Goal: Check status: Check status

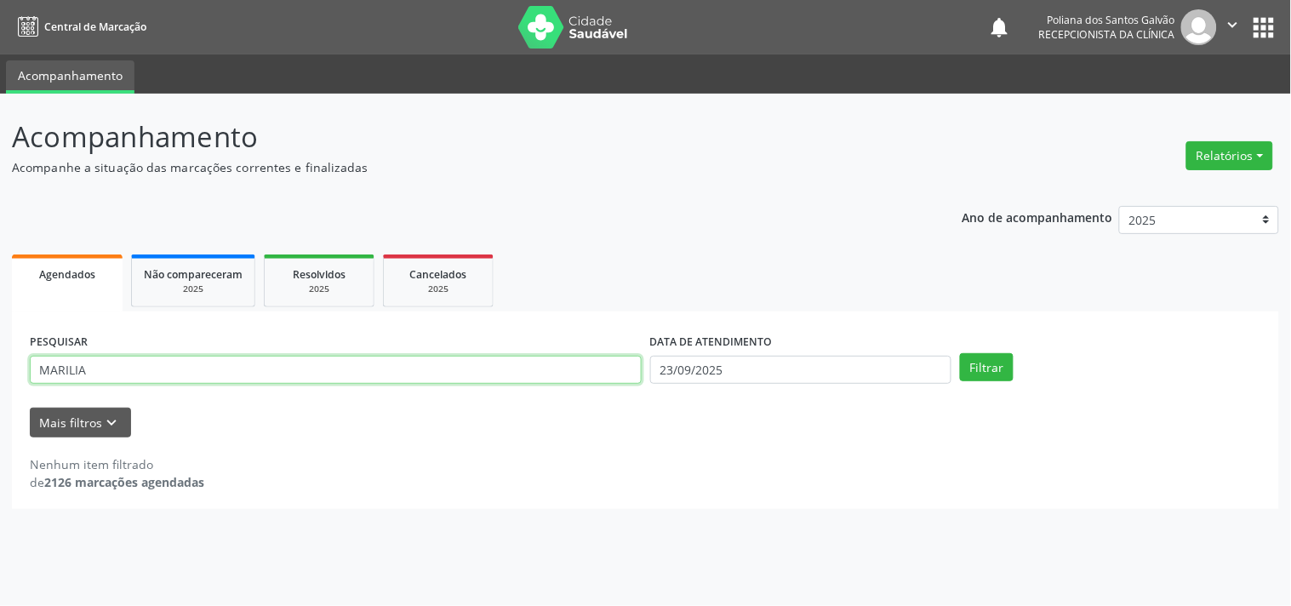
drag, startPoint x: 261, startPoint y: 371, endPoint x: 0, endPoint y: 549, distance: 316.0
click at [51, 426] on form "PESQUISAR MARILIA DATA DE ATENDIMENTO [DATE] Filtrar UNIDADE DE REFERÊNCIA Sele…" at bounding box center [645, 383] width 1231 height 108
type input "MATEUS"
click at [960, 353] on button "Filtrar" at bounding box center [987, 367] width 54 height 29
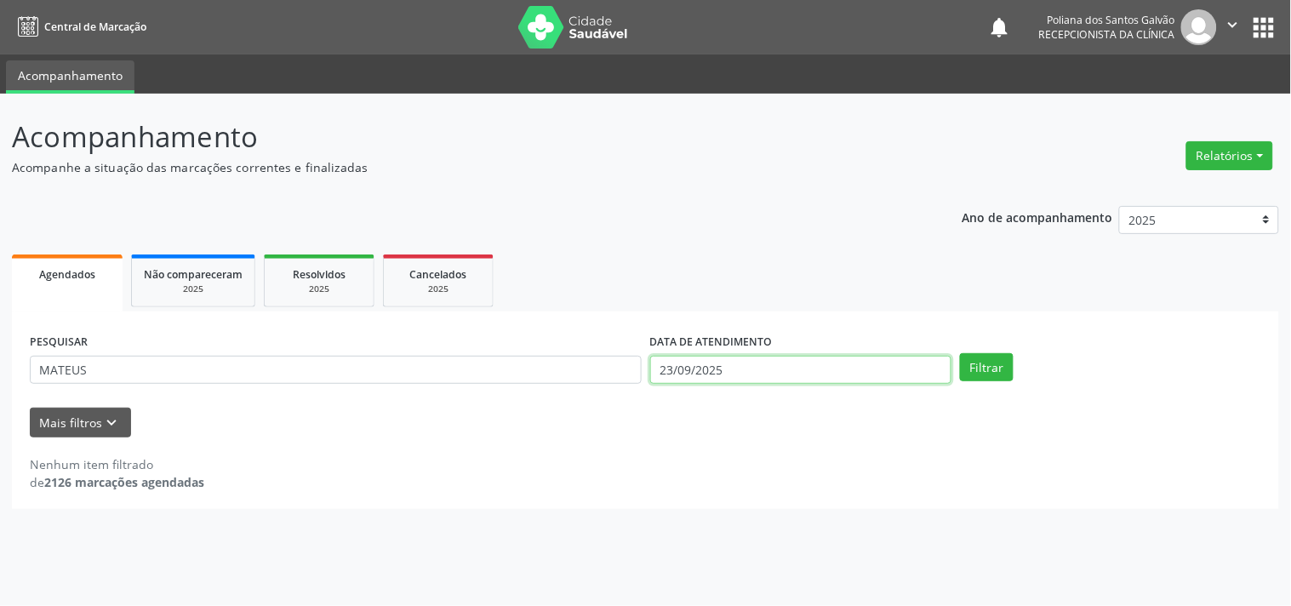
click at [798, 367] on input "23/09/2025" at bounding box center [800, 370] width 301 height 29
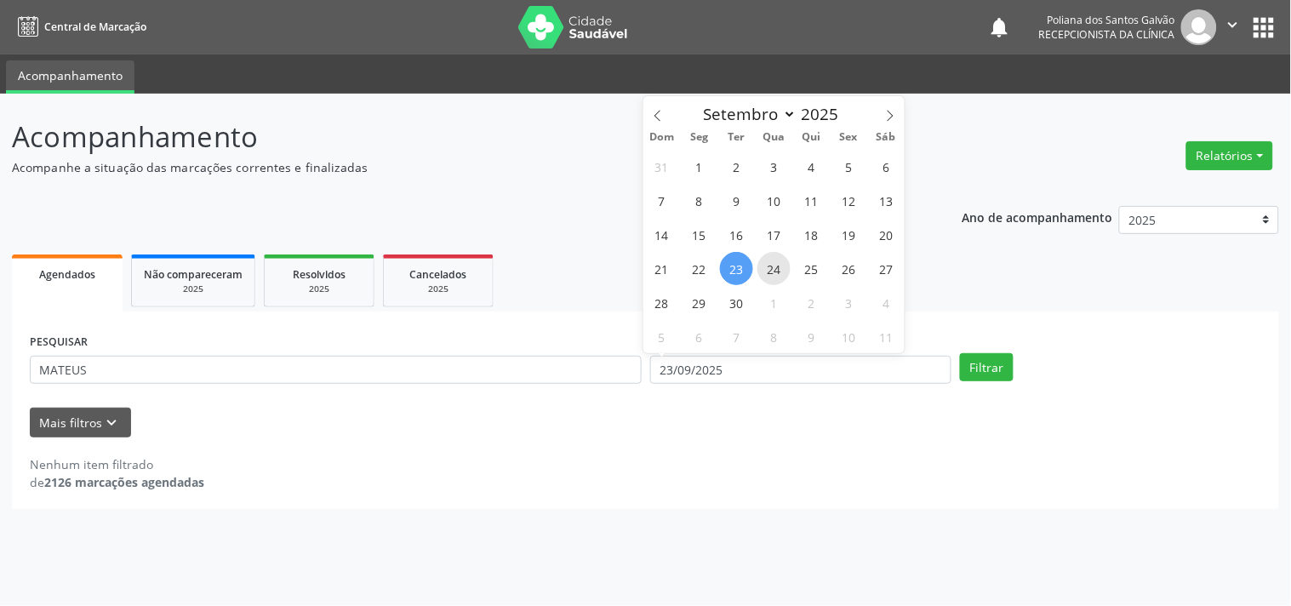
click at [785, 274] on span "24" at bounding box center [773, 268] width 33 height 33
type input "[DATE]"
click at [732, 259] on span "23" at bounding box center [736, 268] width 33 height 33
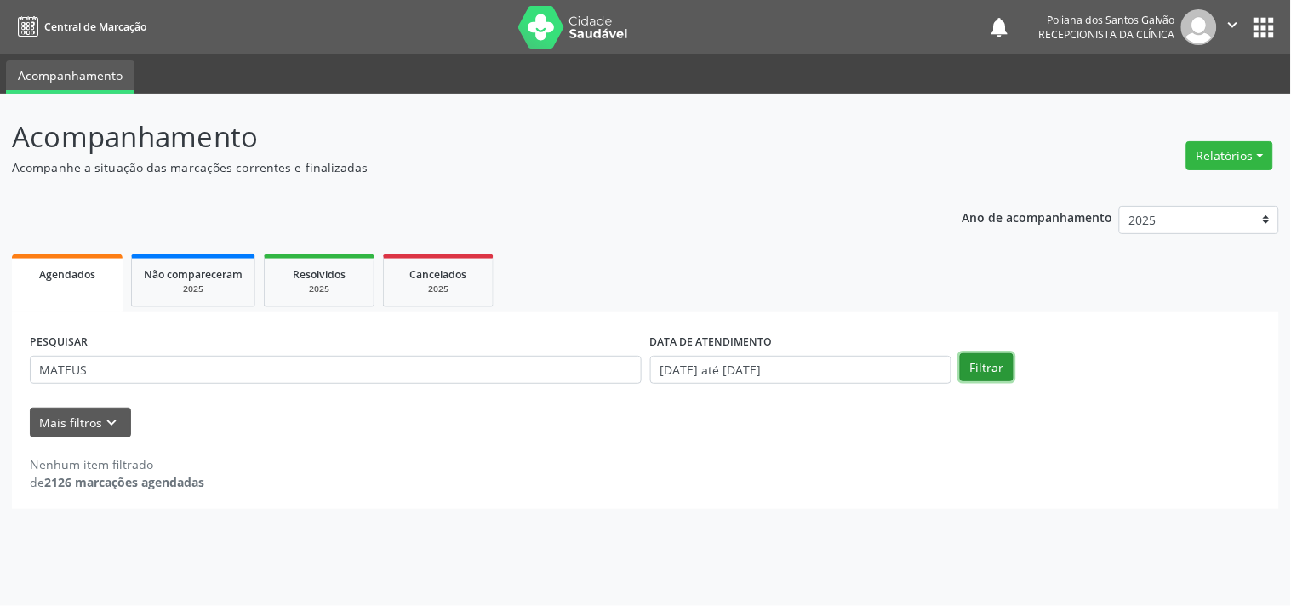
click at [982, 359] on button "Filtrar" at bounding box center [987, 367] width 54 height 29
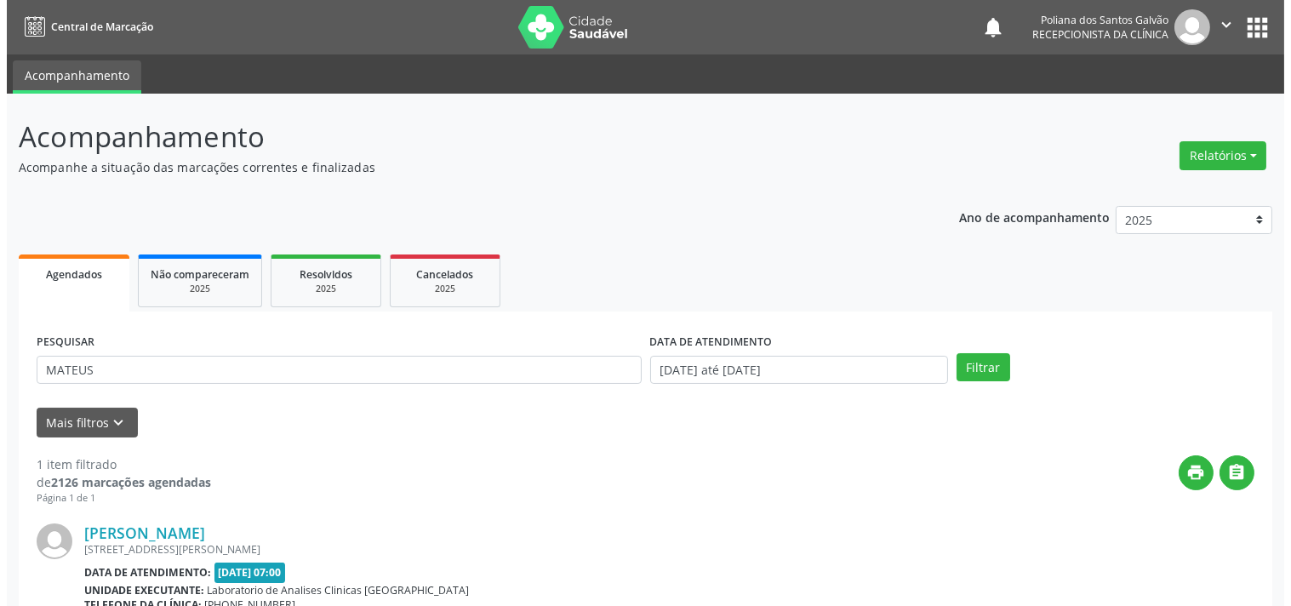
scroll to position [173, 0]
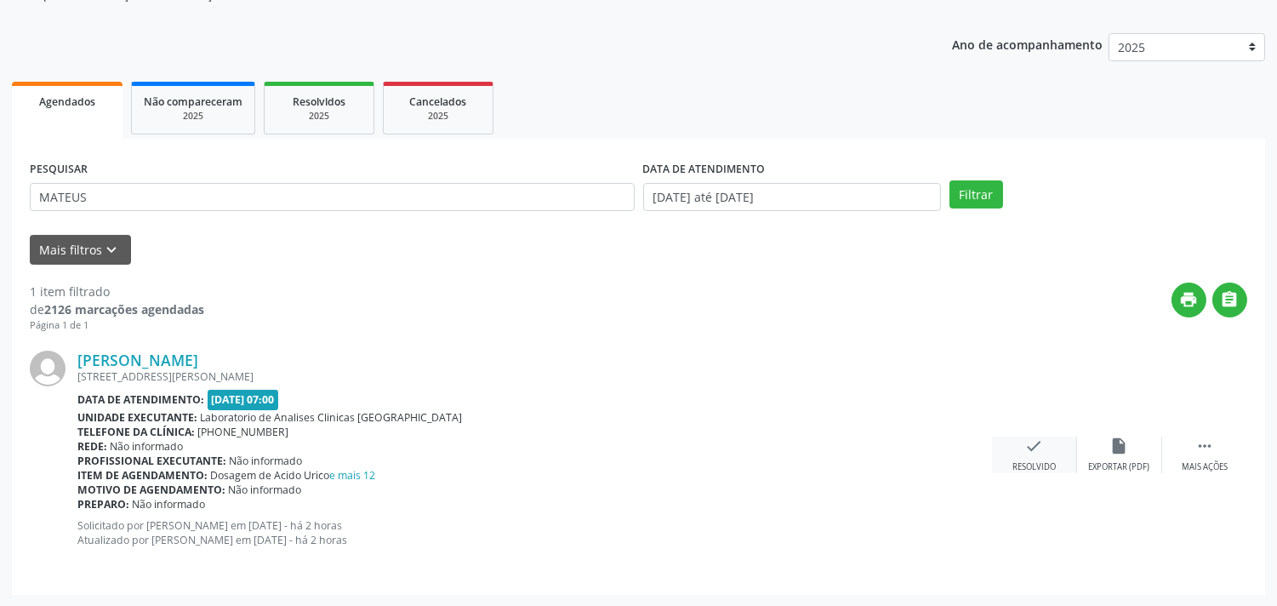
click at [1040, 441] on icon "check" at bounding box center [1034, 446] width 19 height 19
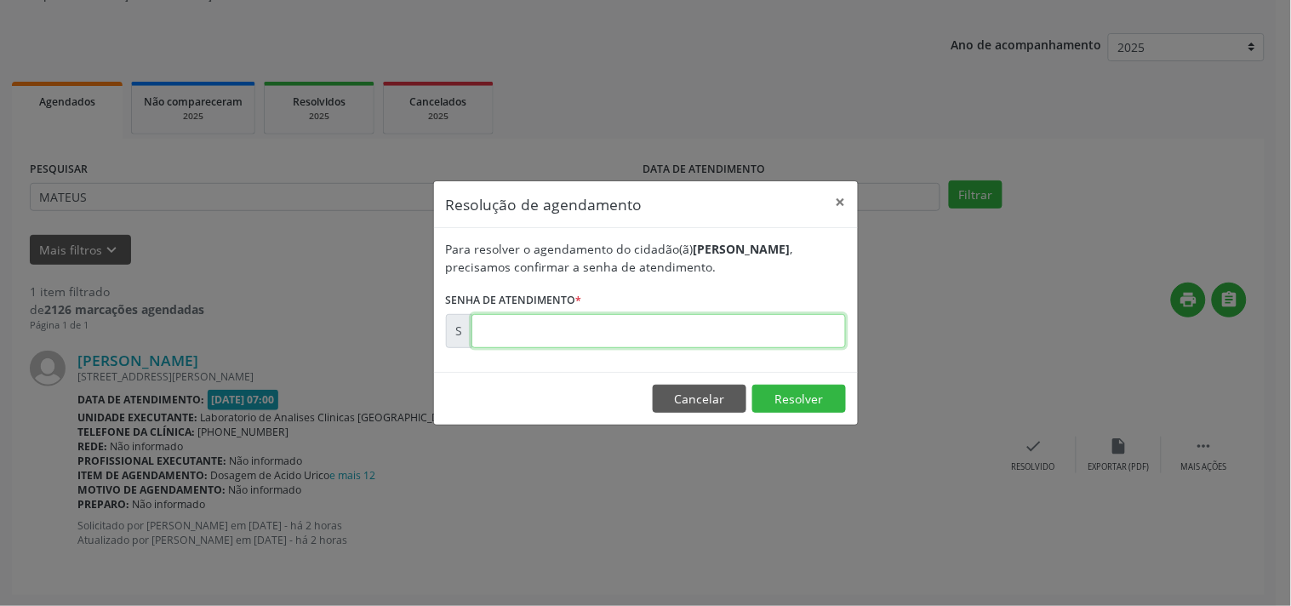
click at [801, 339] on input "text" at bounding box center [658, 331] width 374 height 34
type input "00178392"
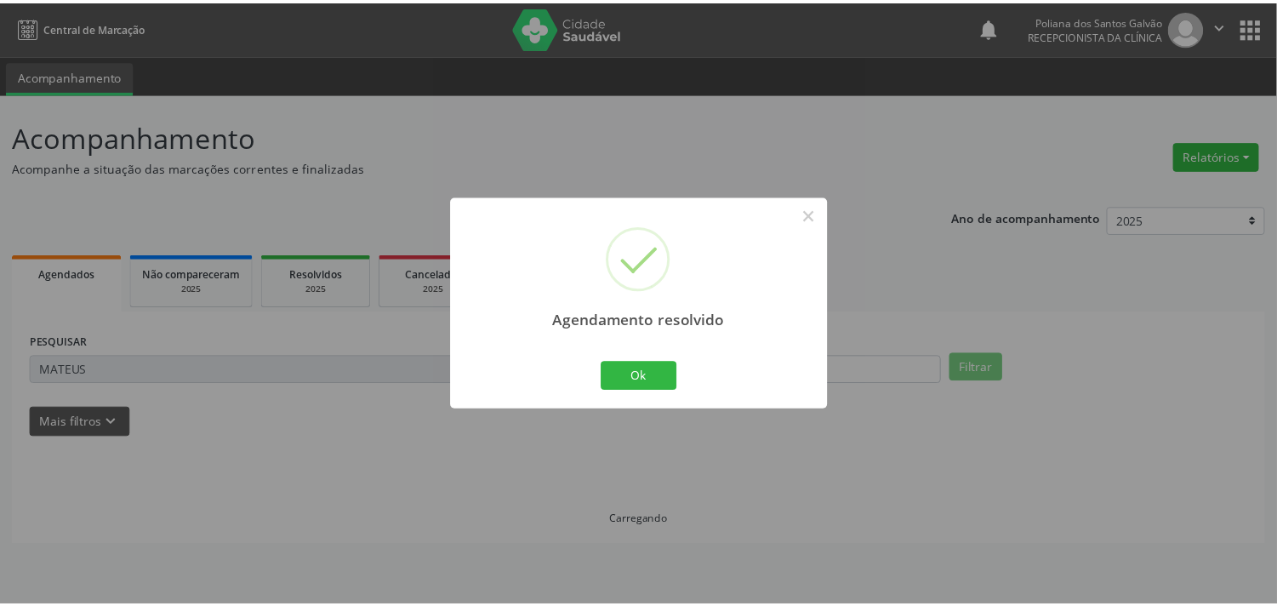
scroll to position [0, 0]
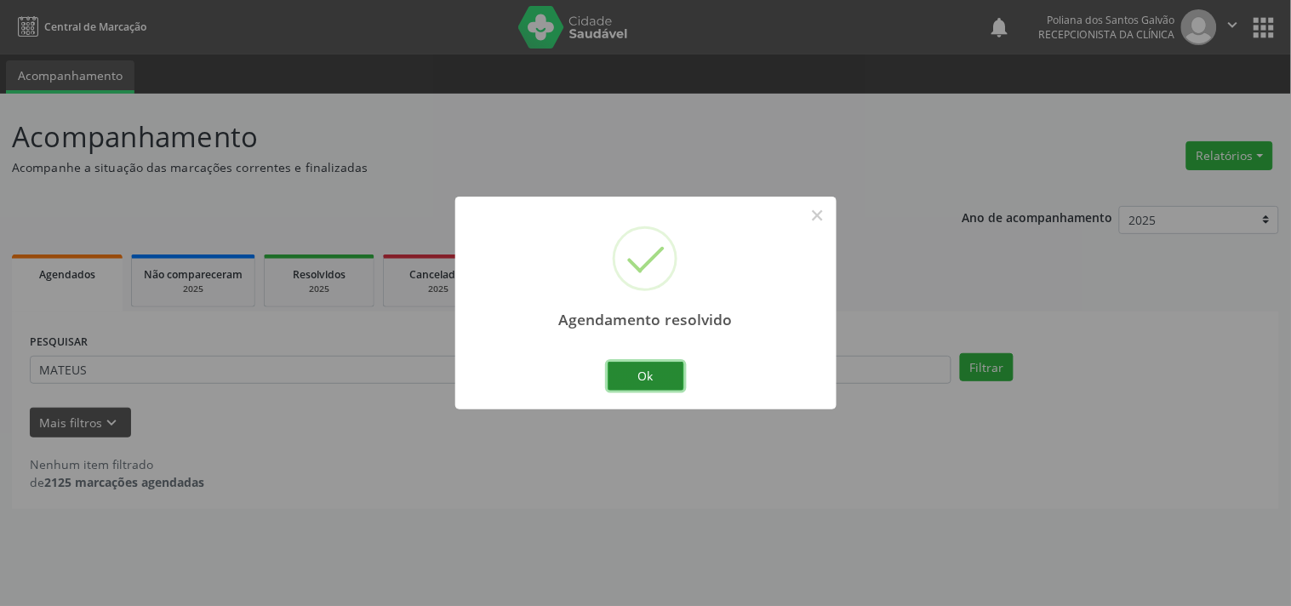
click at [648, 378] on button "Ok" at bounding box center [646, 376] width 77 height 29
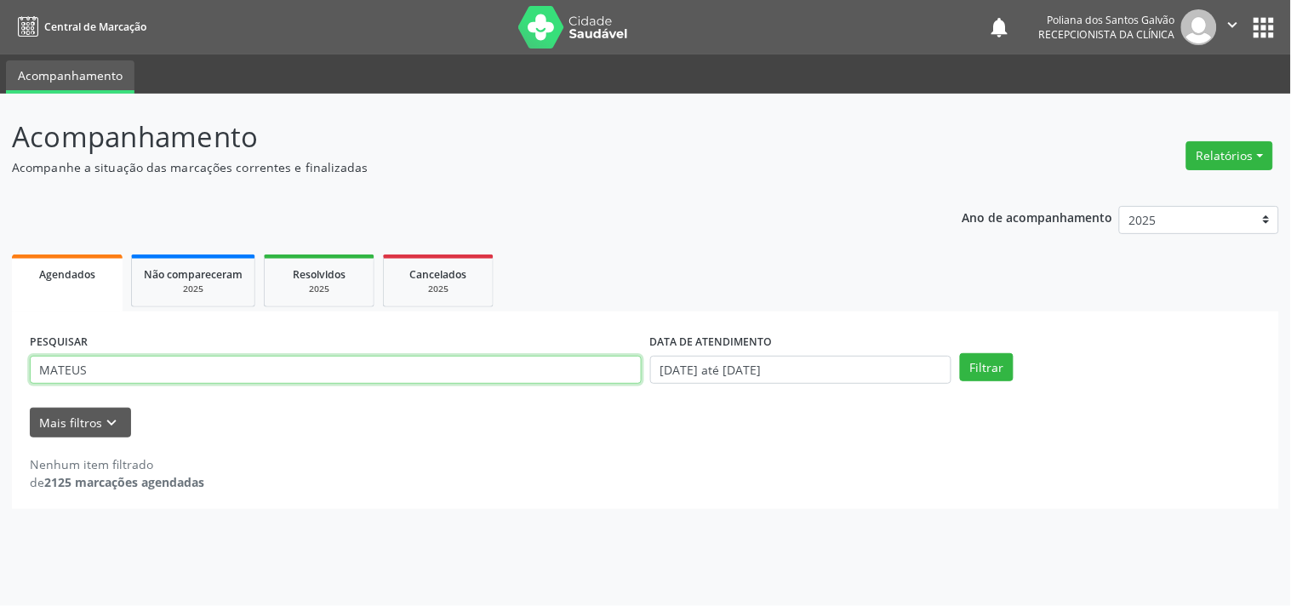
drag, startPoint x: 568, startPoint y: 371, endPoint x: 0, endPoint y: 443, distance: 572.1
click at [0, 184] on div "Acompanhamento Acompanhe a situação das marcações correntes e finalizadas Relat…" at bounding box center [645, 350] width 1291 height 512
type input "JAK"
click at [960, 353] on button "Filtrar" at bounding box center [987, 367] width 54 height 29
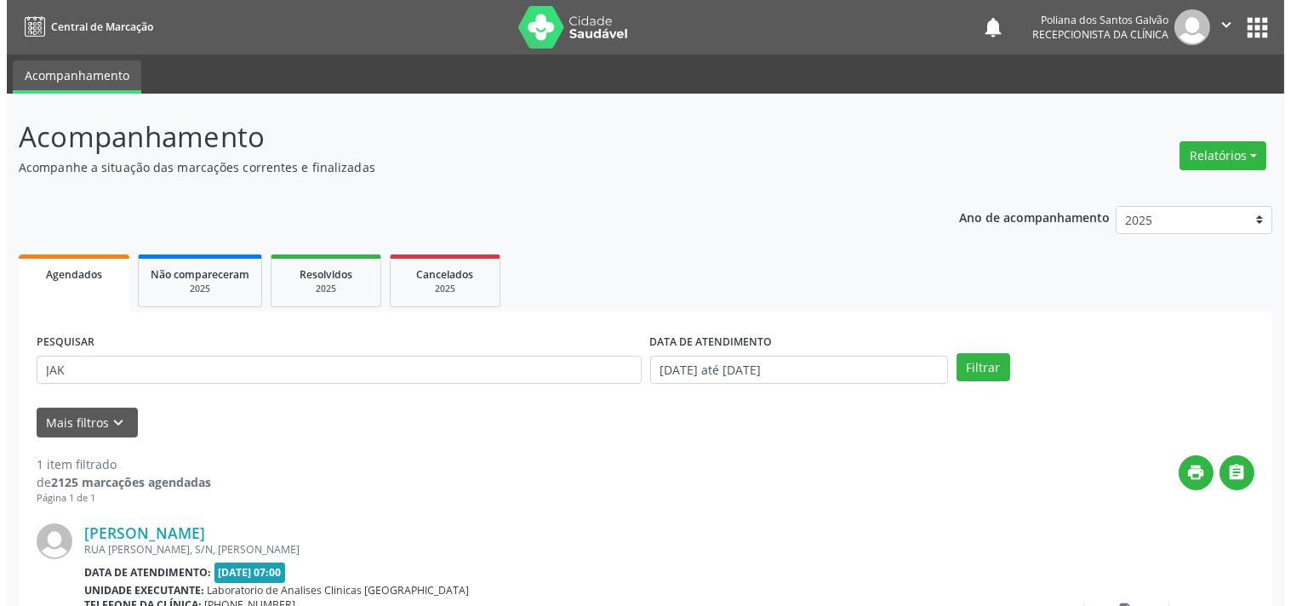
scroll to position [157, 0]
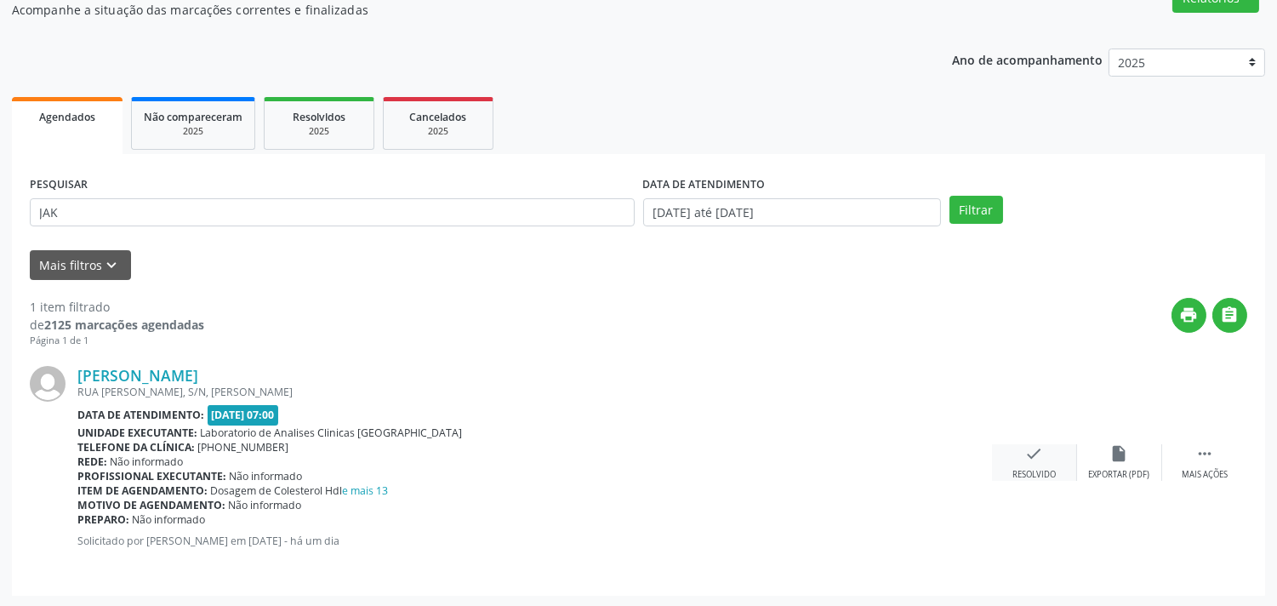
click at [1002, 458] on div "check Resolvido" at bounding box center [1034, 462] width 85 height 37
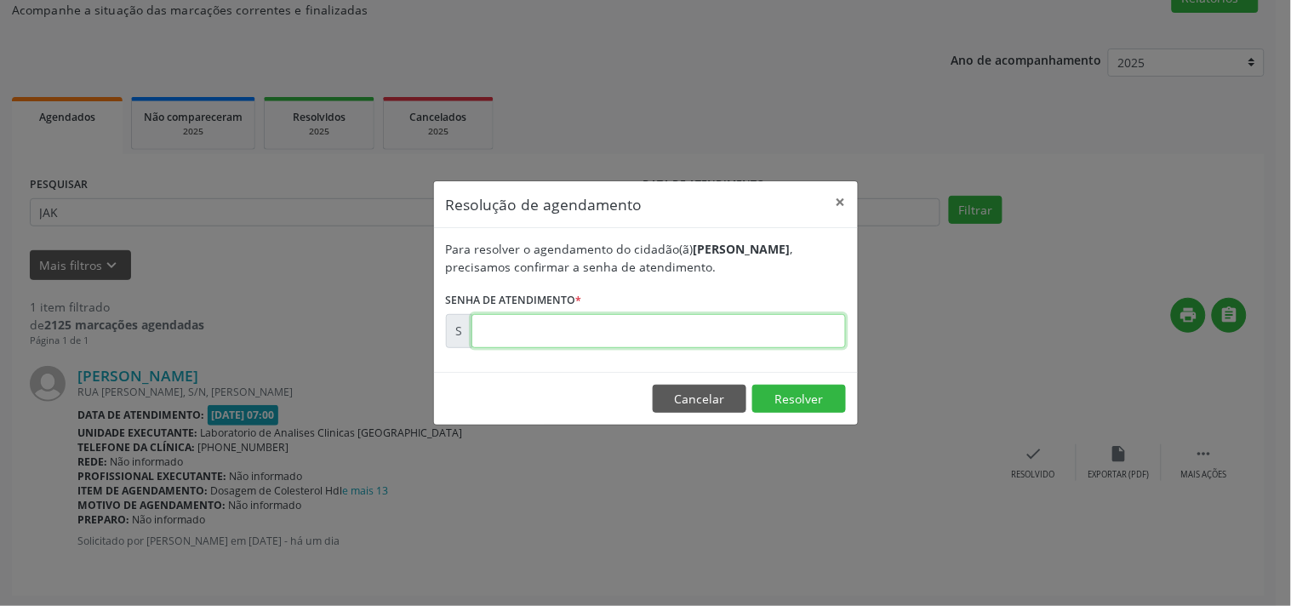
click at [824, 339] on input "text" at bounding box center [658, 331] width 374 height 34
type input "00178141"
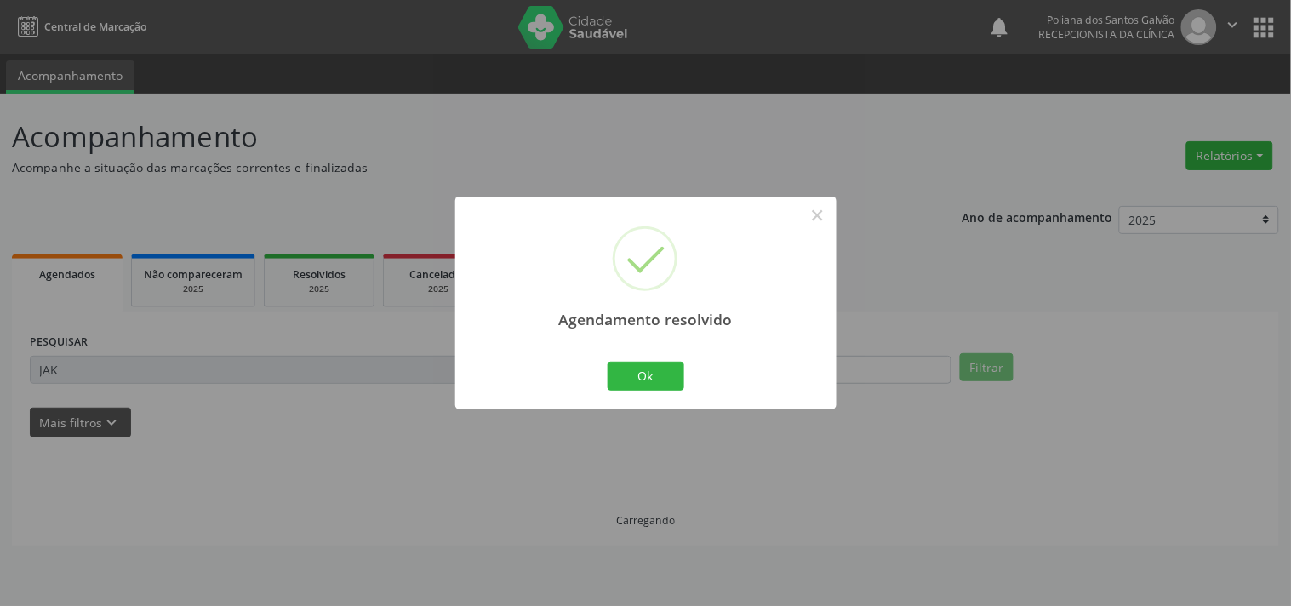
scroll to position [0, 0]
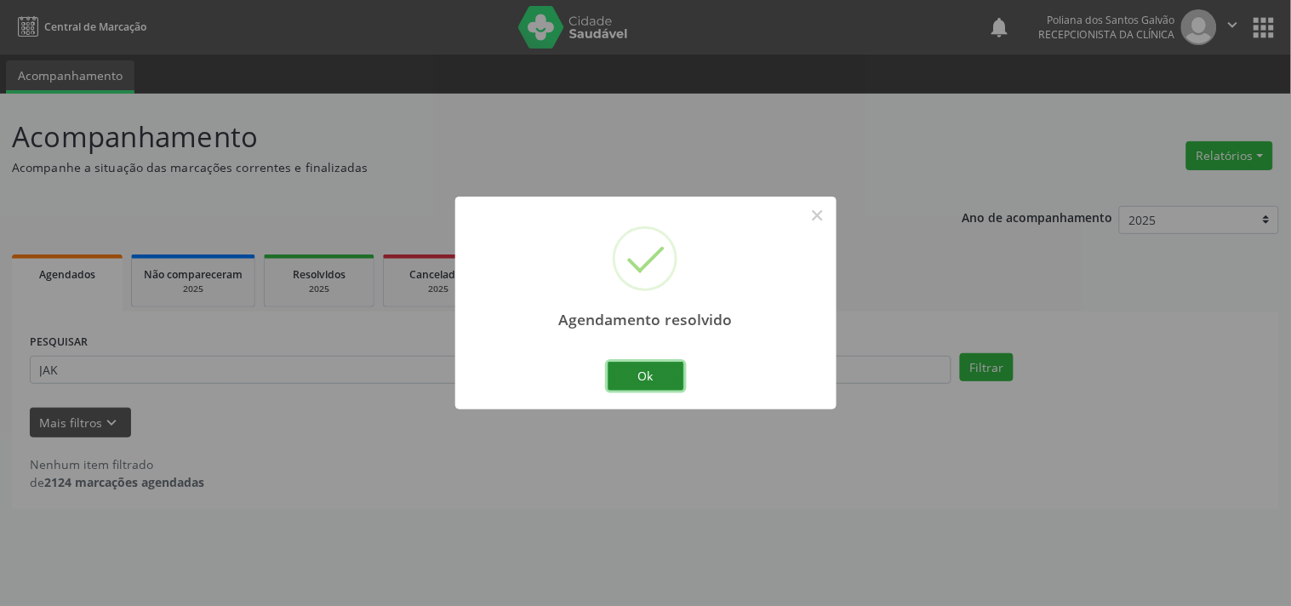
click at [630, 390] on button "Ok" at bounding box center [646, 376] width 77 height 29
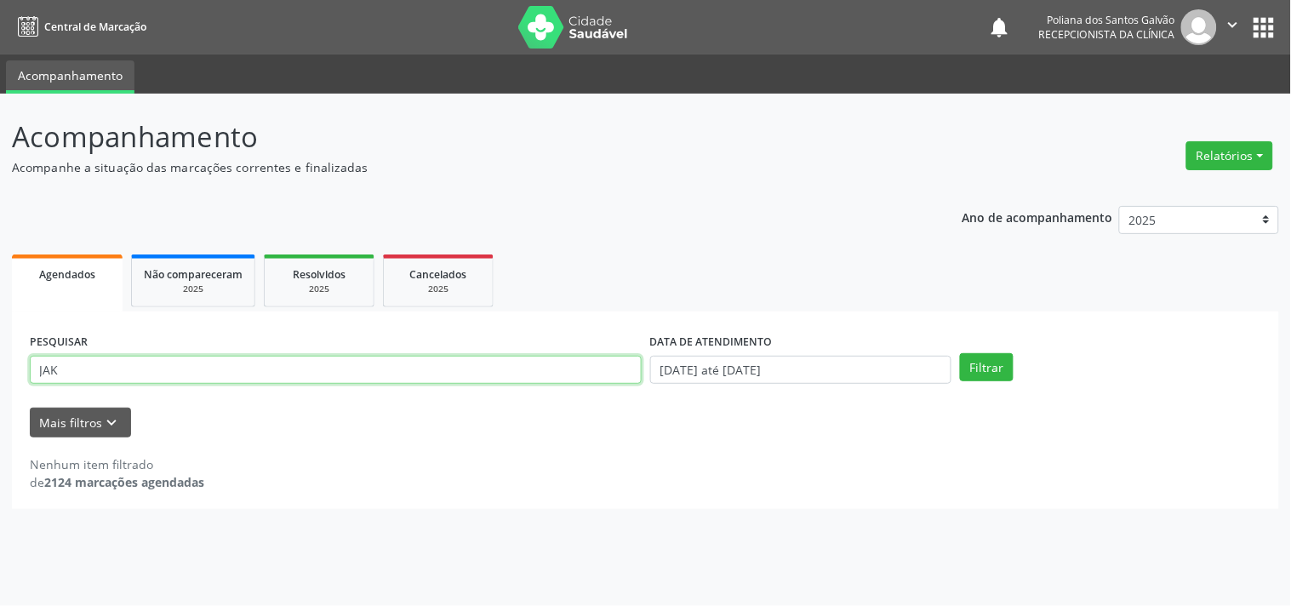
drag, startPoint x: 543, startPoint y: 381, endPoint x: 0, endPoint y: 92, distance: 615.2
click at [0, 109] on div "Acompanhamento Acompanhe a situação das marcações correntes e finalizadas Relat…" at bounding box center [645, 350] width 1291 height 512
type input "ABNER"
click at [960, 353] on button "Filtrar" at bounding box center [987, 367] width 54 height 29
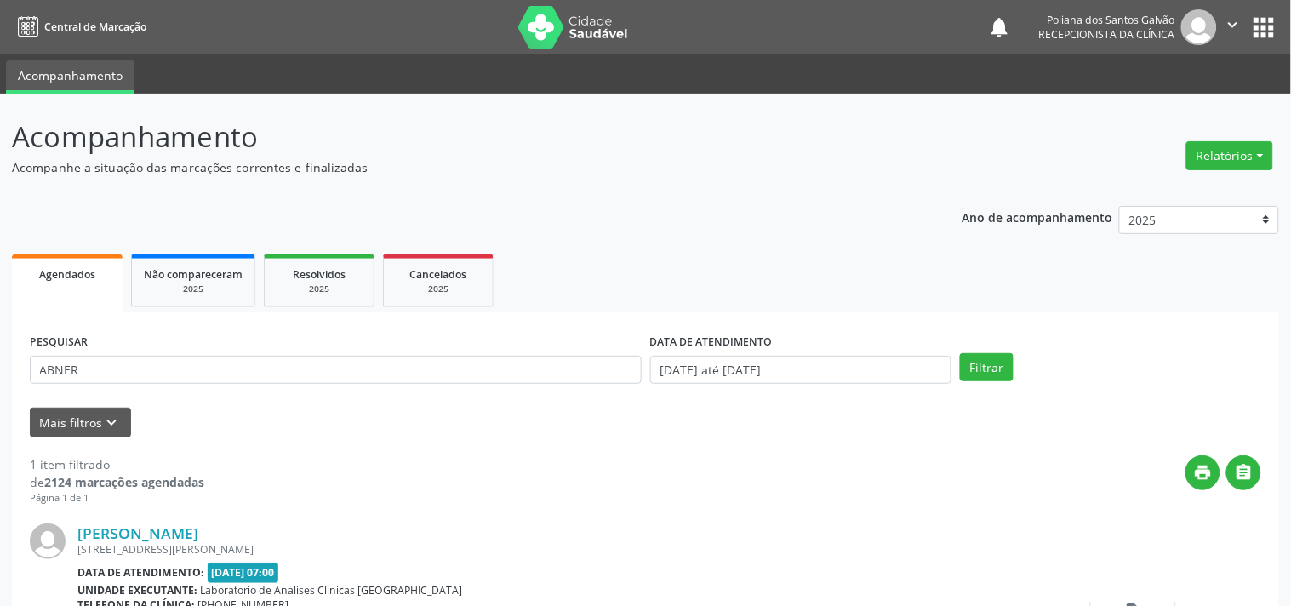
scroll to position [157, 0]
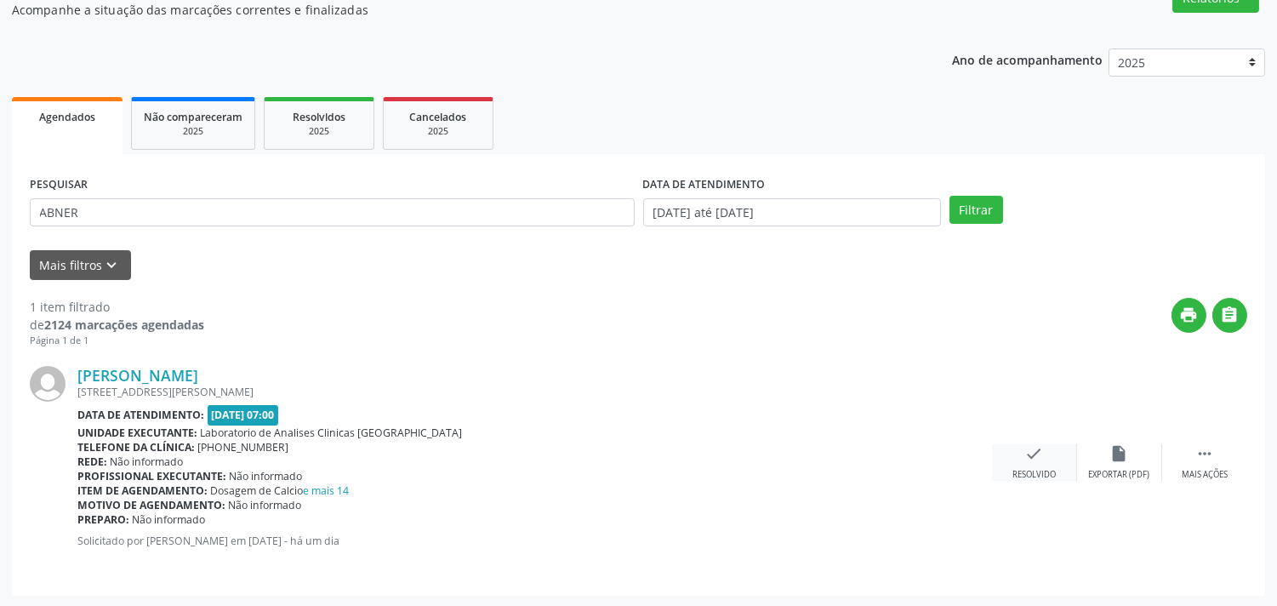
click at [1026, 454] on icon "check" at bounding box center [1034, 453] width 19 height 19
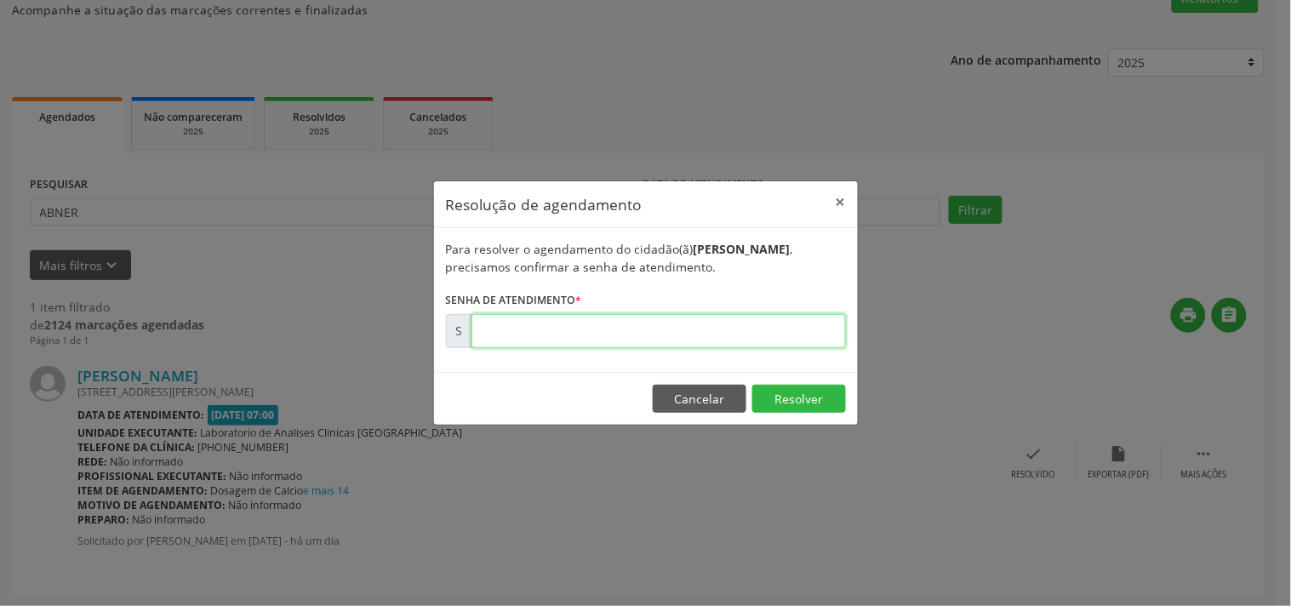
click at [811, 325] on input "text" at bounding box center [658, 331] width 374 height 34
type input "00178139"
click at [785, 386] on button "Resolver" at bounding box center [799, 399] width 94 height 29
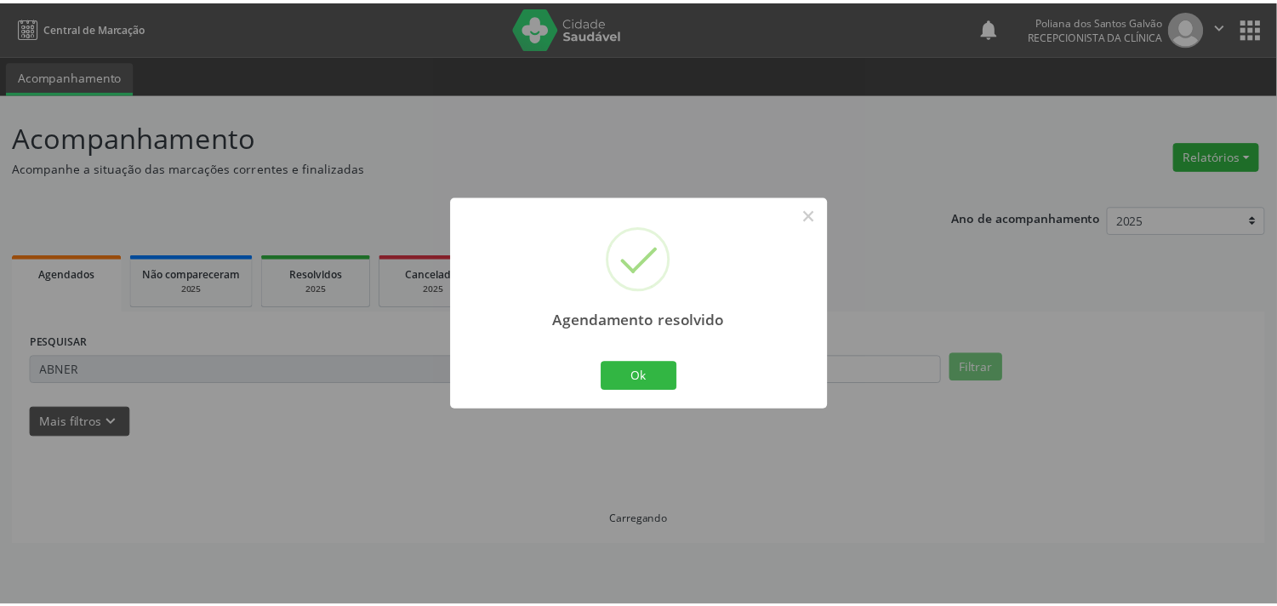
scroll to position [0, 0]
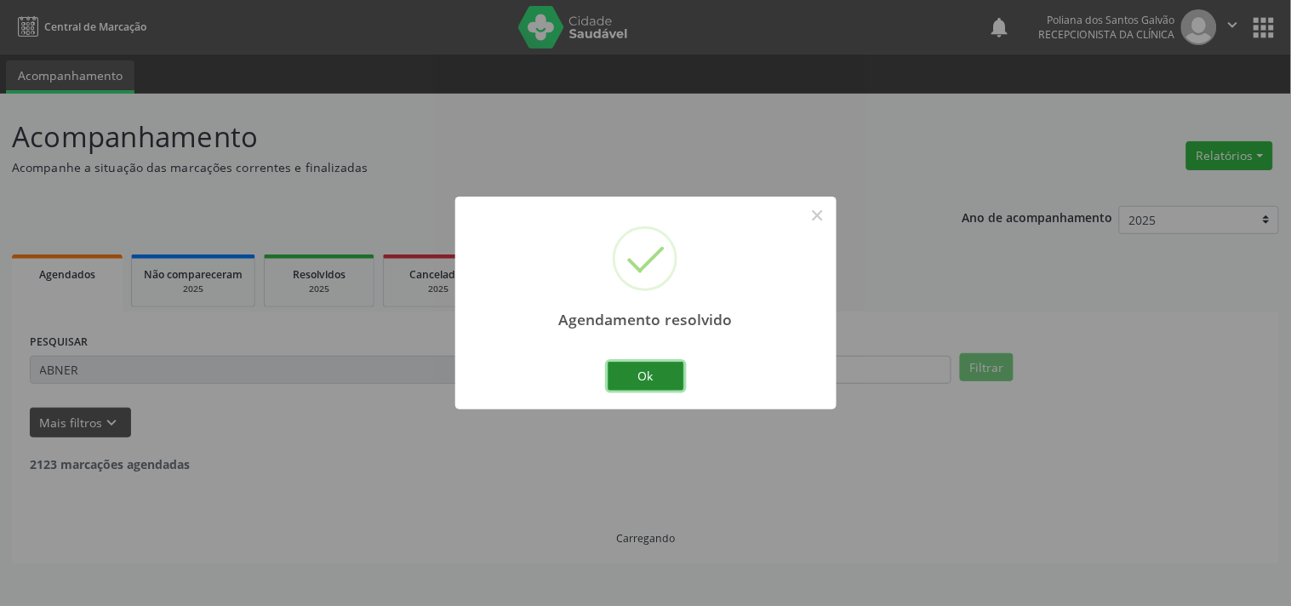
click at [665, 375] on button "Ok" at bounding box center [646, 376] width 77 height 29
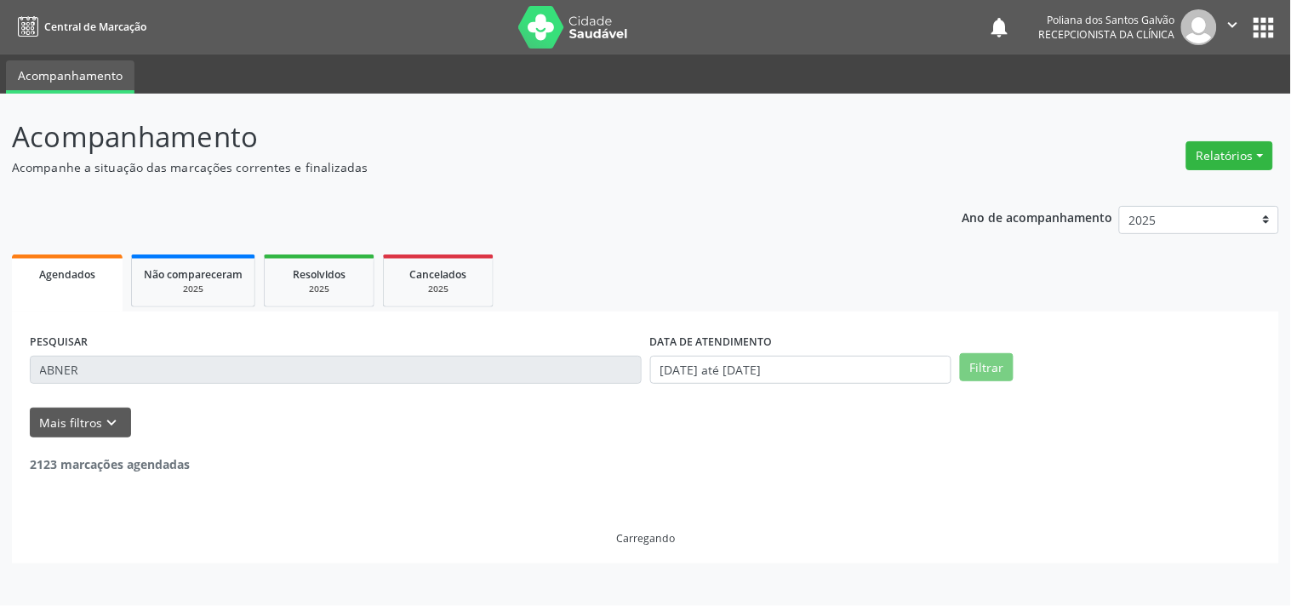
click at [394, 380] on div "PESQUISAR ABNER" at bounding box center [336, 362] width 620 height 66
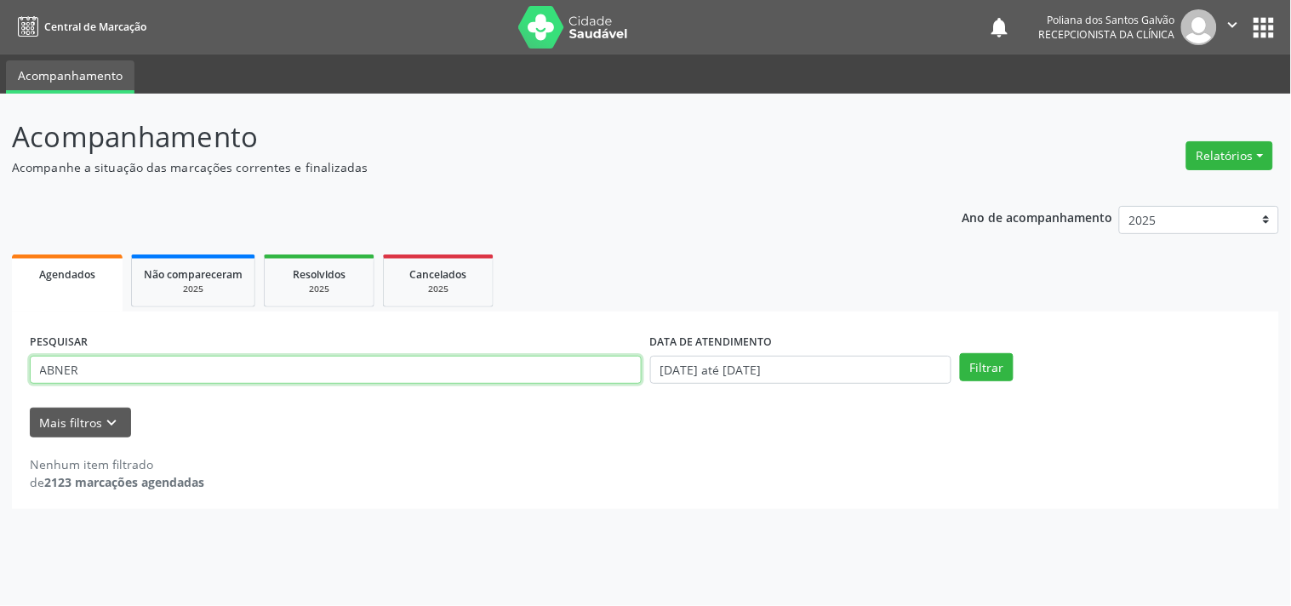
drag, startPoint x: 468, startPoint y: 375, endPoint x: 28, endPoint y: 277, distance: 450.9
click at [66, 309] on div "Agendados Não compareceram 2025 Resolvidos 2025 Cancelados 2025 PESQUISAR ABNER…" at bounding box center [645, 379] width 1267 height 259
type input "A"
type input "KAUAN"
click at [960, 353] on button "Filtrar" at bounding box center [987, 367] width 54 height 29
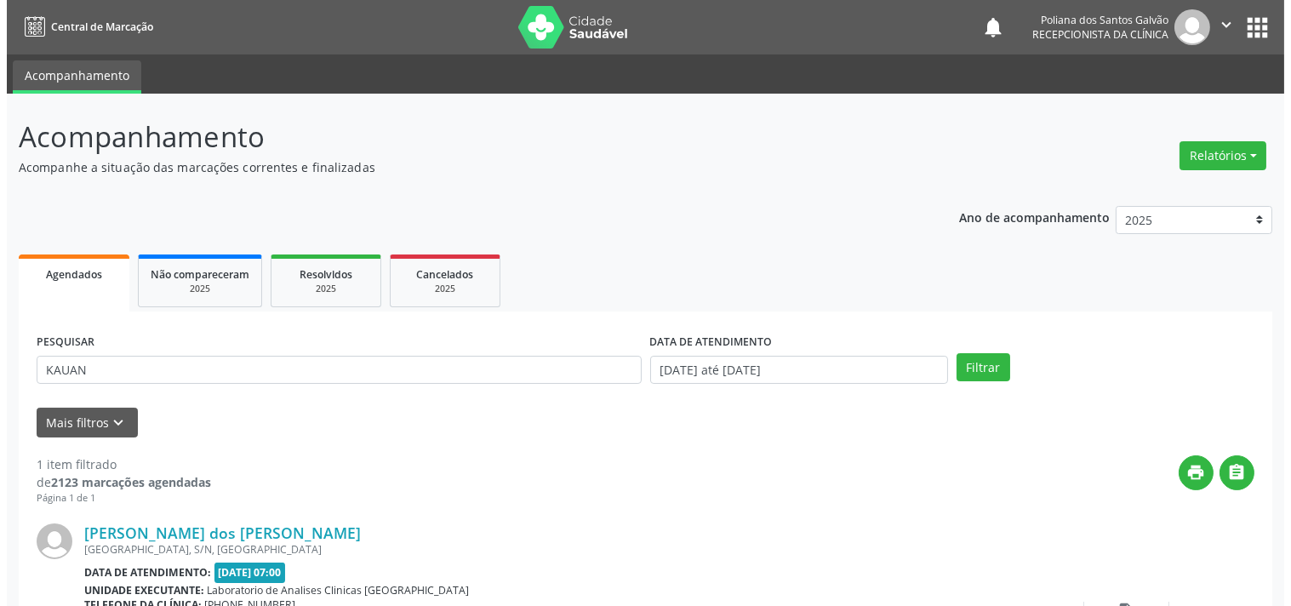
scroll to position [157, 0]
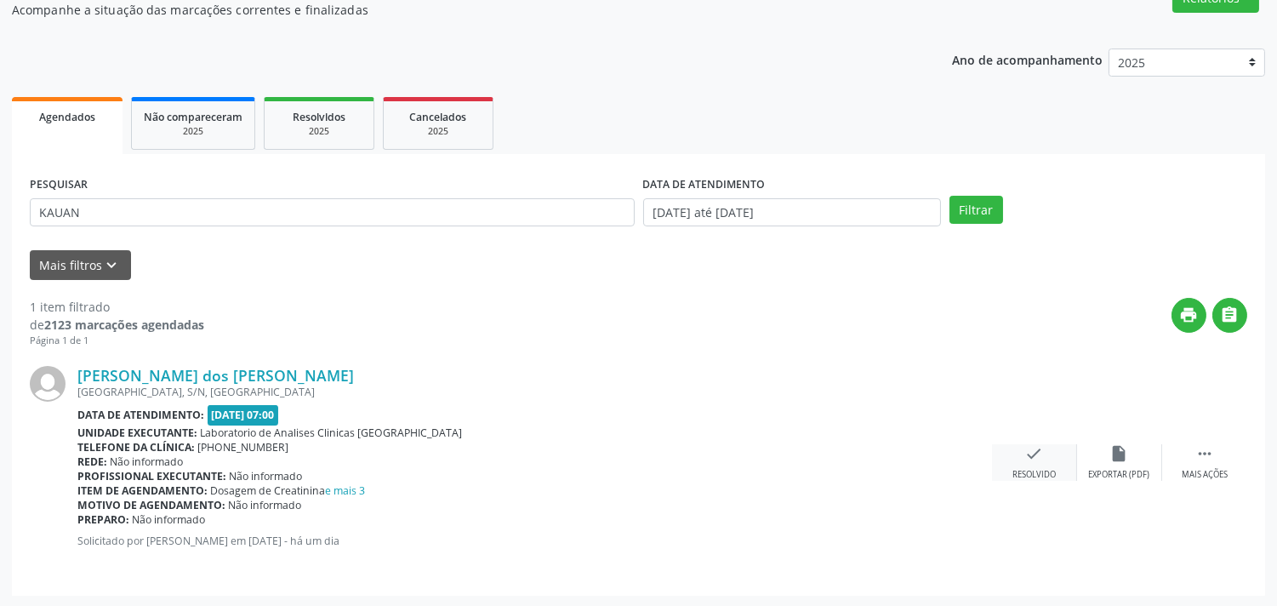
click at [1032, 448] on icon "check" at bounding box center [1034, 453] width 19 height 19
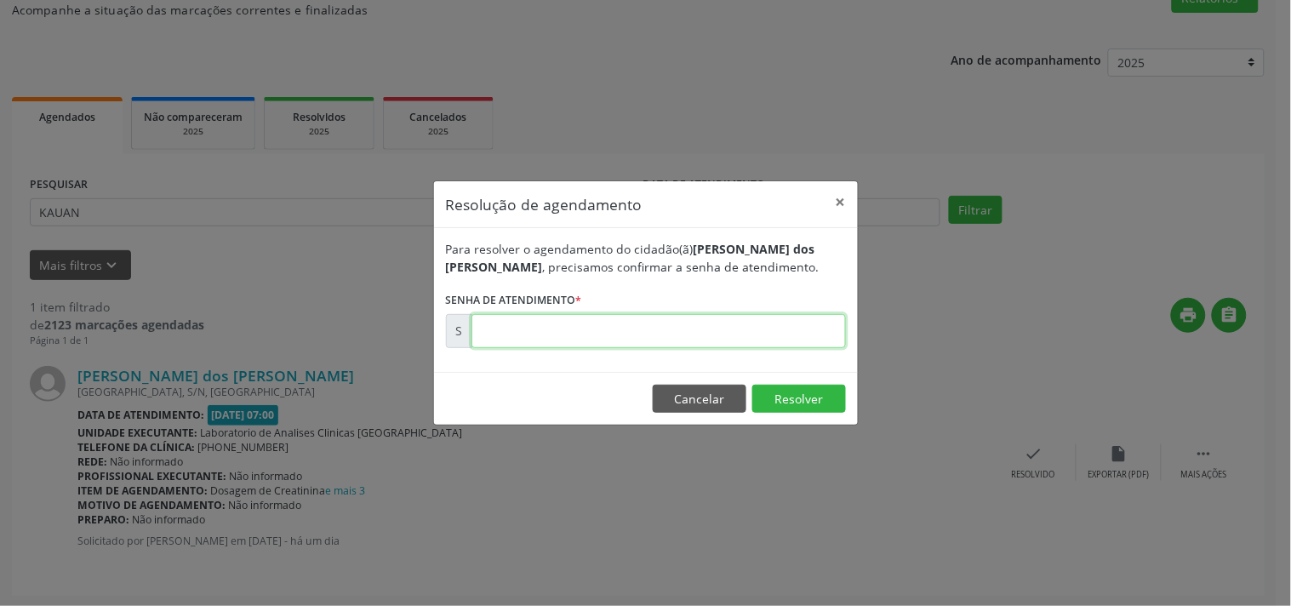
click at [701, 332] on input "text" at bounding box center [658, 331] width 374 height 34
type input "00178152"
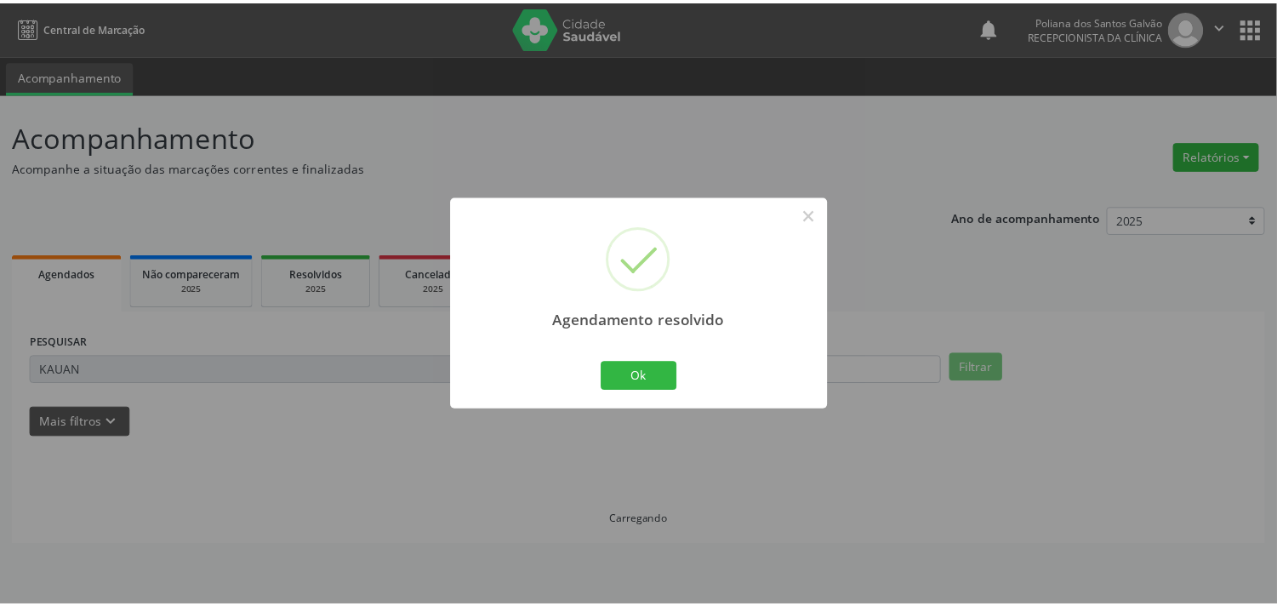
scroll to position [0, 0]
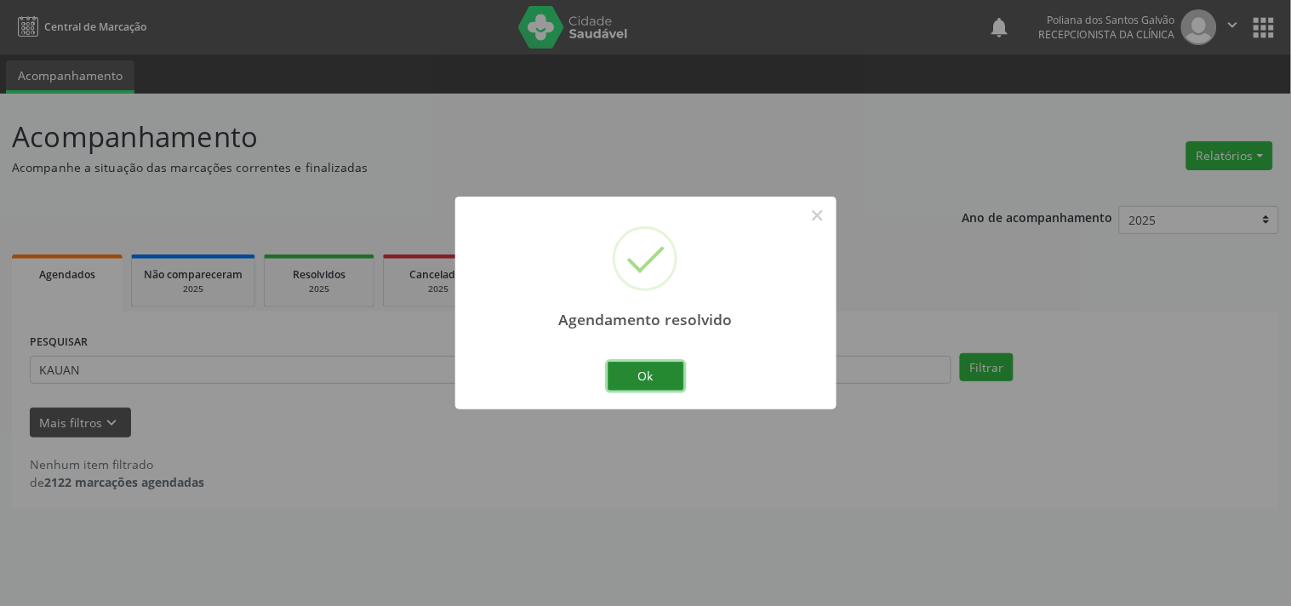
click at [653, 375] on button "Ok" at bounding box center [646, 376] width 77 height 29
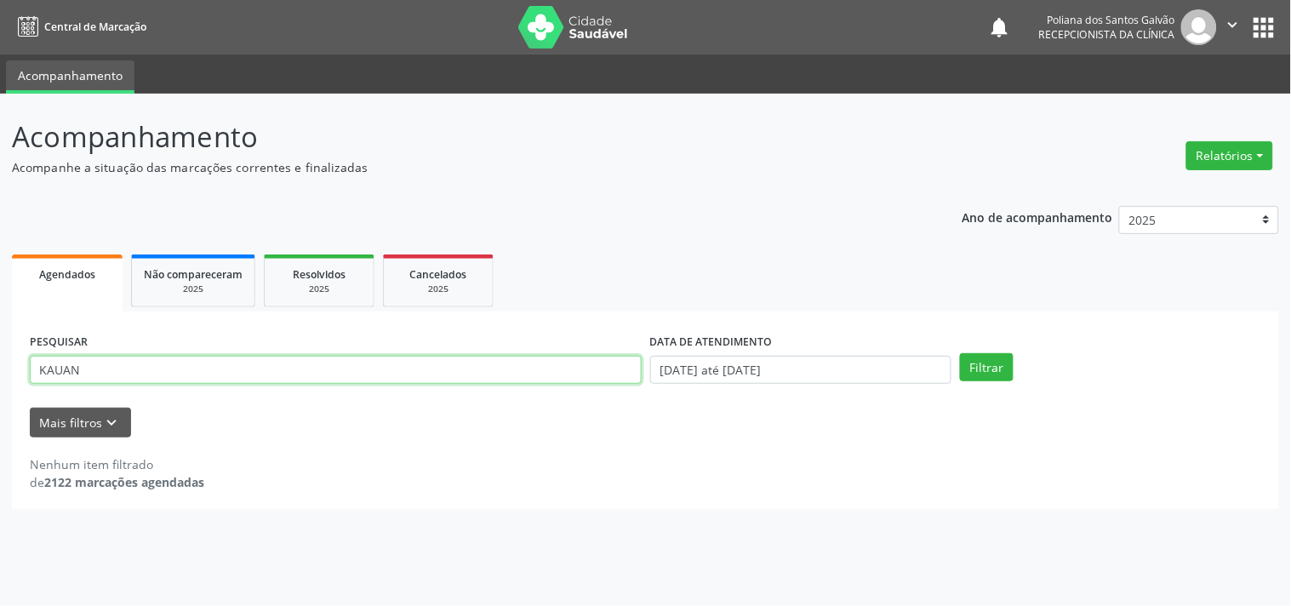
drag, startPoint x: 292, startPoint y: 294, endPoint x: 0, endPoint y: 49, distance: 381.6
click at [0, 105] on div "Acompanhamento Acompanhe a situação das marcações correntes e finalizadas Relat…" at bounding box center [645, 350] width 1291 height 512
type input "[PERSON_NAME]"
click at [960, 353] on button "Filtrar" at bounding box center [987, 367] width 54 height 29
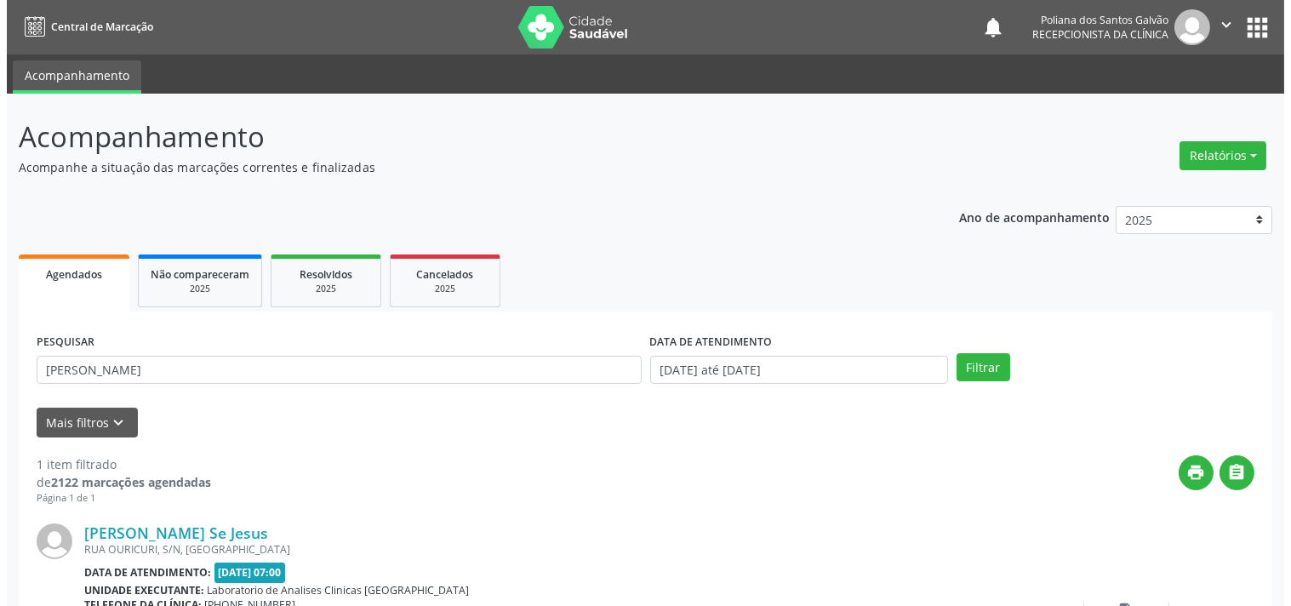
scroll to position [157, 0]
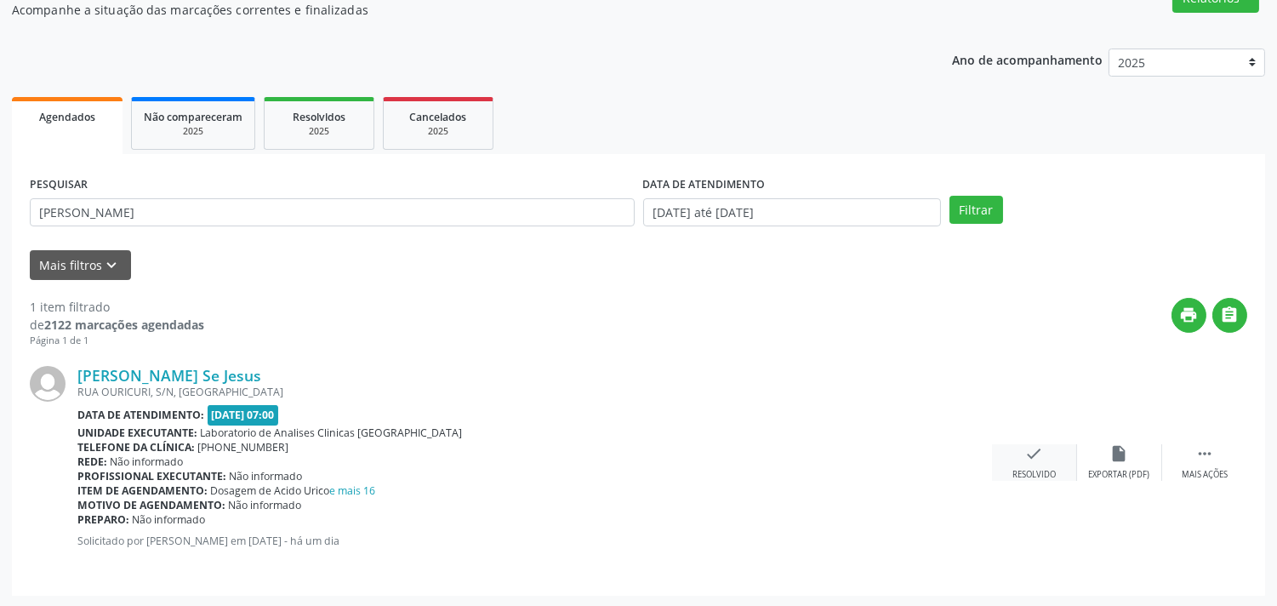
click at [1049, 460] on div "check Resolvido" at bounding box center [1034, 462] width 85 height 37
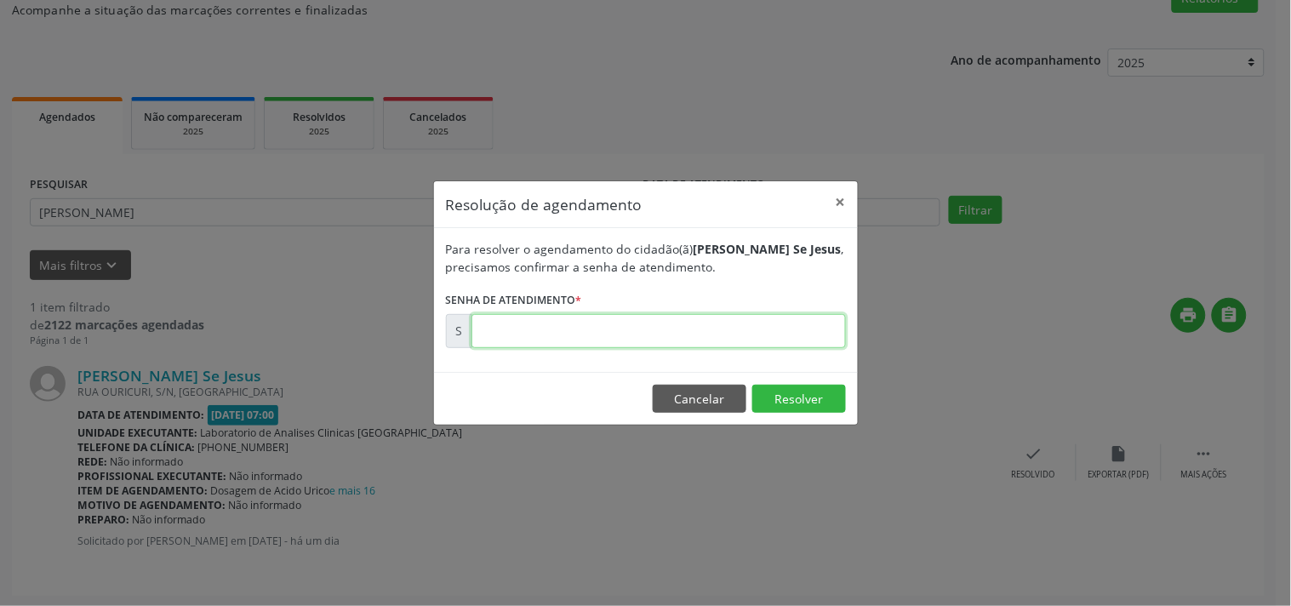
click at [813, 333] on input "text" at bounding box center [658, 331] width 374 height 34
type input "00178224"
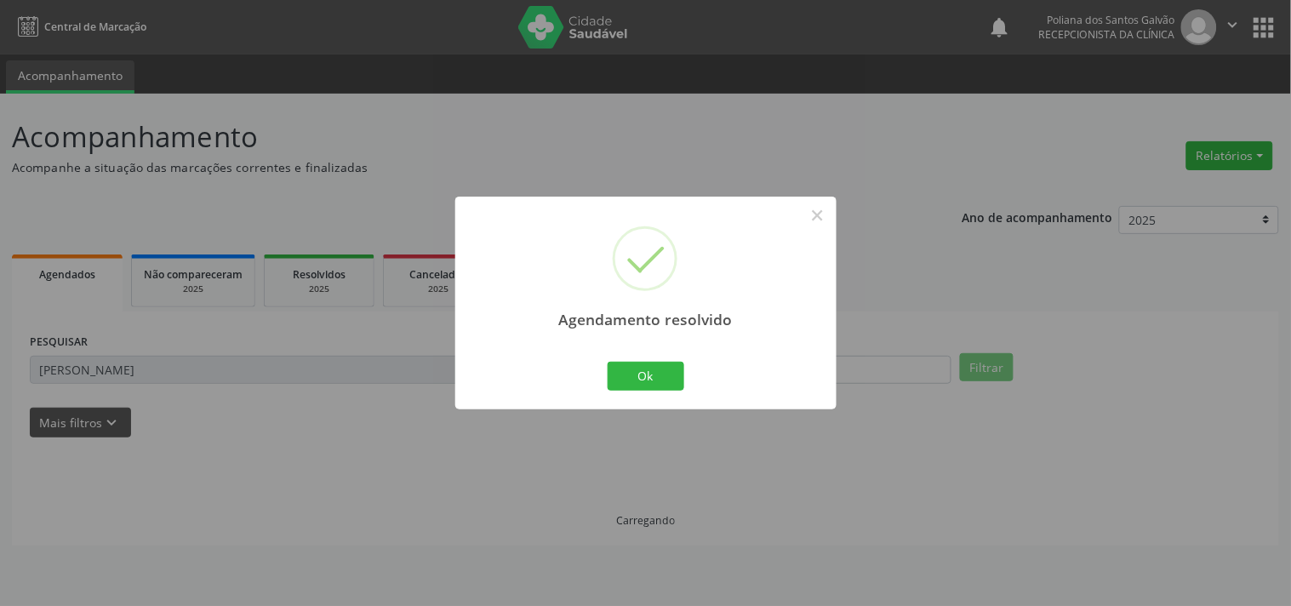
scroll to position [0, 0]
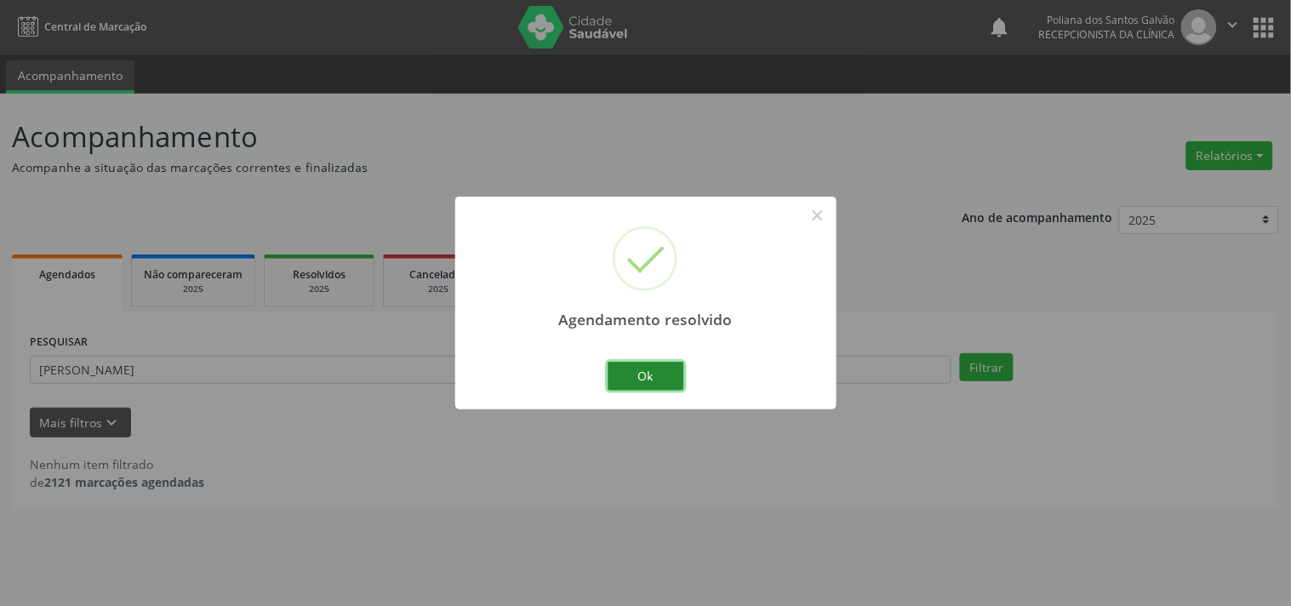
click at [649, 372] on button "Ok" at bounding box center [646, 376] width 77 height 29
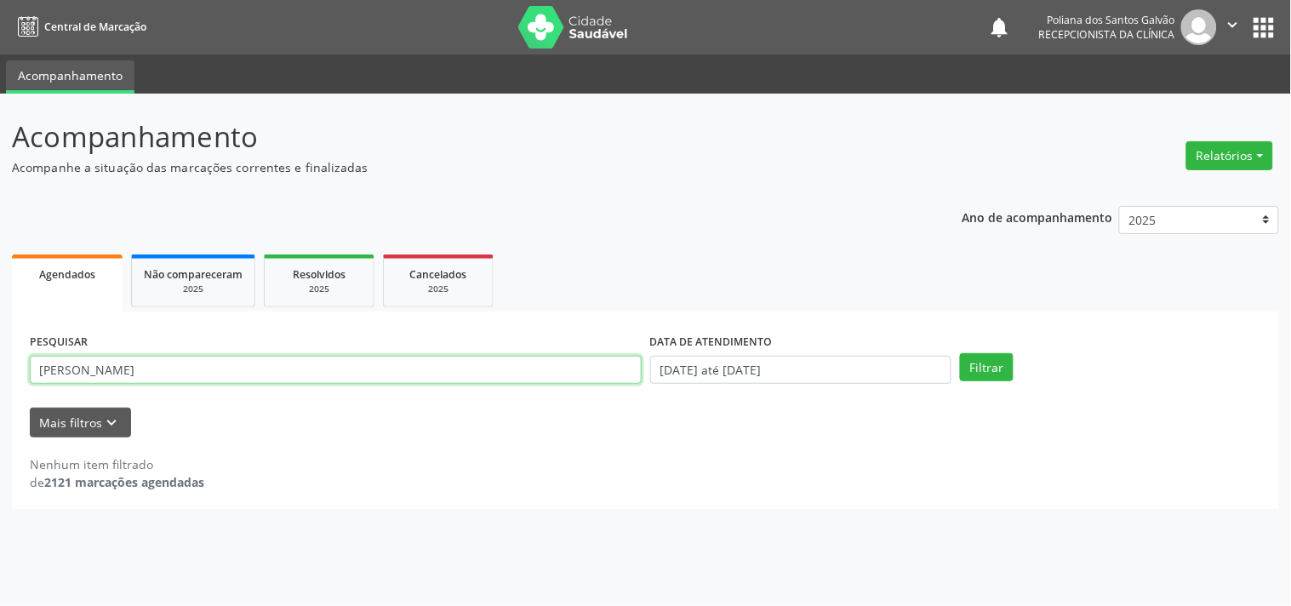
drag, startPoint x: 252, startPoint y: 291, endPoint x: 0, endPoint y: 107, distance: 311.8
click at [0, 188] on div "Acompanhamento Acompanhe a situação das marcações correntes e finalizadas Relat…" at bounding box center [645, 350] width 1291 height 512
type input "FLORI"
click at [960, 353] on button "Filtrar" at bounding box center [987, 367] width 54 height 29
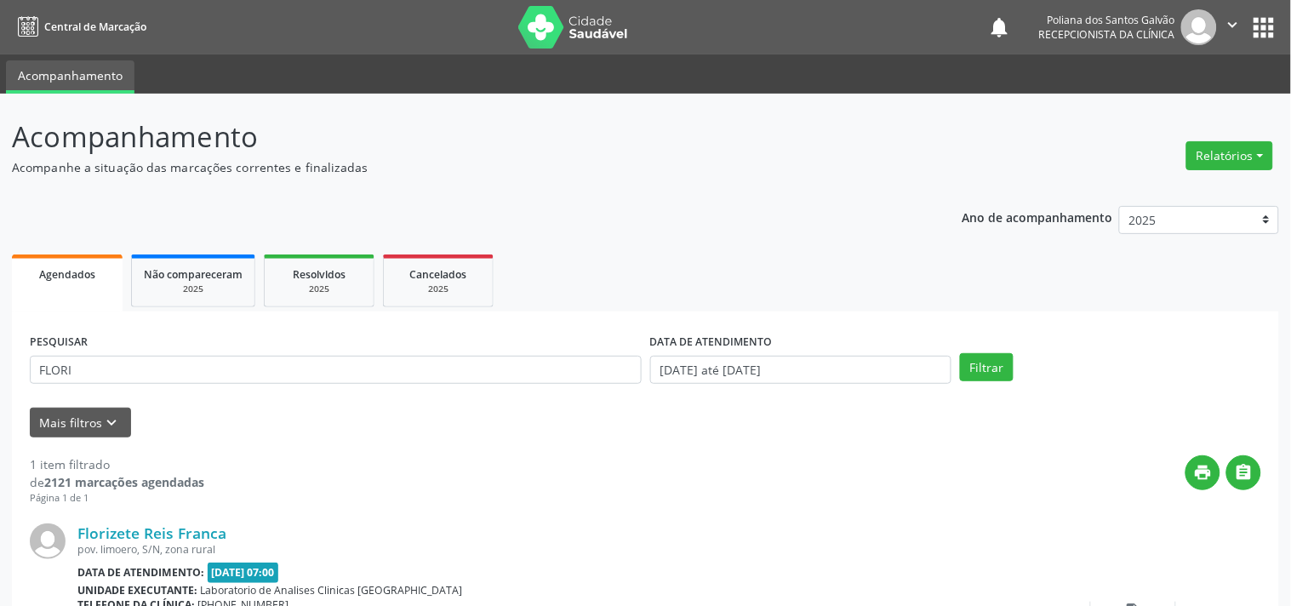
scroll to position [157, 0]
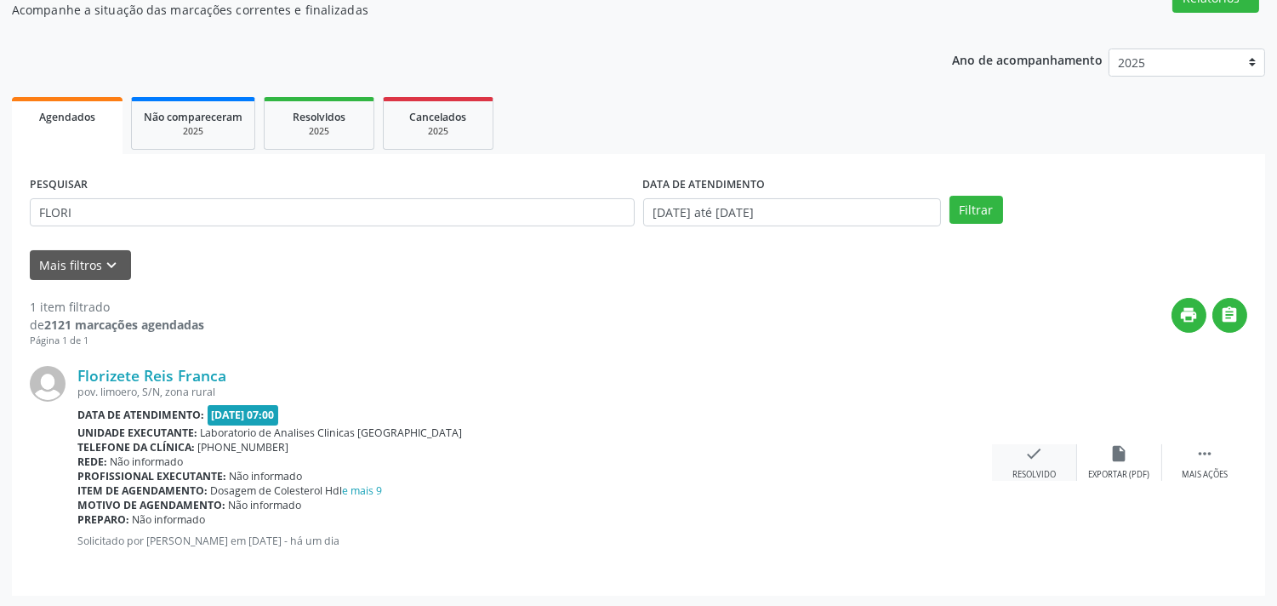
click at [1042, 461] on icon "check" at bounding box center [1034, 453] width 19 height 19
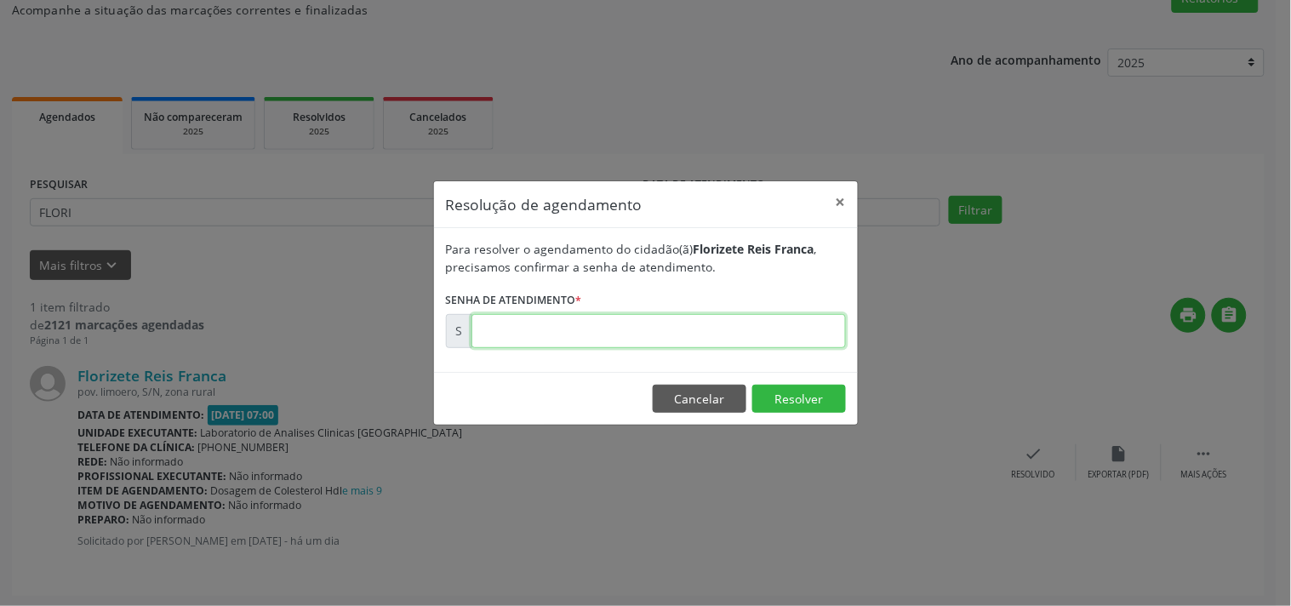
click at [780, 328] on input "text" at bounding box center [658, 331] width 374 height 34
type input "00178142"
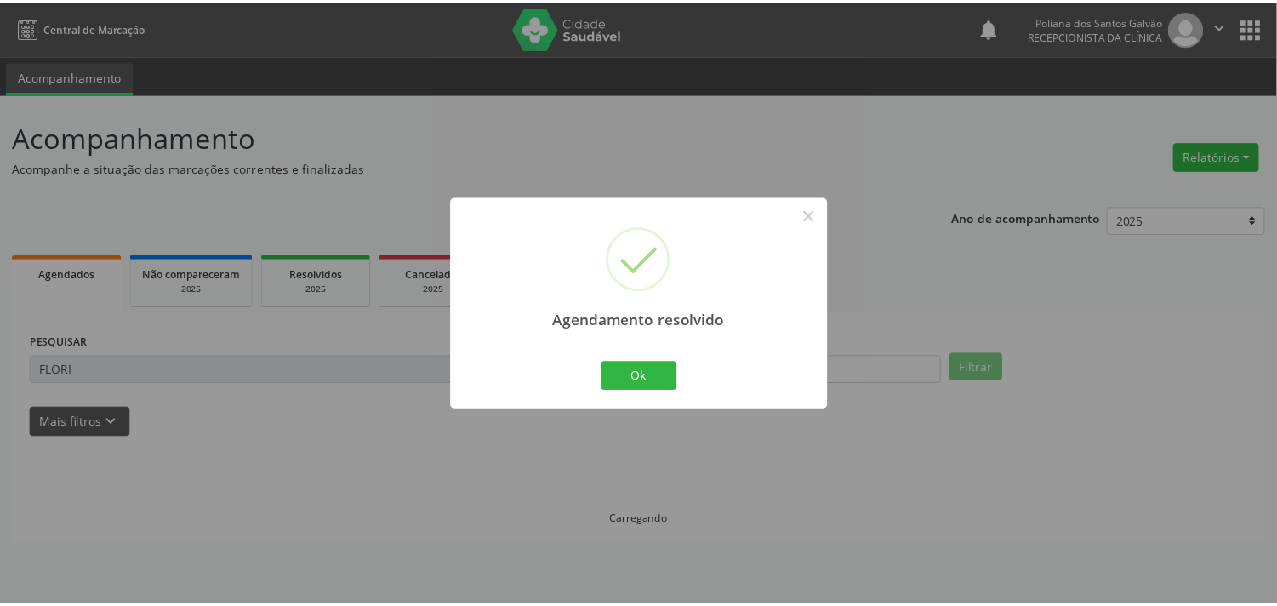
scroll to position [0, 0]
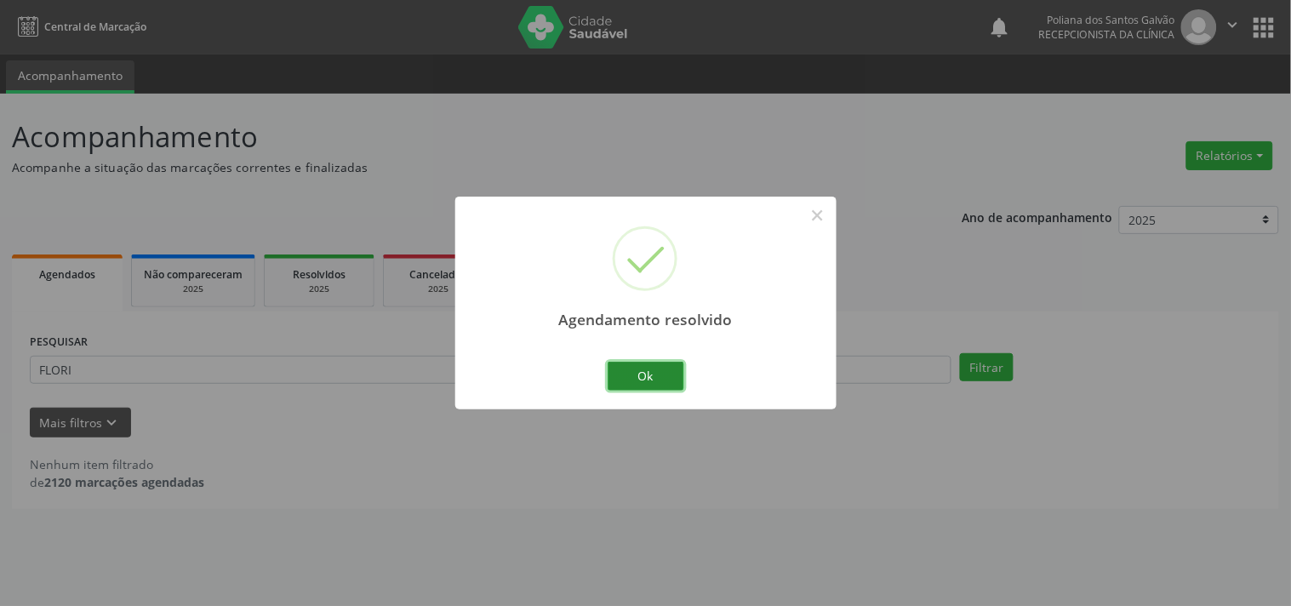
click at [674, 371] on button "Ok" at bounding box center [646, 376] width 77 height 29
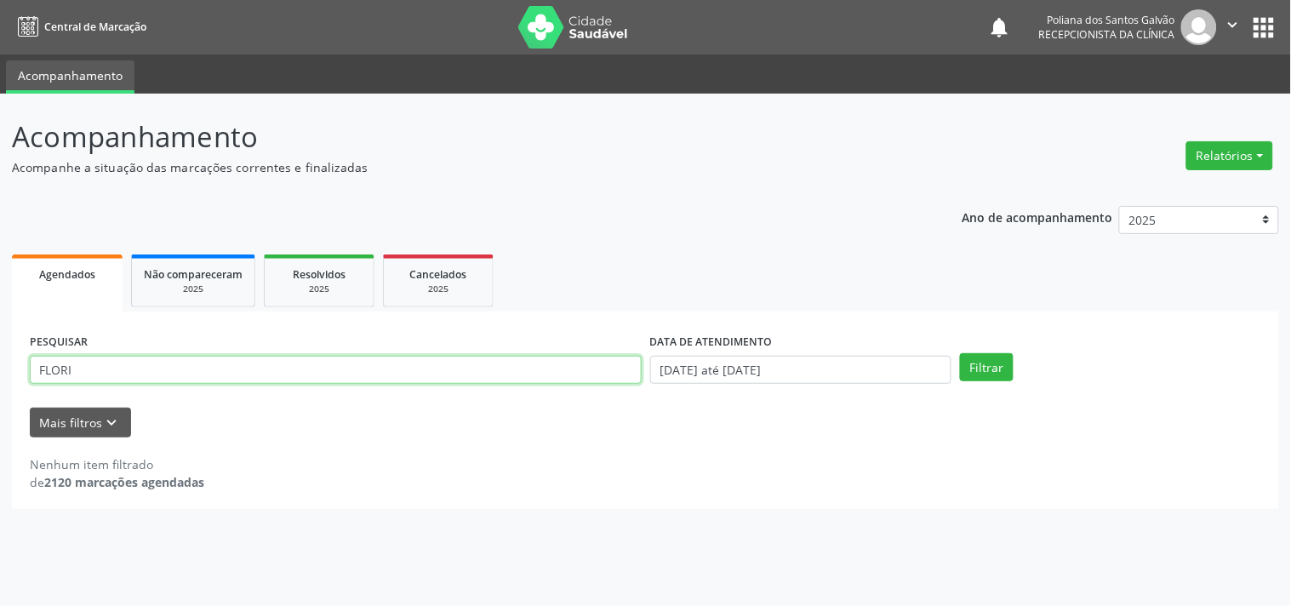
drag, startPoint x: 358, startPoint y: 373, endPoint x: 0, endPoint y: 254, distance: 377.5
click at [0, 265] on div "Acompanhamento Acompanhe a situação das marcações correntes e finalizadas Relat…" at bounding box center [645, 350] width 1291 height 512
type input "AGA"
click at [960, 353] on button "Filtrar" at bounding box center [987, 367] width 54 height 29
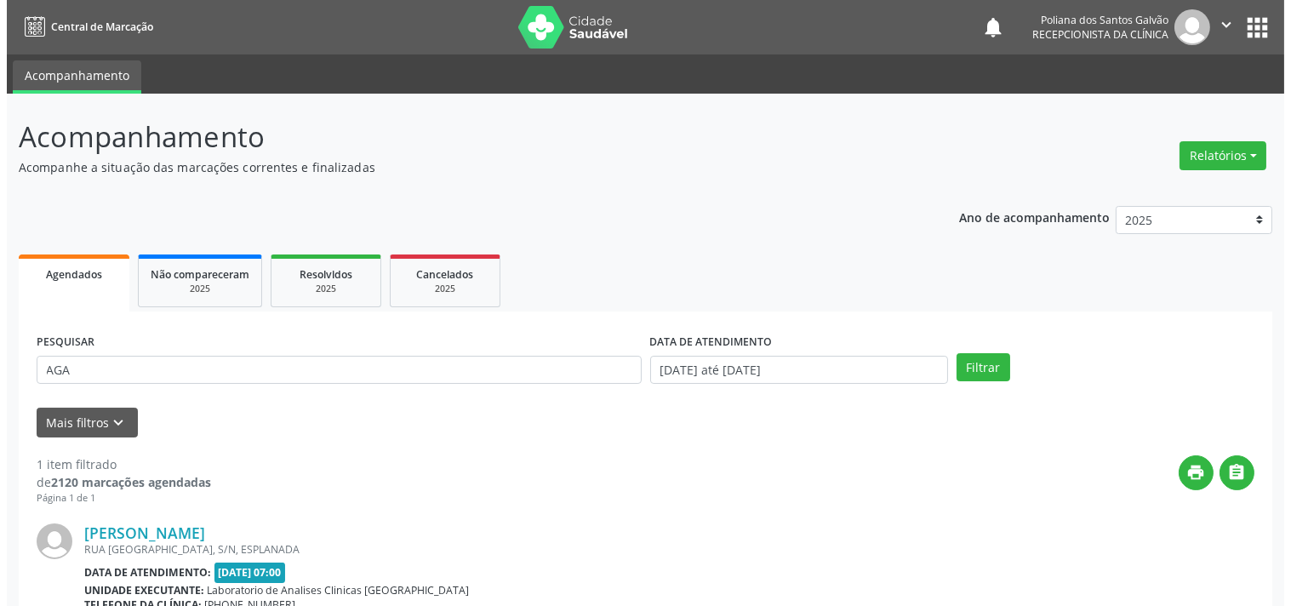
scroll to position [173, 0]
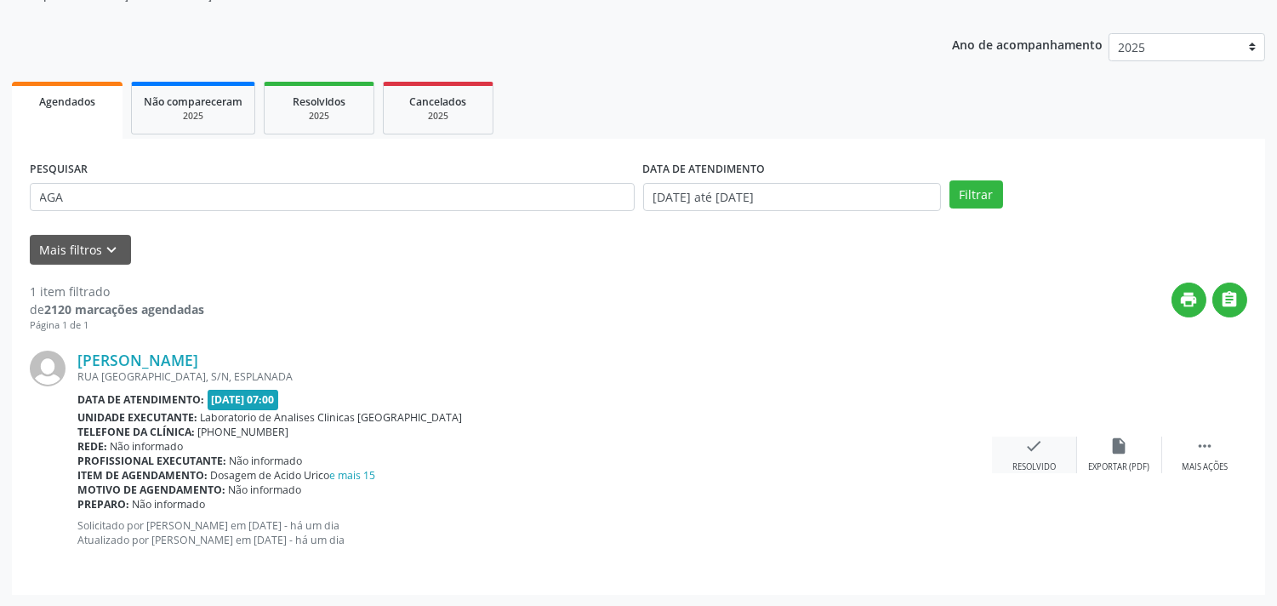
click at [1028, 443] on icon "check" at bounding box center [1034, 446] width 19 height 19
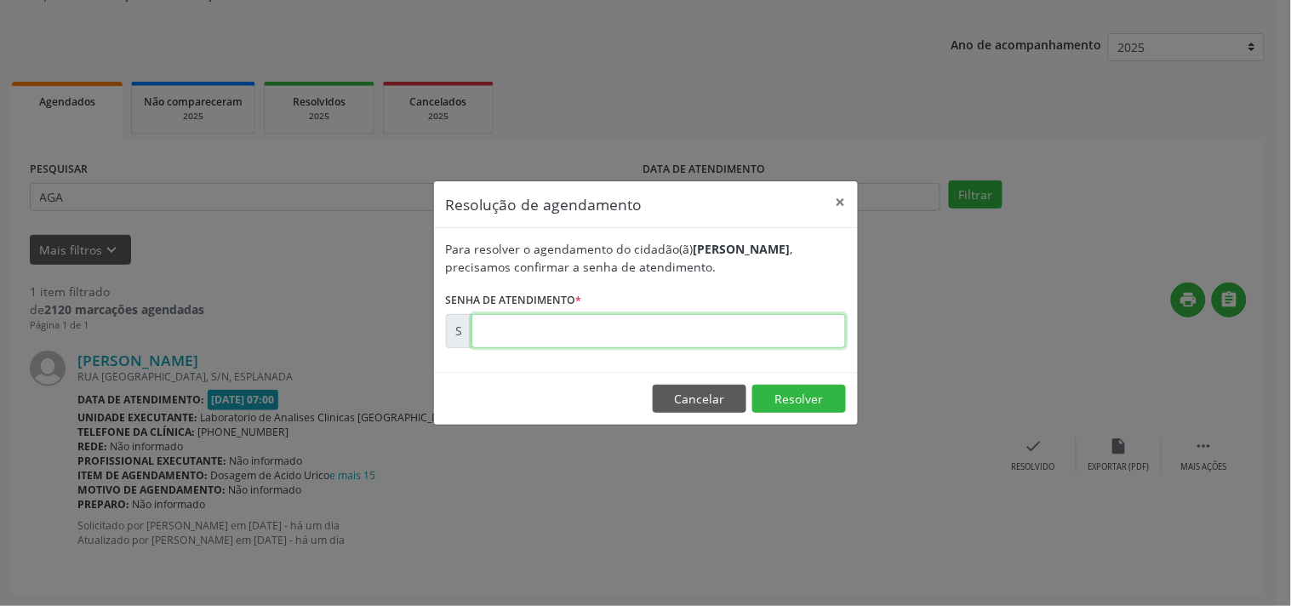
click at [784, 328] on input "text" at bounding box center [658, 331] width 374 height 34
type input "00178140"
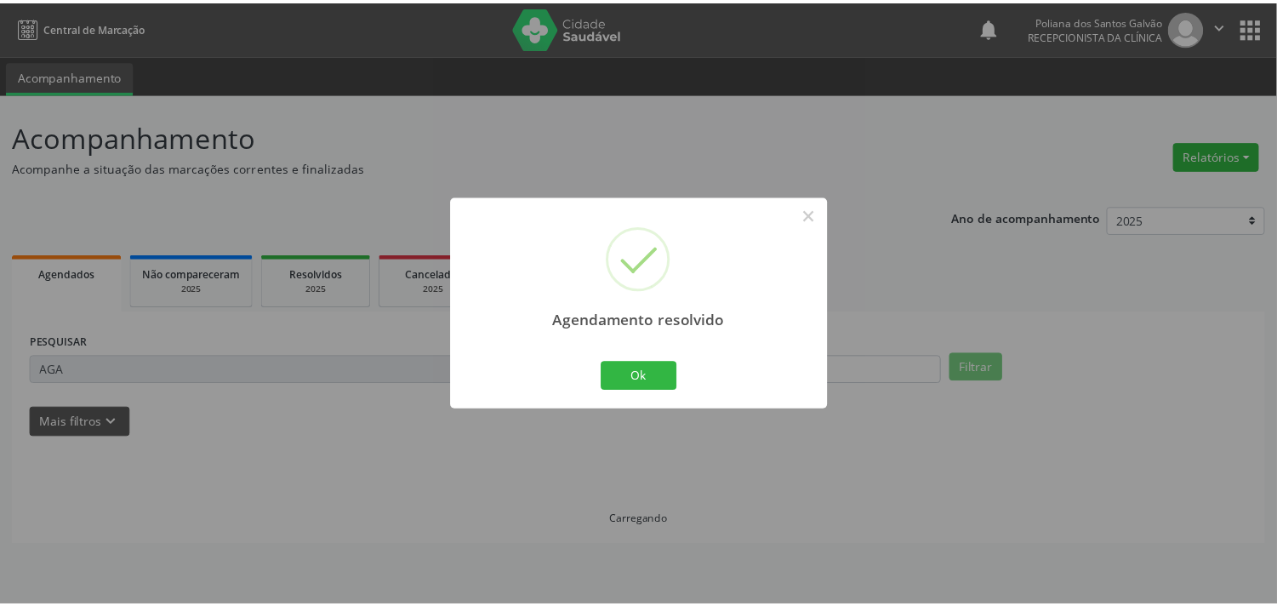
scroll to position [0, 0]
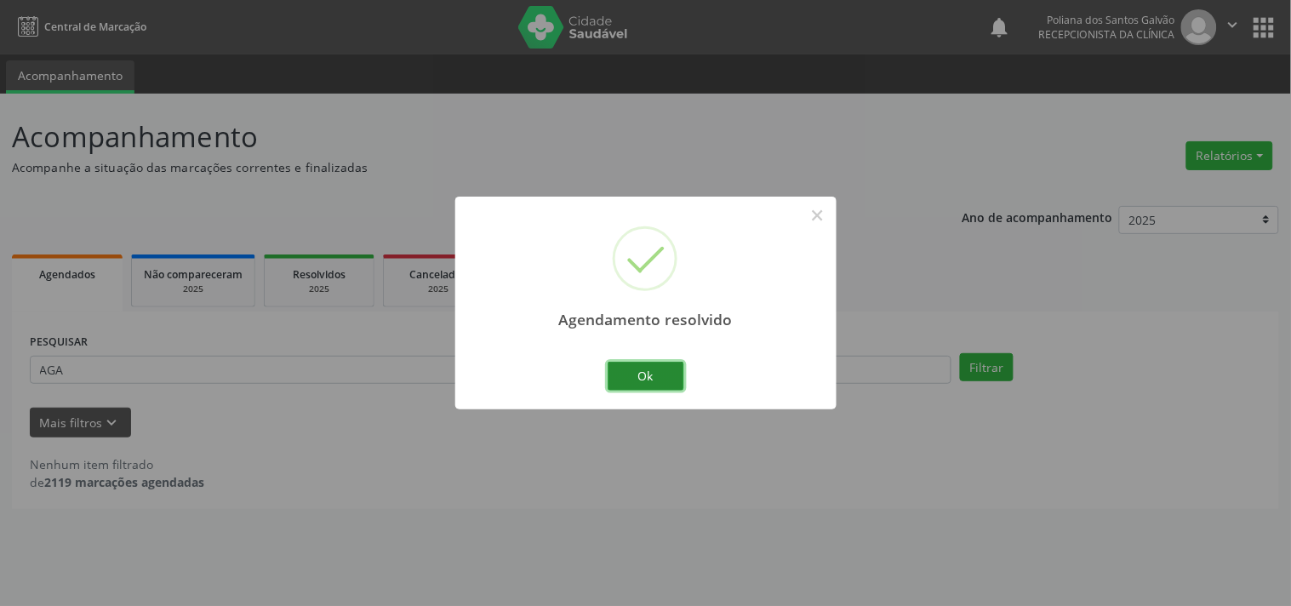
click at [643, 380] on button "Ok" at bounding box center [646, 376] width 77 height 29
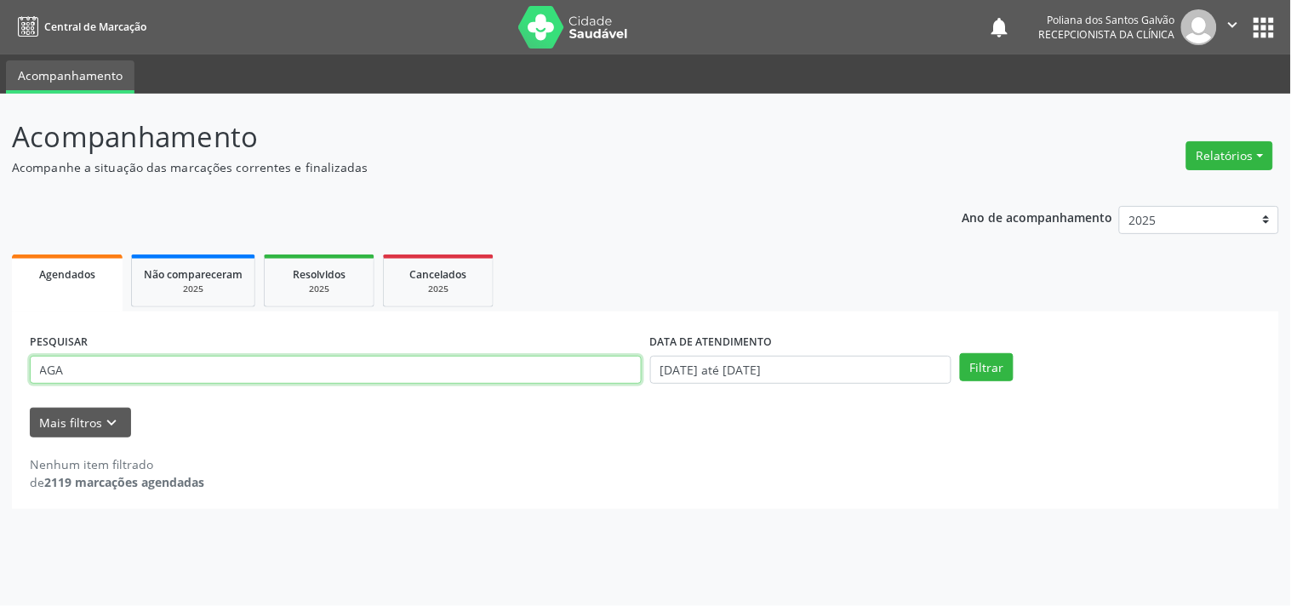
drag, startPoint x: 565, startPoint y: 377, endPoint x: 0, endPoint y: 133, distance: 615.5
click at [0, 168] on div "Acompanhamento Acompanhe a situação das marcações correntes e finalizadas Relat…" at bounding box center [645, 350] width 1291 height 512
type input "ANA CLA"
click at [960, 353] on button "Filtrar" at bounding box center [987, 367] width 54 height 29
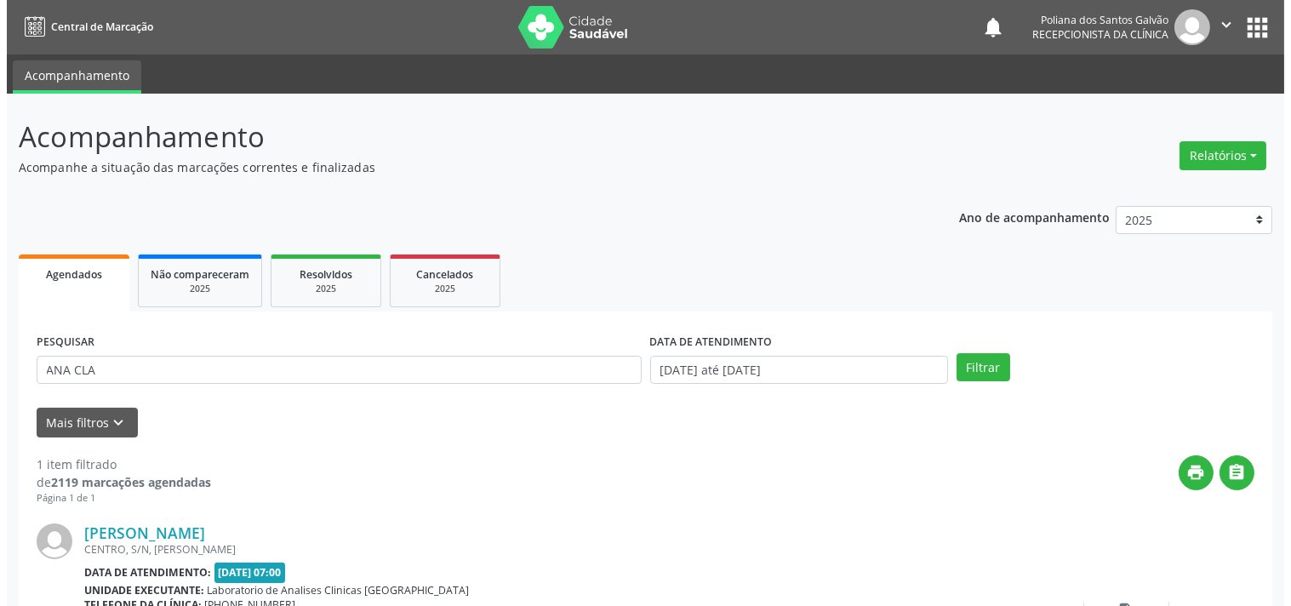
scroll to position [157, 0]
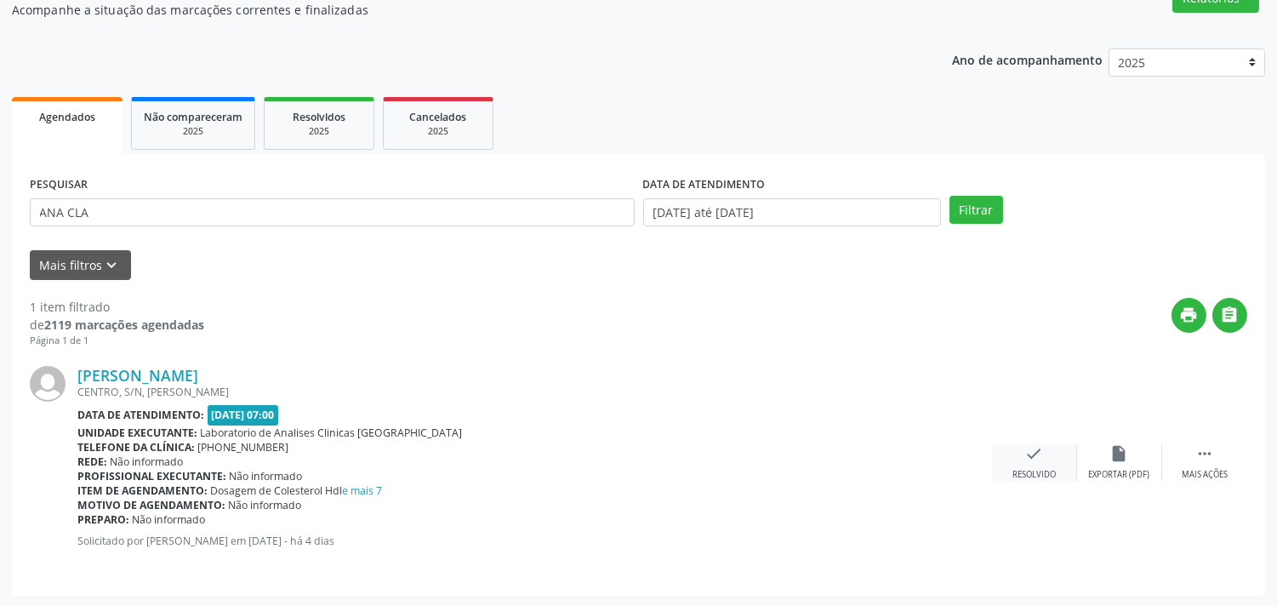
click at [1038, 463] on div "check Resolvido" at bounding box center [1034, 462] width 85 height 37
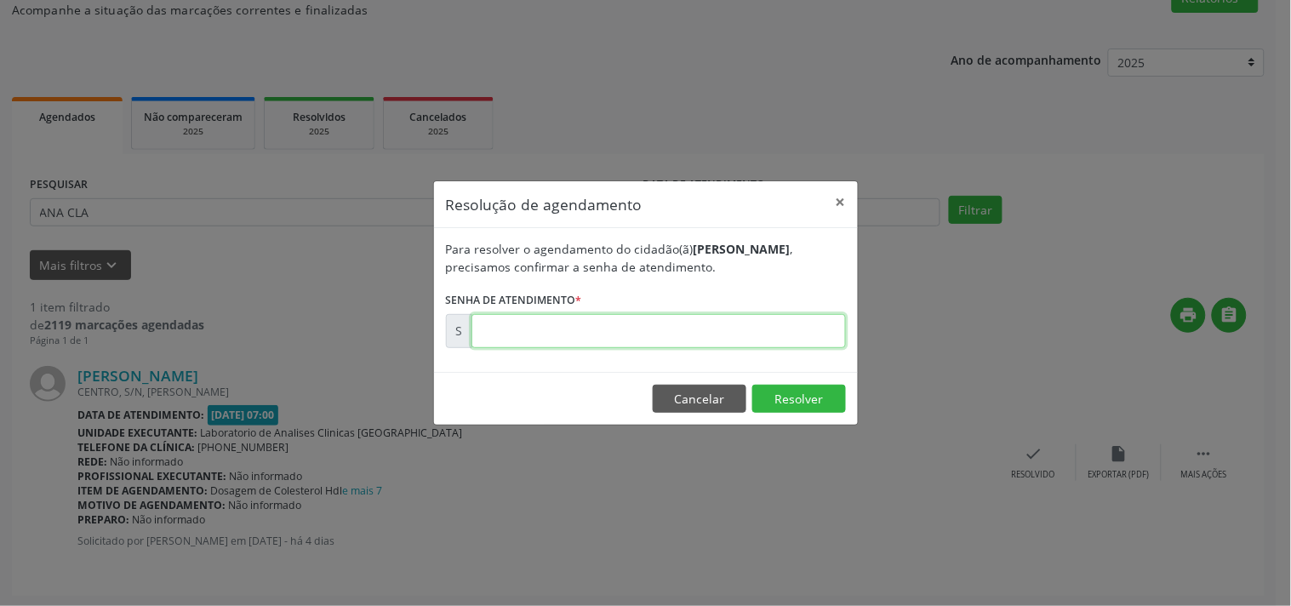
click at [819, 325] on input "text" at bounding box center [658, 331] width 374 height 34
type input "00177991"
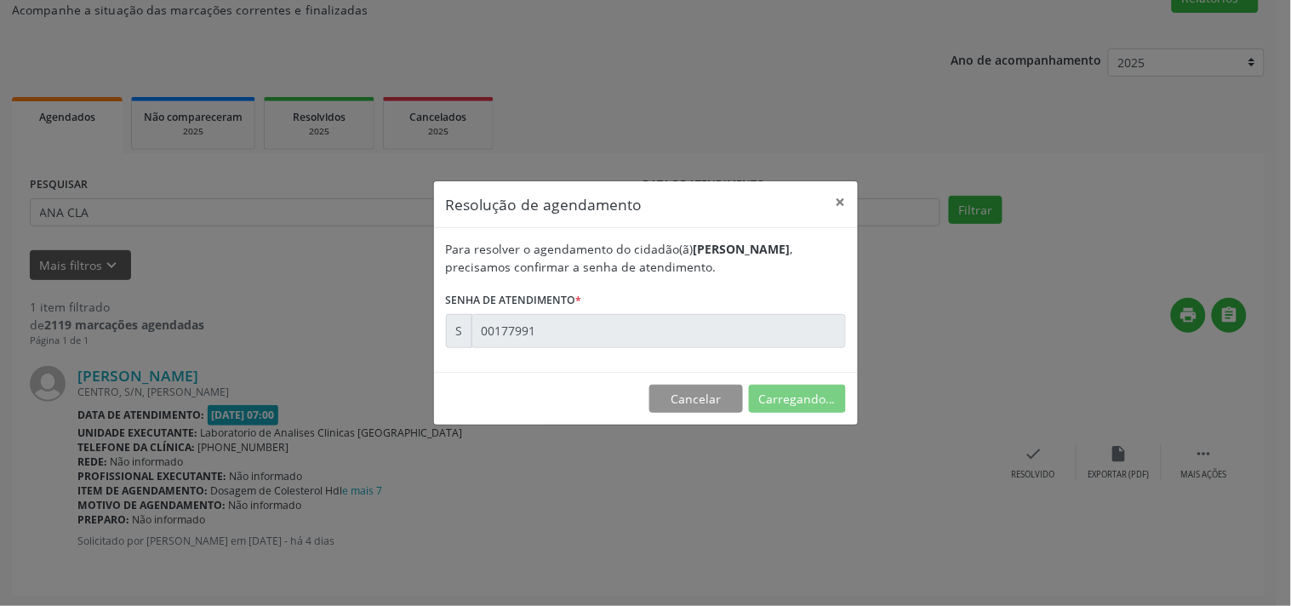
scroll to position [0, 0]
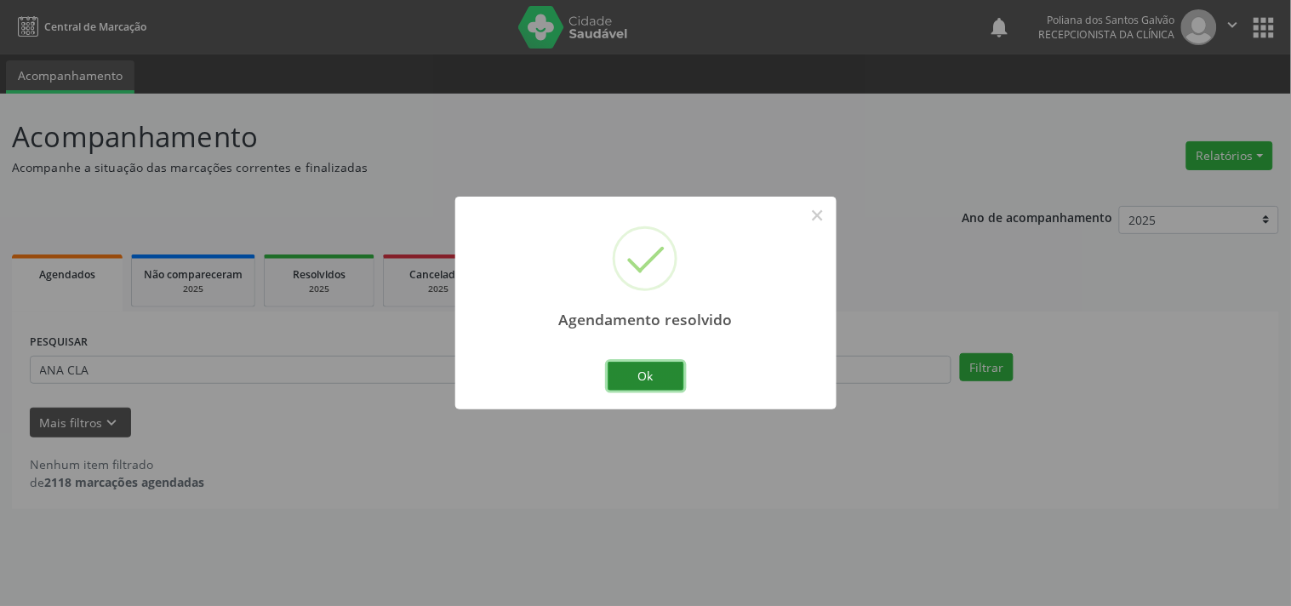
click at [673, 368] on button "Ok" at bounding box center [646, 376] width 77 height 29
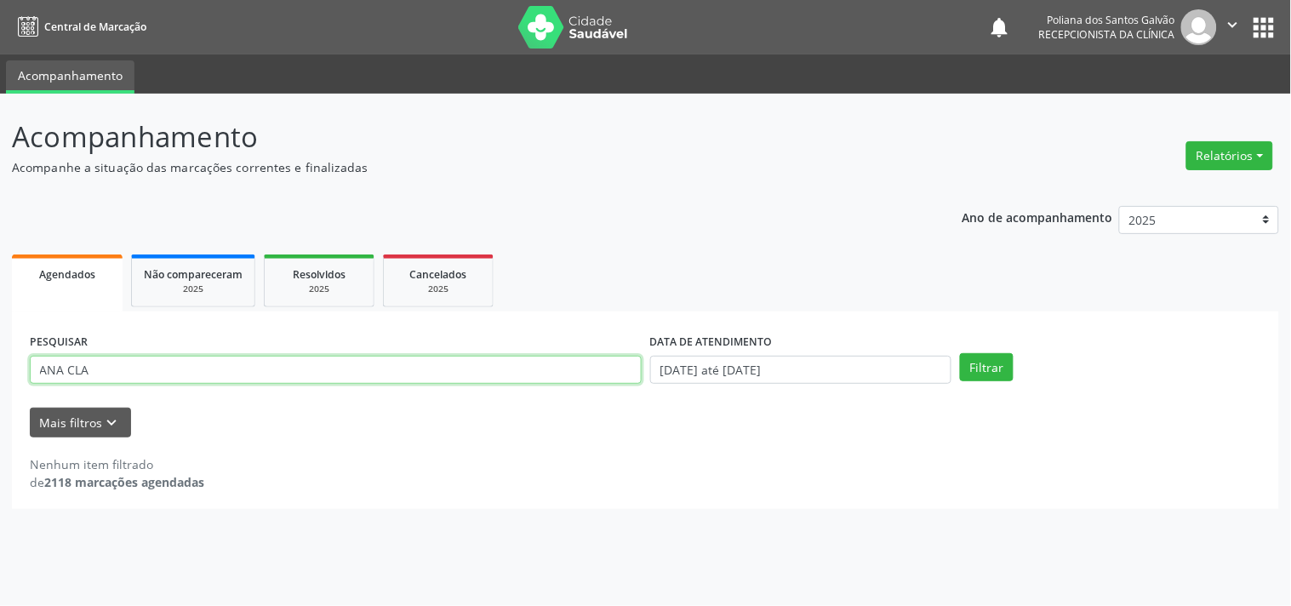
drag, startPoint x: 543, startPoint y: 370, endPoint x: 0, endPoint y: 146, distance: 587.2
click at [0, 165] on div "Acompanhamento Acompanhe a situação das marcações correntes e finalizadas Relat…" at bounding box center [645, 350] width 1291 height 512
type input "EDITE"
click at [960, 353] on button "Filtrar" at bounding box center [987, 367] width 54 height 29
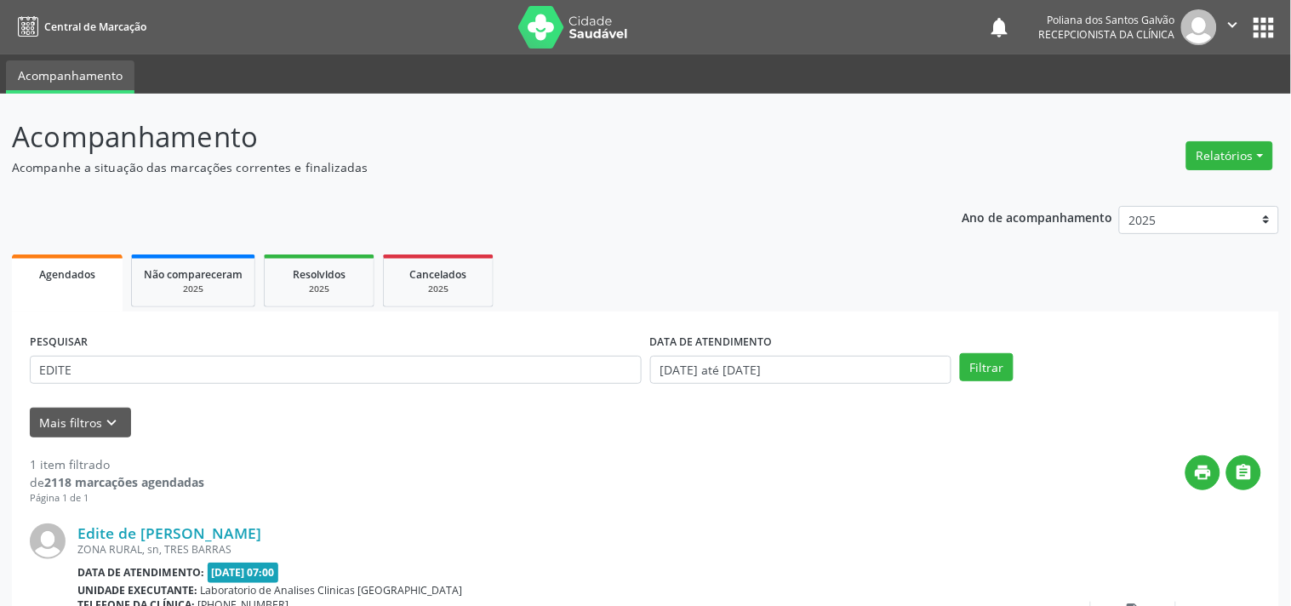
scroll to position [157, 0]
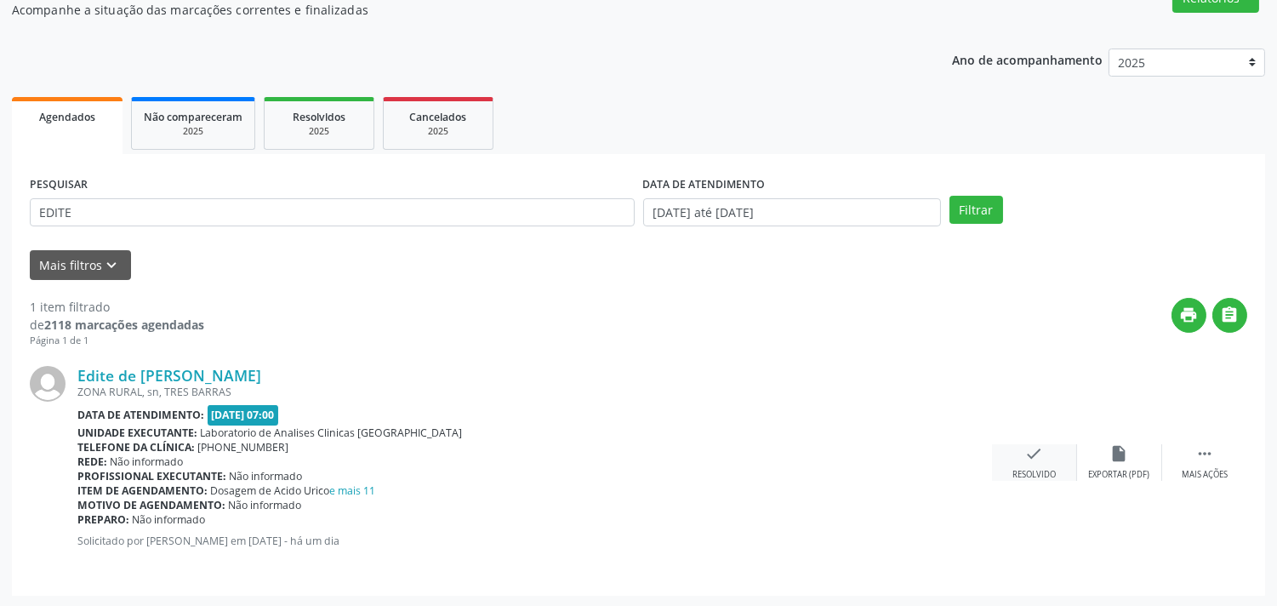
click at [1019, 454] on div "check Resolvido" at bounding box center [1034, 462] width 85 height 37
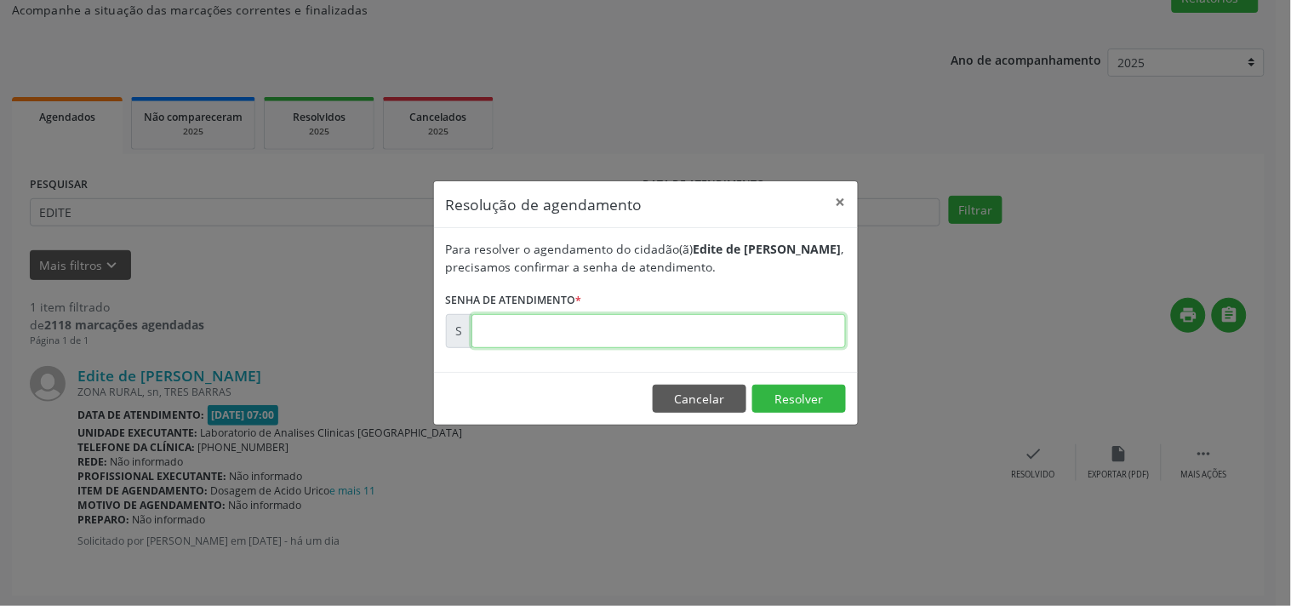
click at [755, 326] on input "text" at bounding box center [658, 331] width 374 height 34
type input "00178156"
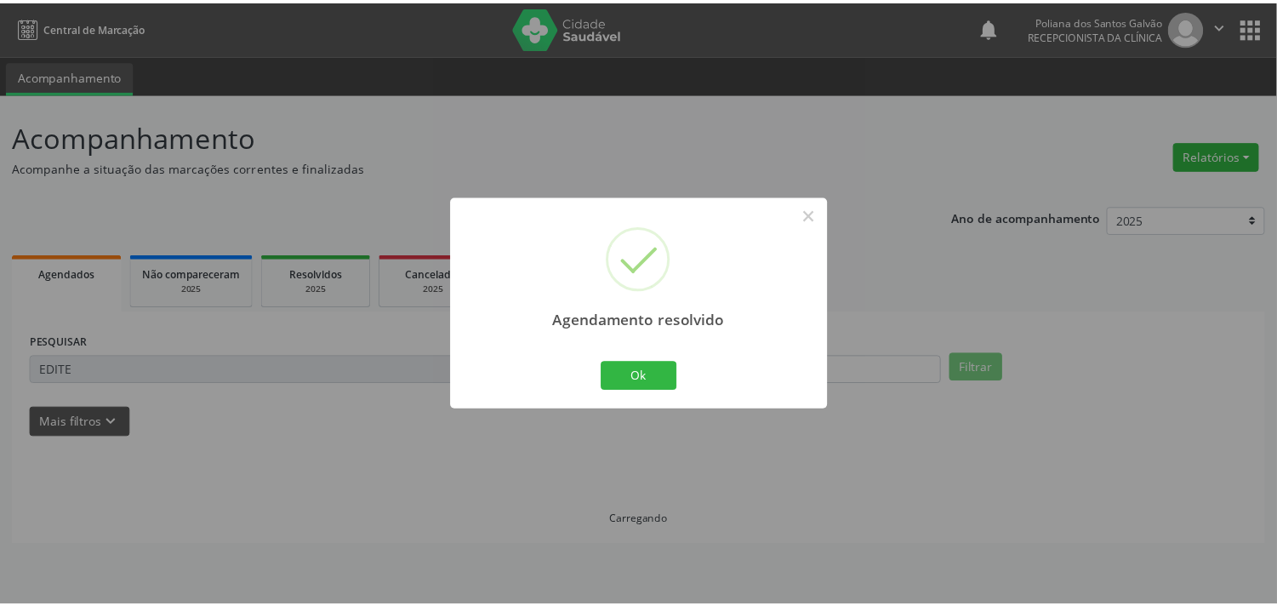
scroll to position [0, 0]
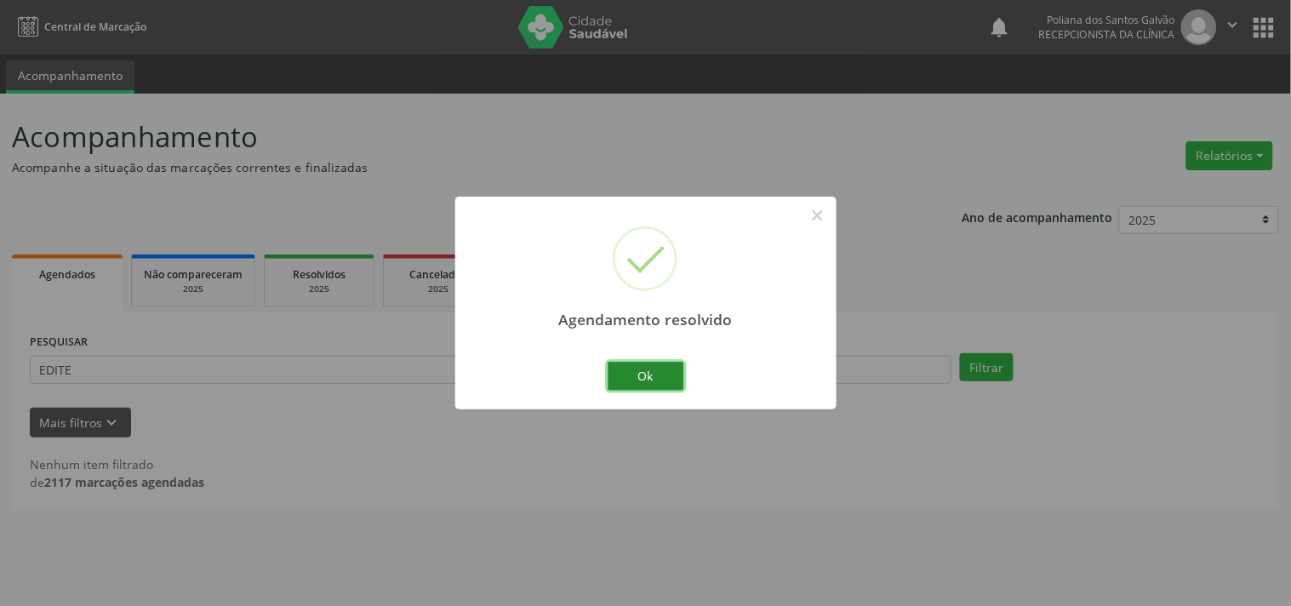
click at [649, 370] on button "Ok" at bounding box center [646, 376] width 77 height 29
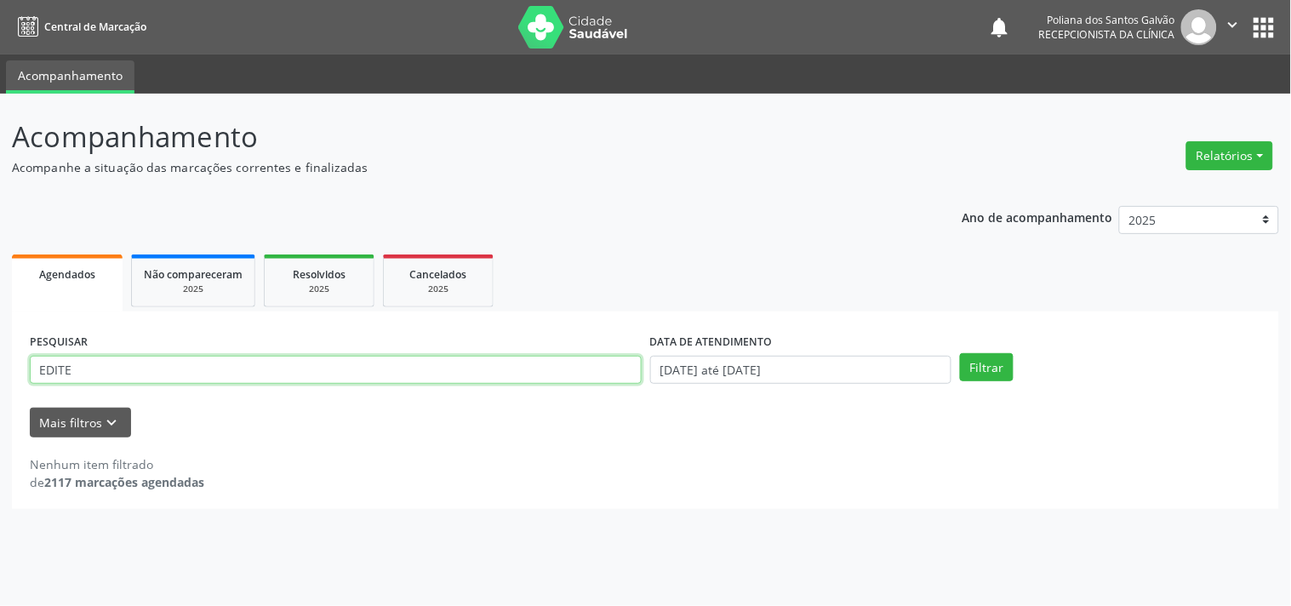
drag, startPoint x: 539, startPoint y: 368, endPoint x: 0, endPoint y: 65, distance: 618.7
click at [0, 77] on div "Central de Marcação notifications Poliana dos Santos Galvão Recepcionista da cl…" at bounding box center [645, 303] width 1291 height 606
type input "JONITE"
click at [960, 353] on button "Filtrar" at bounding box center [987, 367] width 54 height 29
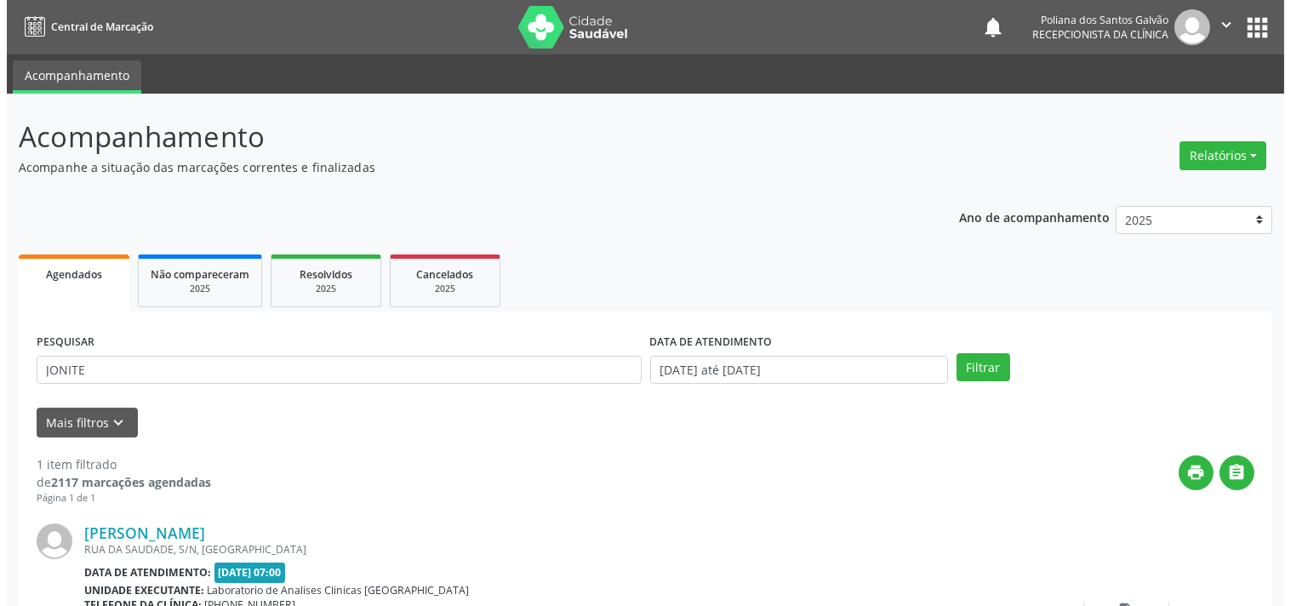
scroll to position [157, 0]
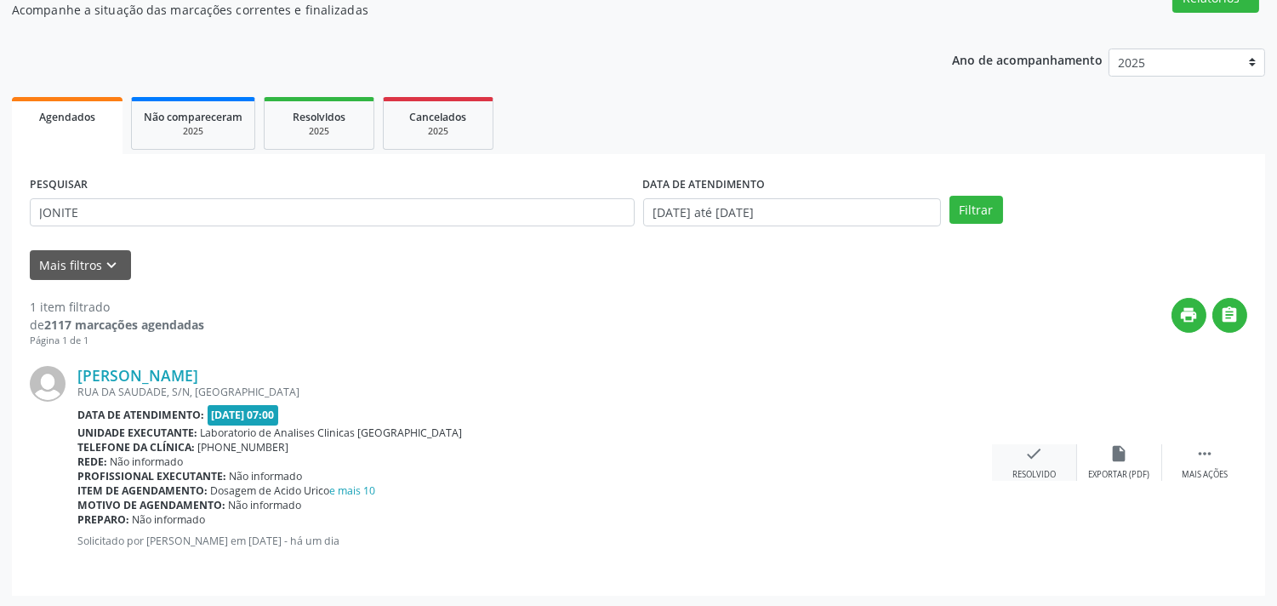
click at [1019, 455] on div "check Resolvido" at bounding box center [1034, 462] width 85 height 37
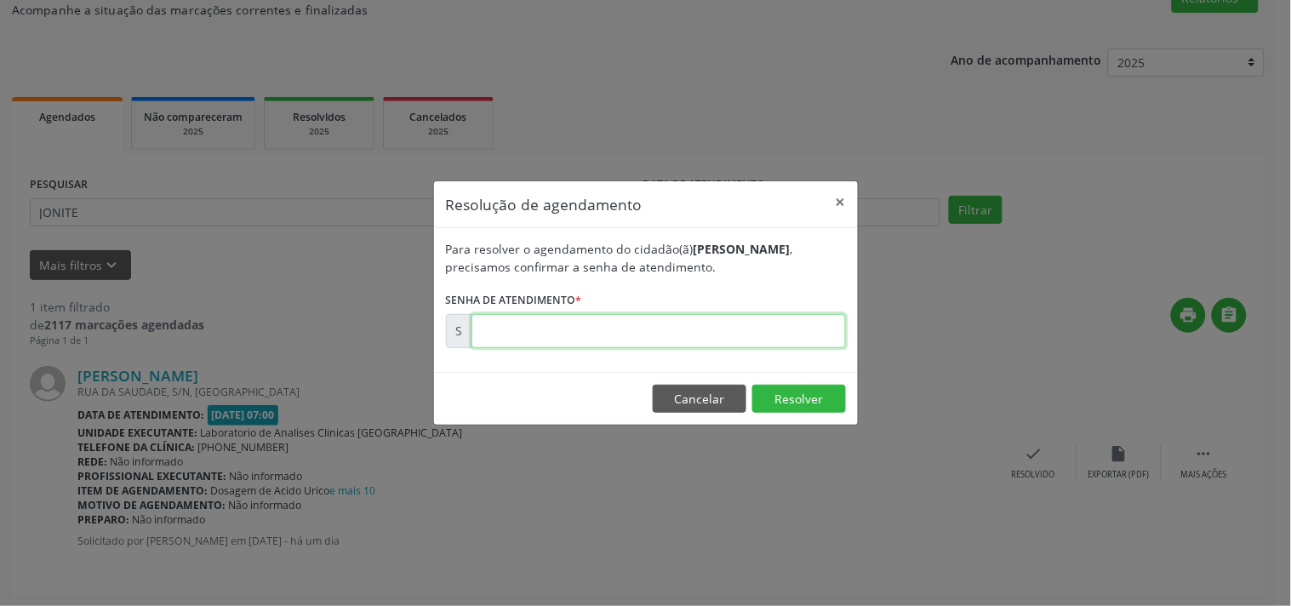
click at [785, 325] on input "text" at bounding box center [658, 331] width 374 height 34
type input "00178150"
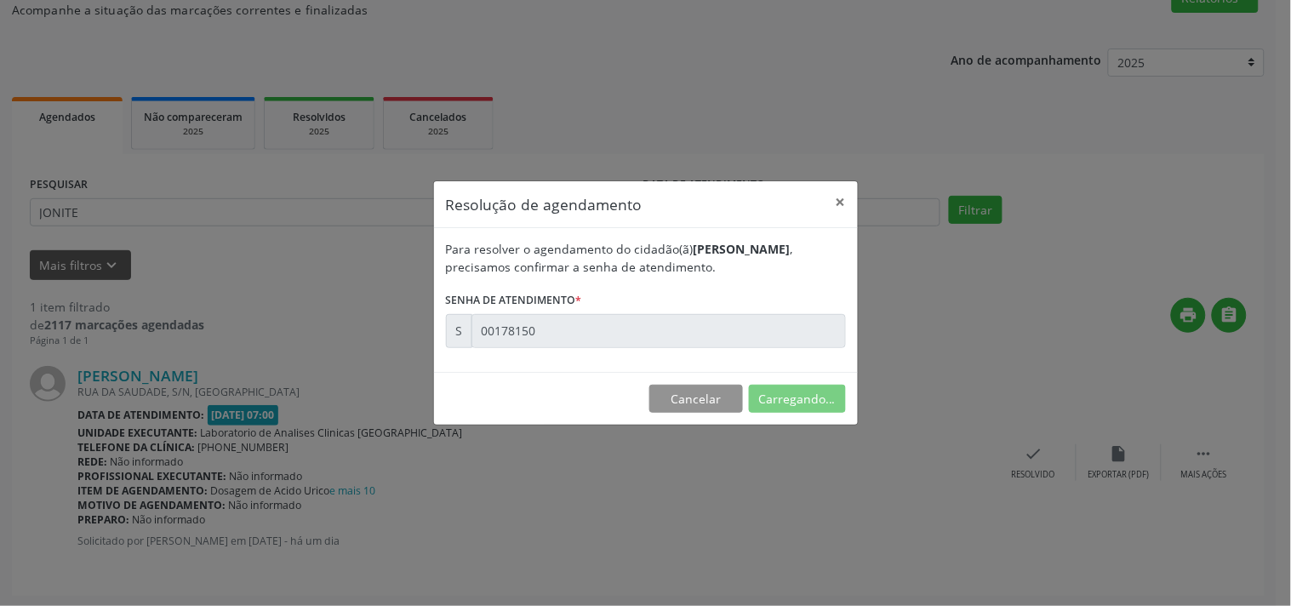
scroll to position [0, 0]
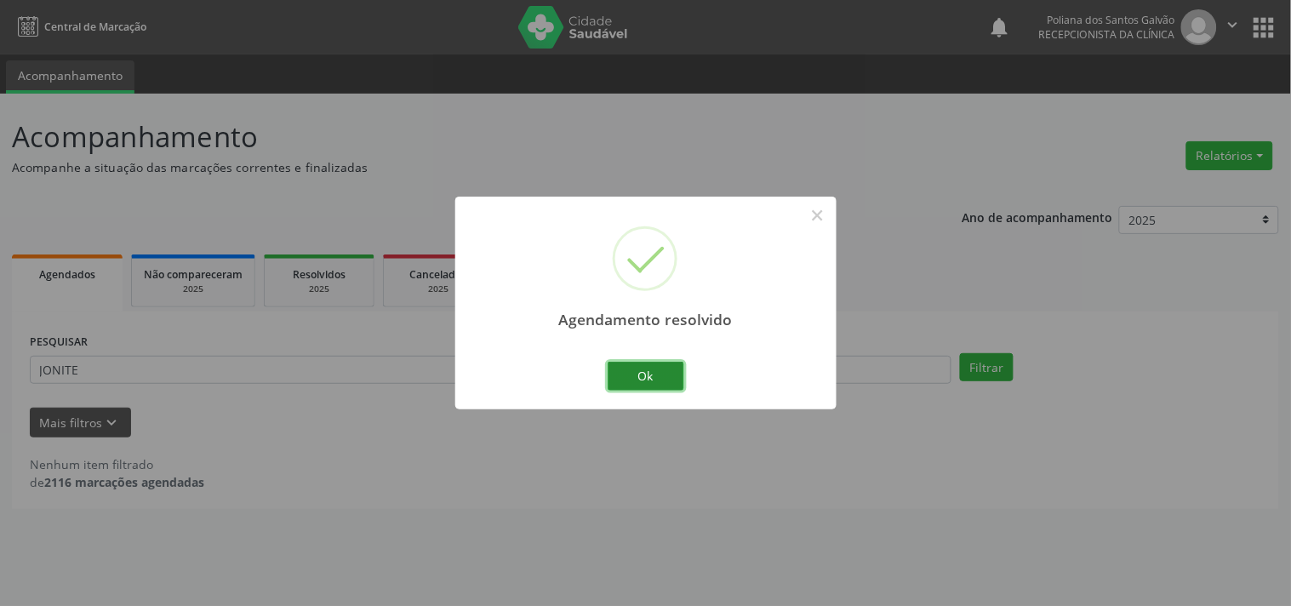
click at [626, 390] on button "Ok" at bounding box center [646, 376] width 77 height 29
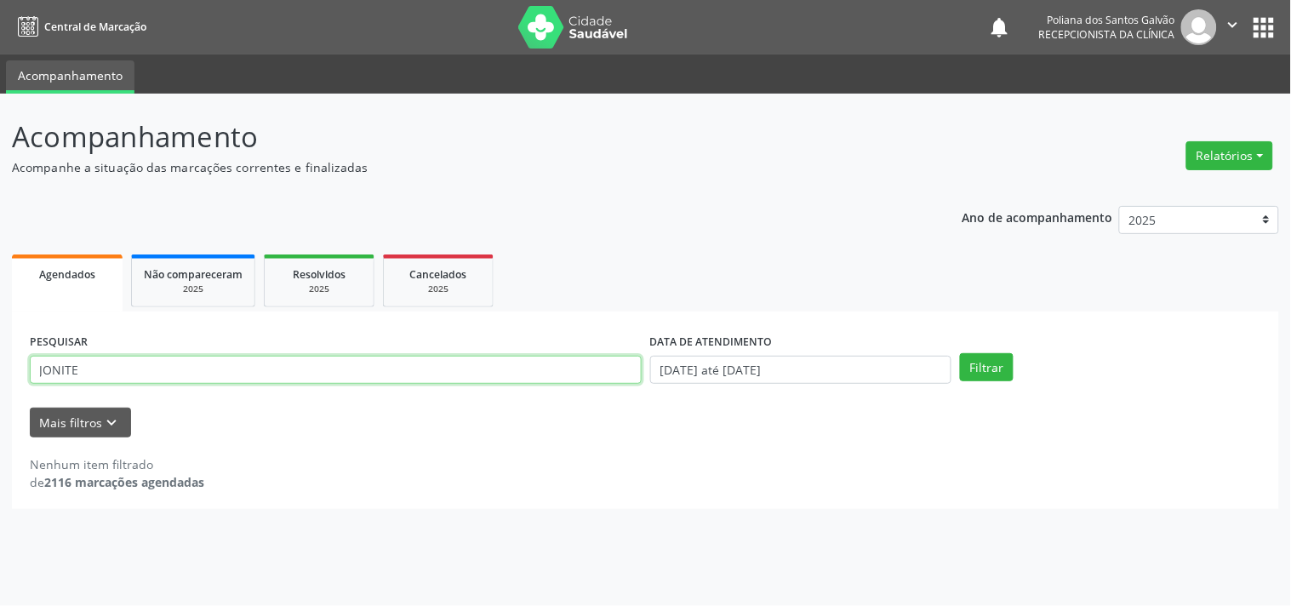
drag, startPoint x: 608, startPoint y: 368, endPoint x: 0, endPoint y: 78, distance: 672.9
click at [0, 142] on div "Acompanhamento Acompanhe a situação das marcações correntes e finalizadas Relat…" at bounding box center [645, 350] width 1291 height 512
type input "VANDO"
click at [960, 353] on button "Filtrar" at bounding box center [987, 367] width 54 height 29
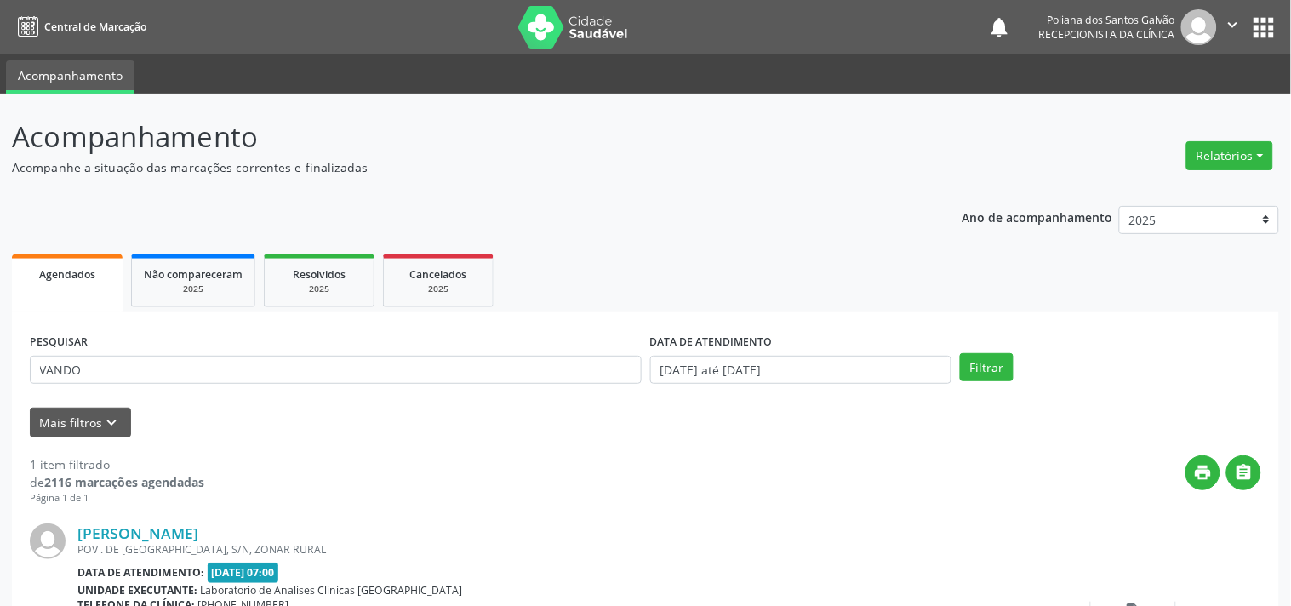
scroll to position [157, 0]
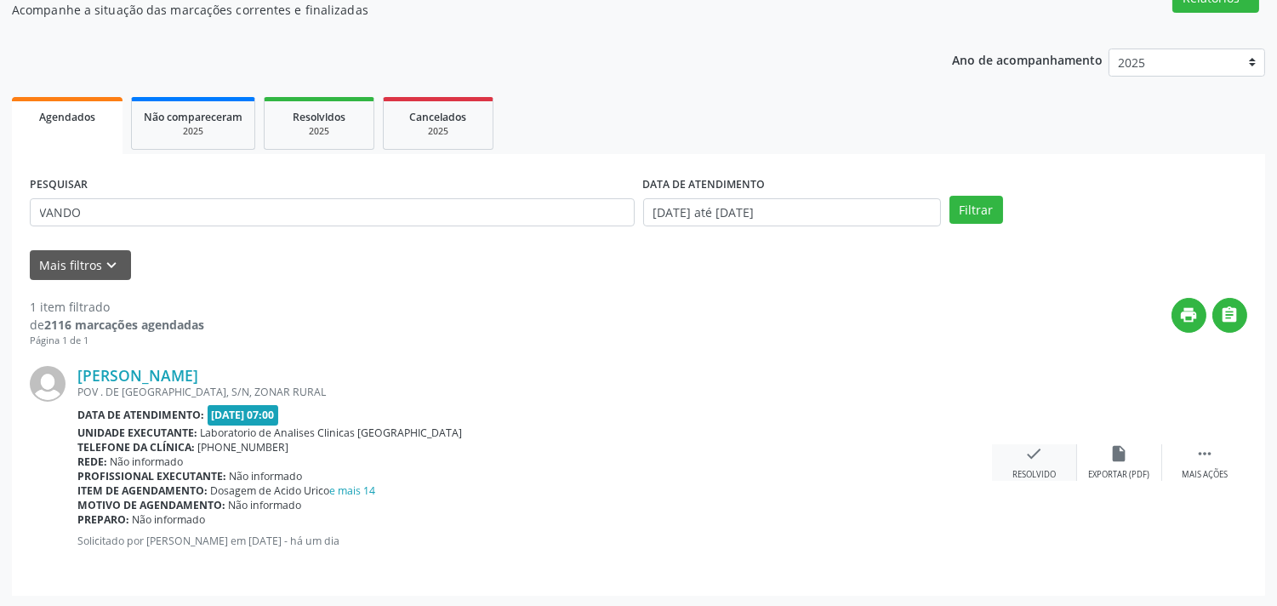
click at [1031, 462] on div "check Resolvido" at bounding box center [1034, 462] width 85 height 37
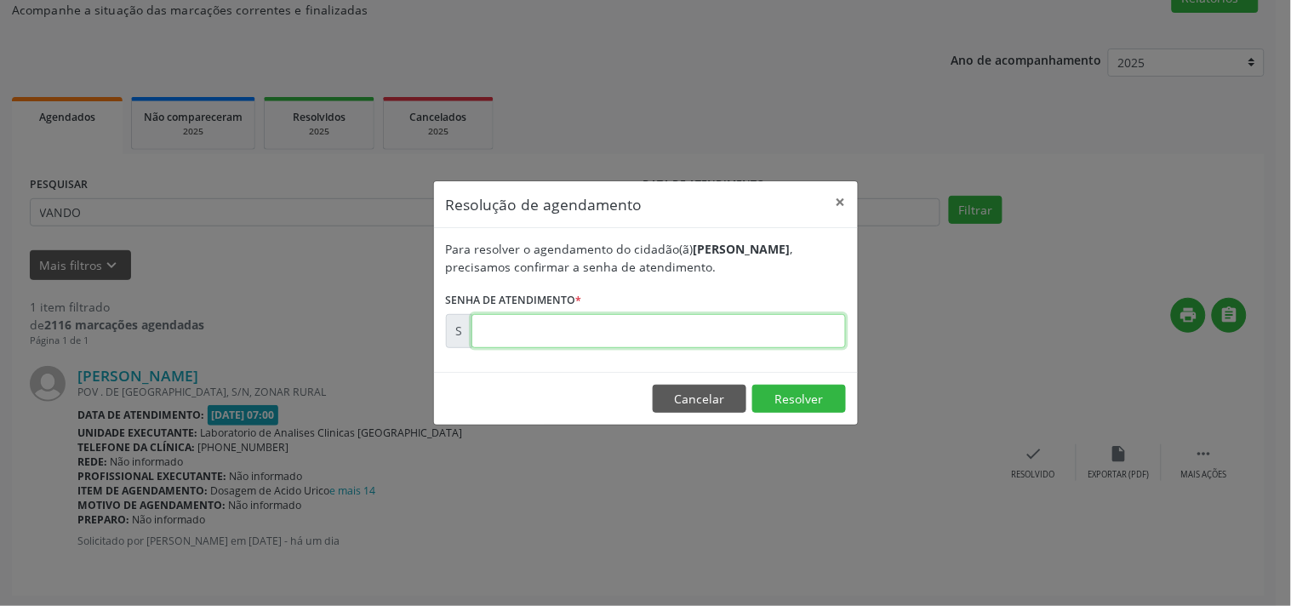
click at [752, 341] on input "text" at bounding box center [658, 331] width 374 height 34
type input "00178157"
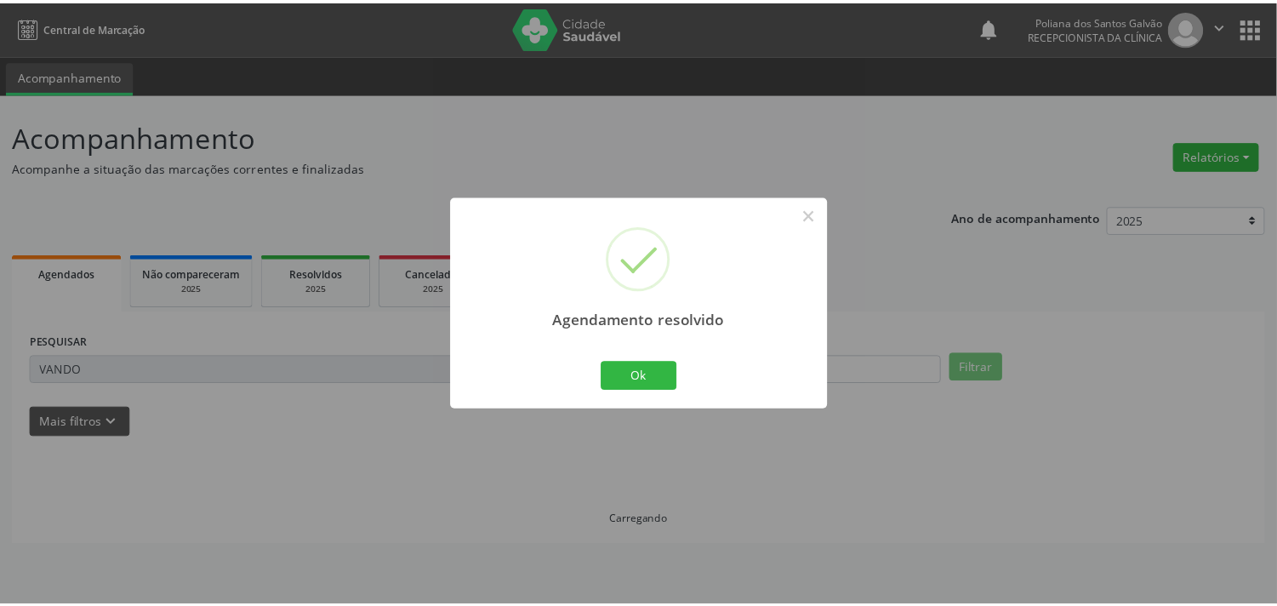
scroll to position [0, 0]
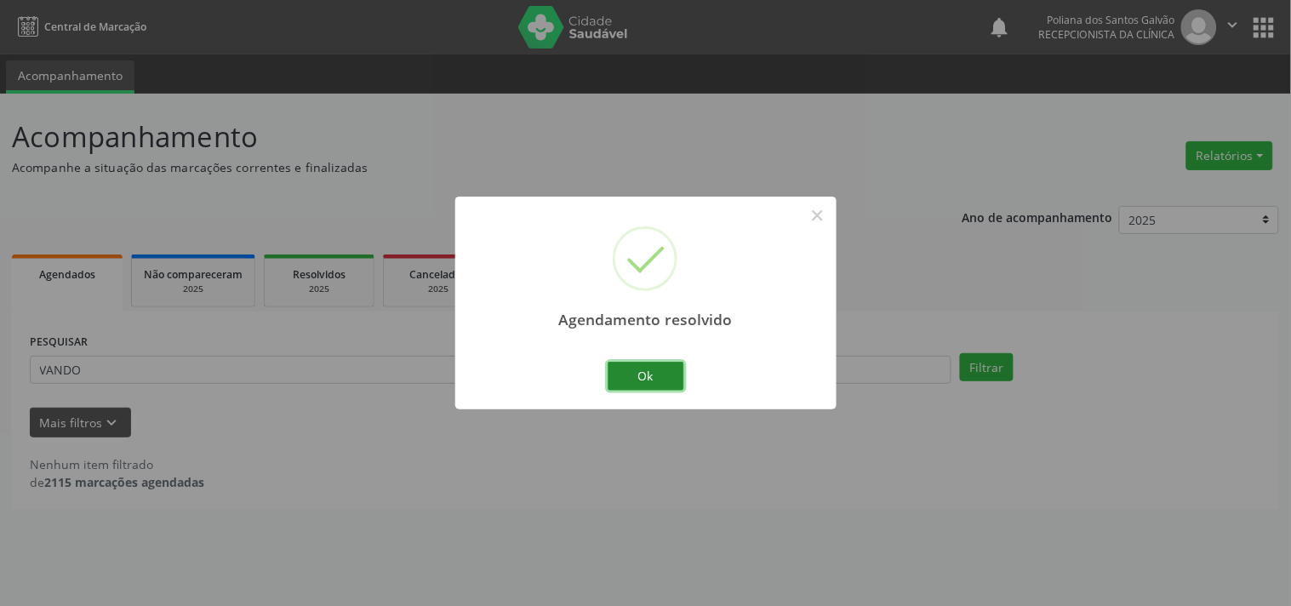
click at [647, 375] on button "Ok" at bounding box center [646, 376] width 77 height 29
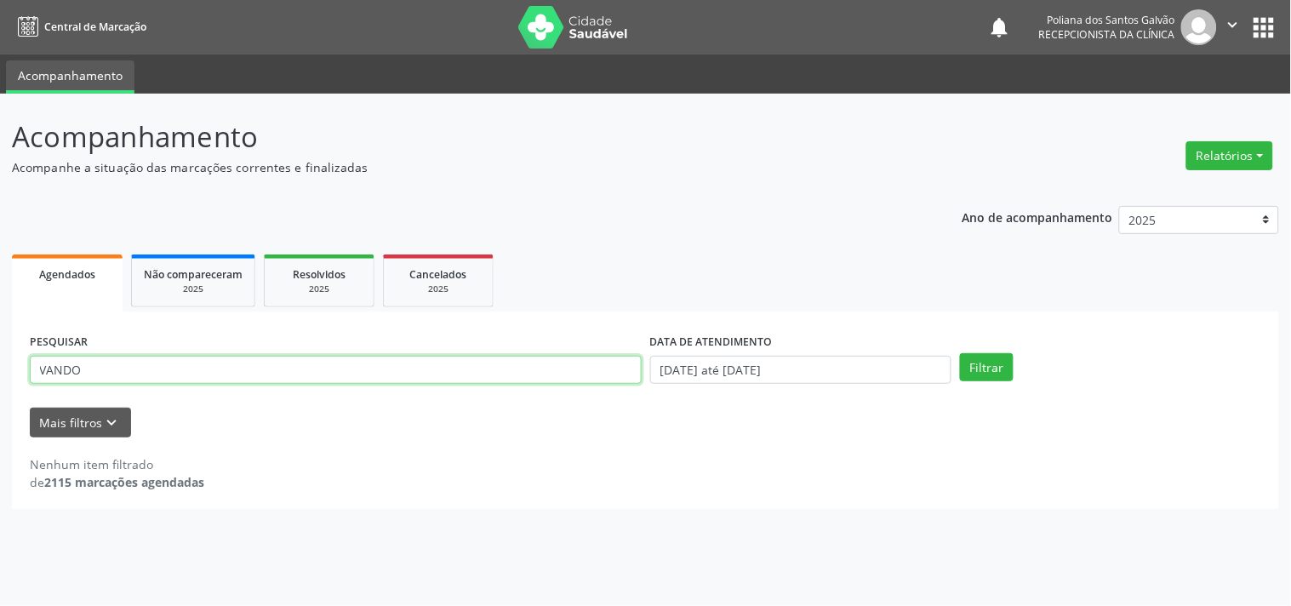
drag, startPoint x: 540, startPoint y: 369, endPoint x: 0, endPoint y: 0, distance: 654.5
click at [0, 24] on div "Central de Marcação notifications Poliana dos Santos Galvão Recepcionista da cl…" at bounding box center [645, 303] width 1291 height 606
type input "MARINAL"
click at [960, 353] on button "Filtrar" at bounding box center [987, 367] width 54 height 29
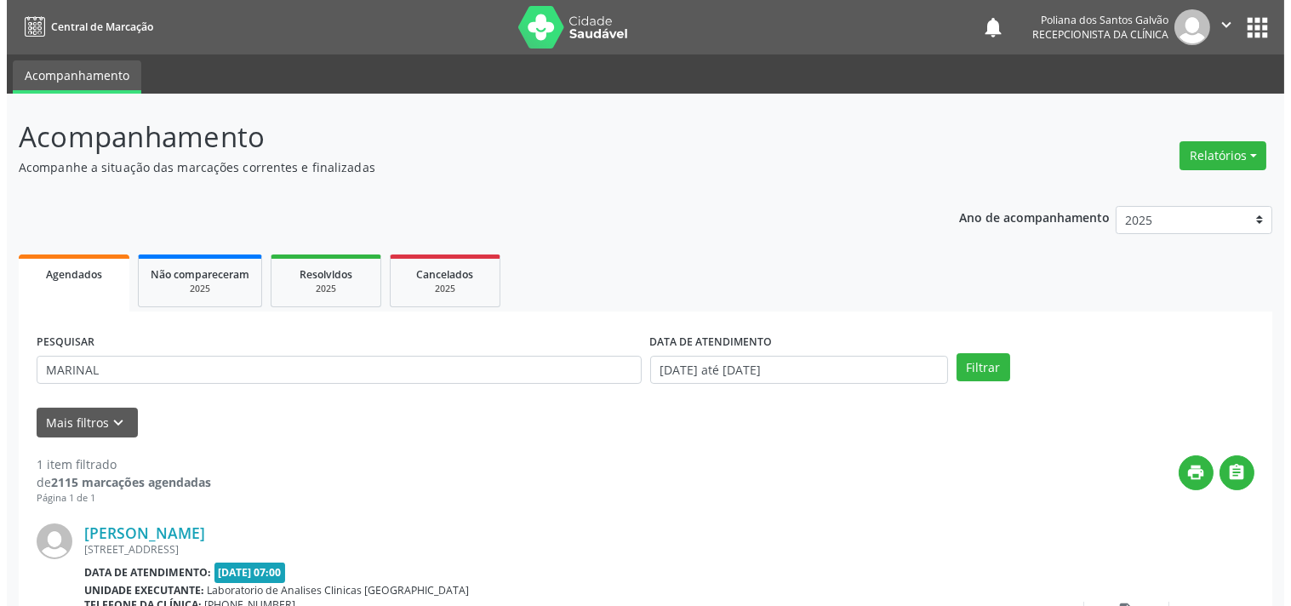
scroll to position [157, 0]
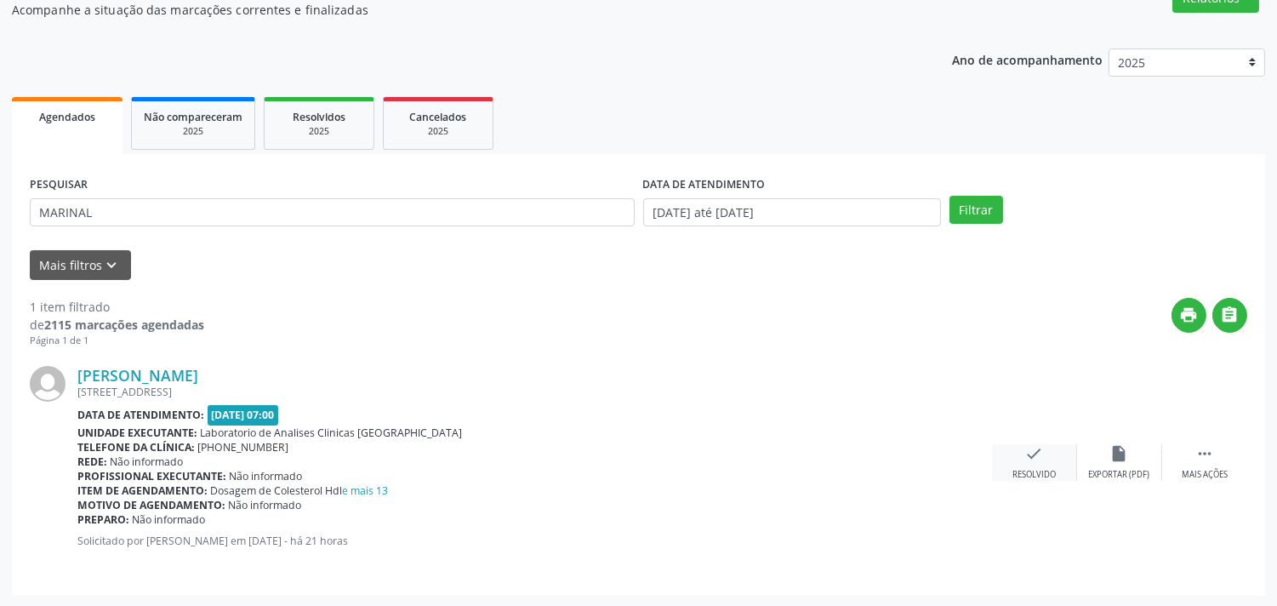
click at [1025, 457] on icon "check" at bounding box center [1034, 453] width 19 height 19
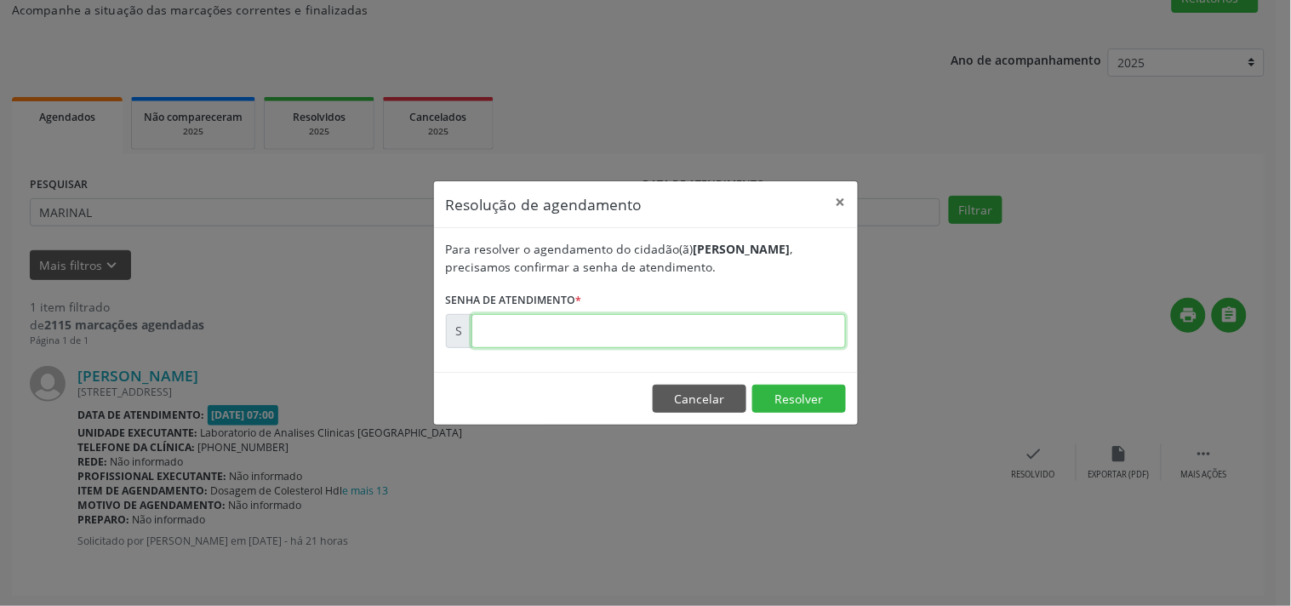
click at [777, 335] on input "text" at bounding box center [658, 331] width 374 height 34
type input "00178270"
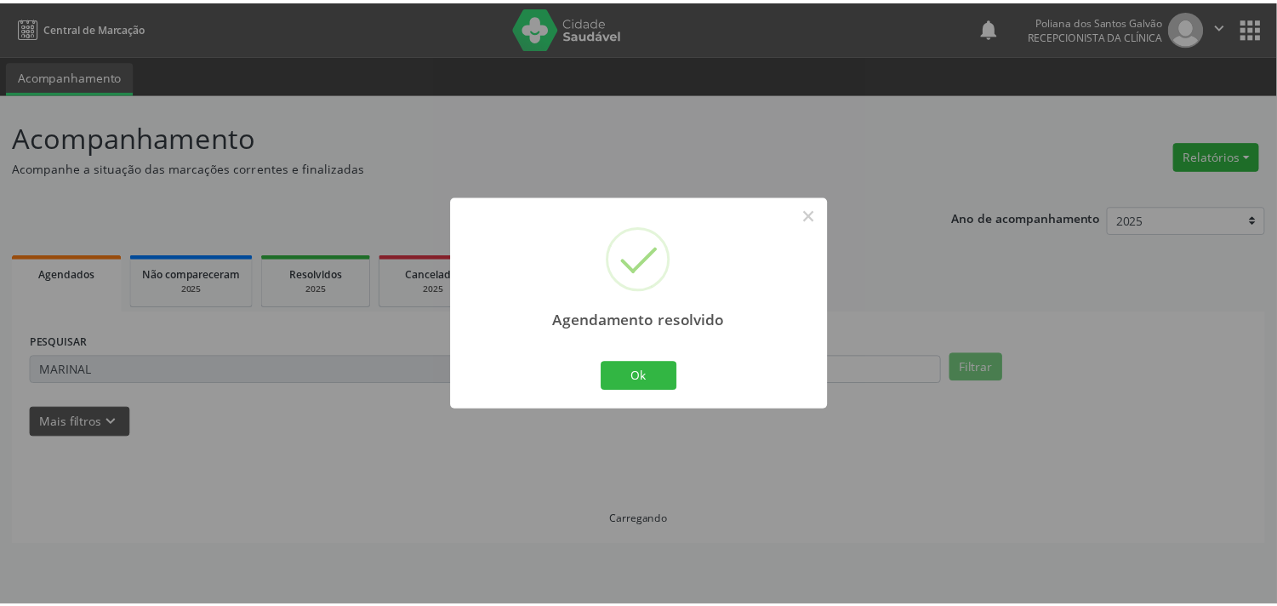
scroll to position [0, 0]
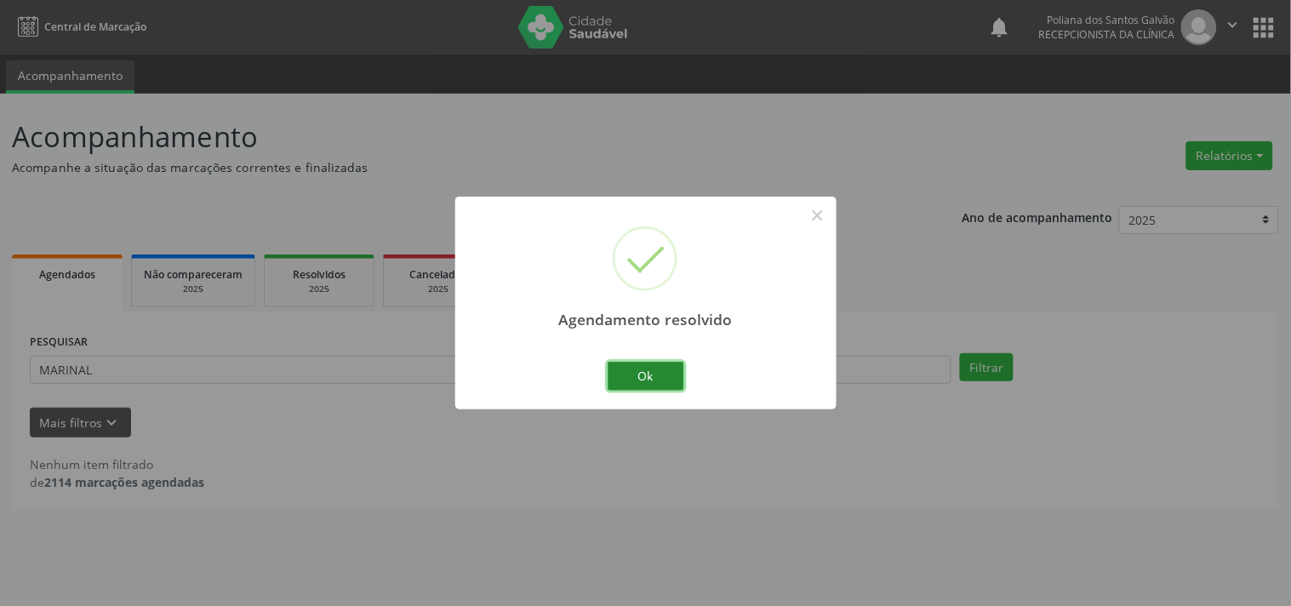
click at [648, 379] on button "Ok" at bounding box center [646, 376] width 77 height 29
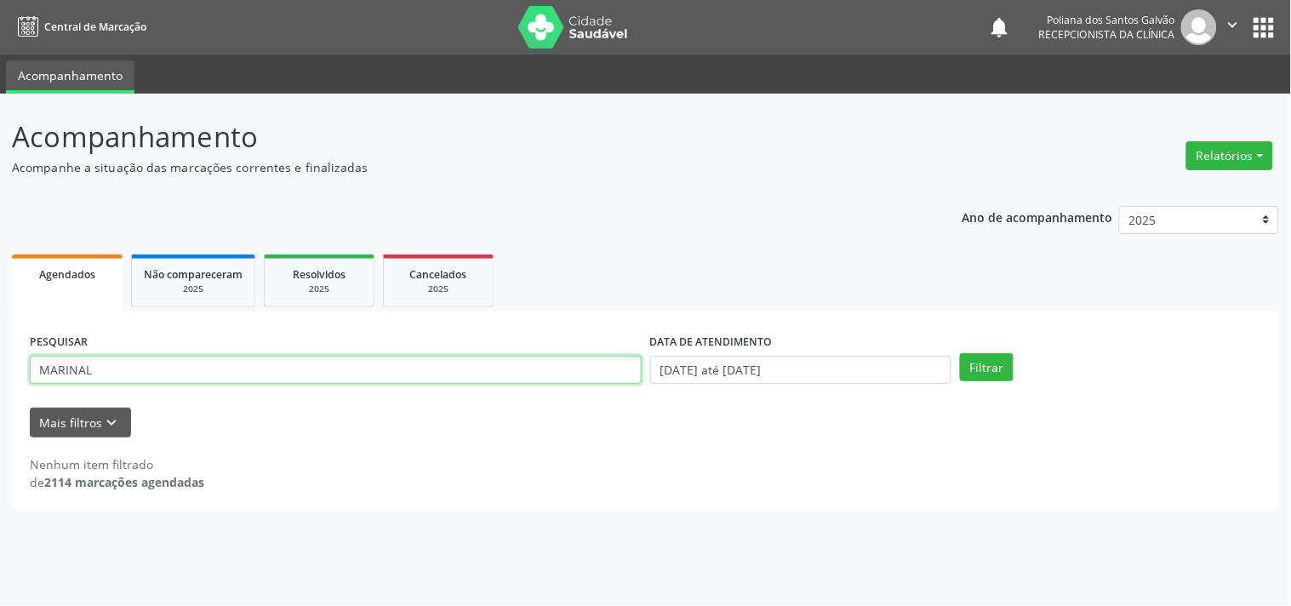
drag, startPoint x: 566, startPoint y: 360, endPoint x: 0, endPoint y: 20, distance: 660.3
click at [0, 53] on div "Central de Marcação notifications Poliana dos Santos Galvão Recepcionista da cl…" at bounding box center [645, 303] width 1291 height 606
type input "JUSCI"
click at [960, 353] on button "Filtrar" at bounding box center [987, 367] width 54 height 29
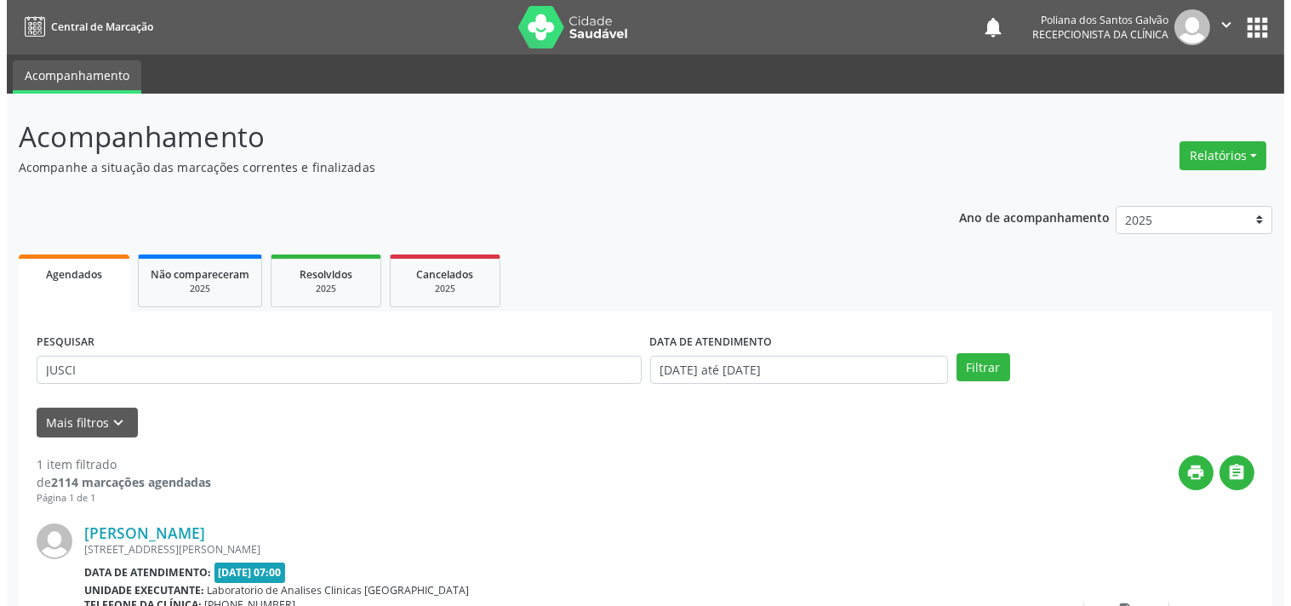
scroll to position [157, 0]
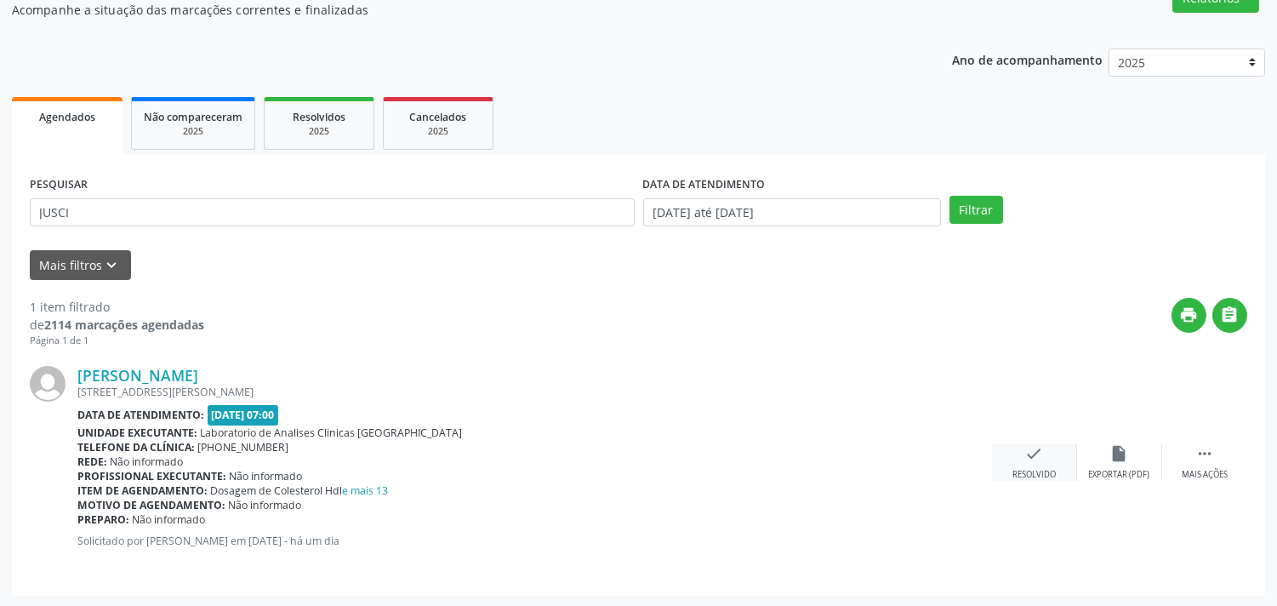
click at [1032, 454] on icon "check" at bounding box center [1034, 453] width 19 height 19
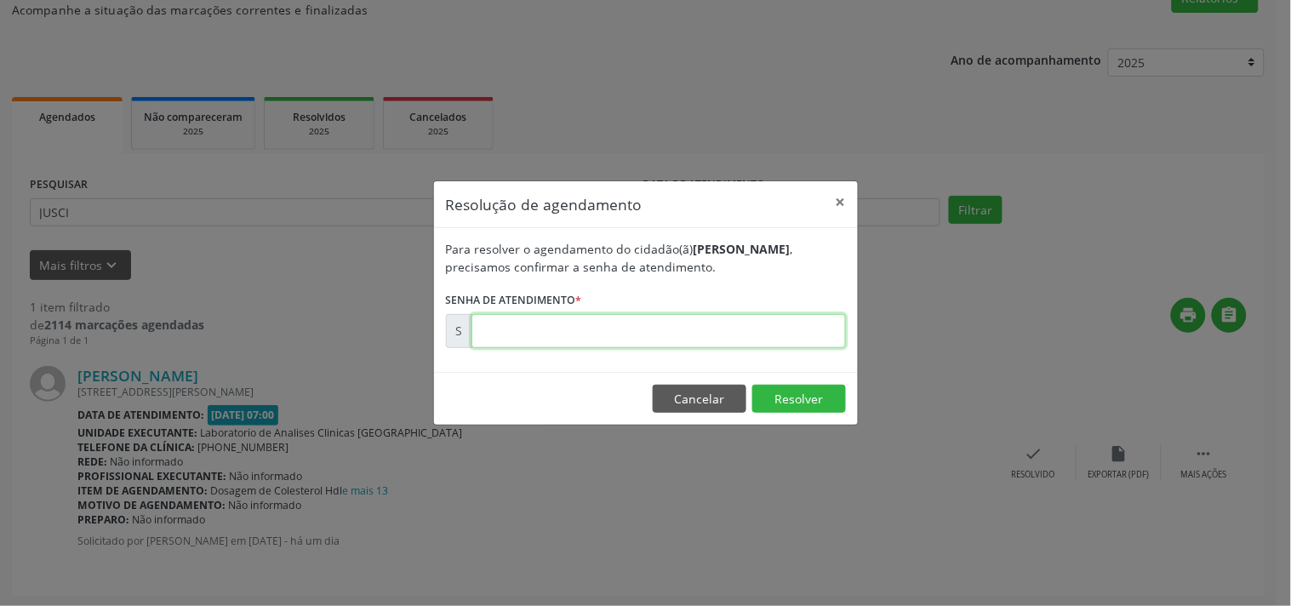
drag, startPoint x: 800, startPoint y: 326, endPoint x: 791, endPoint y: 321, distance: 9.9
click at [793, 322] on input "text" at bounding box center [658, 331] width 374 height 34
type input "00178146"
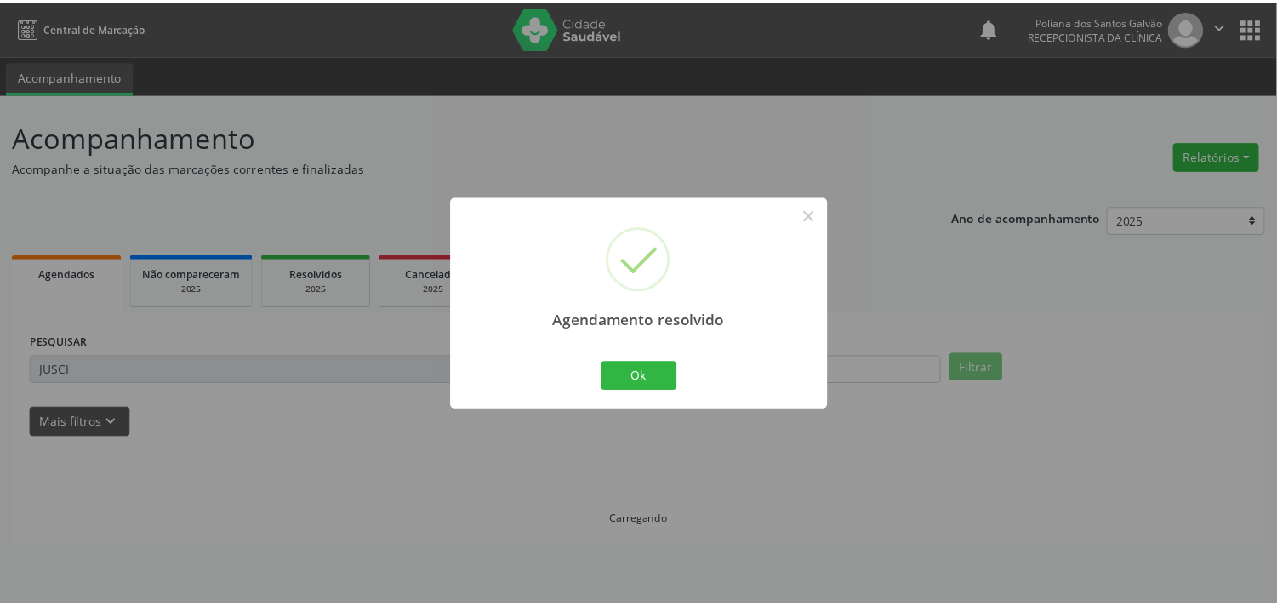
scroll to position [0, 0]
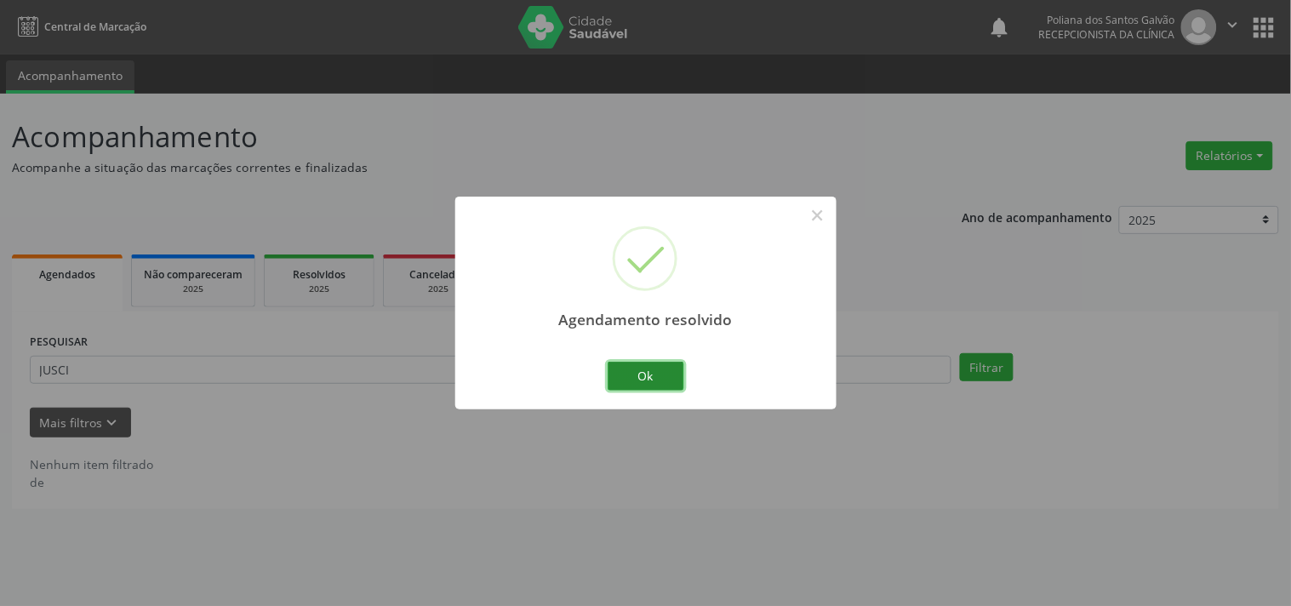
click at [639, 375] on button "Ok" at bounding box center [646, 376] width 77 height 29
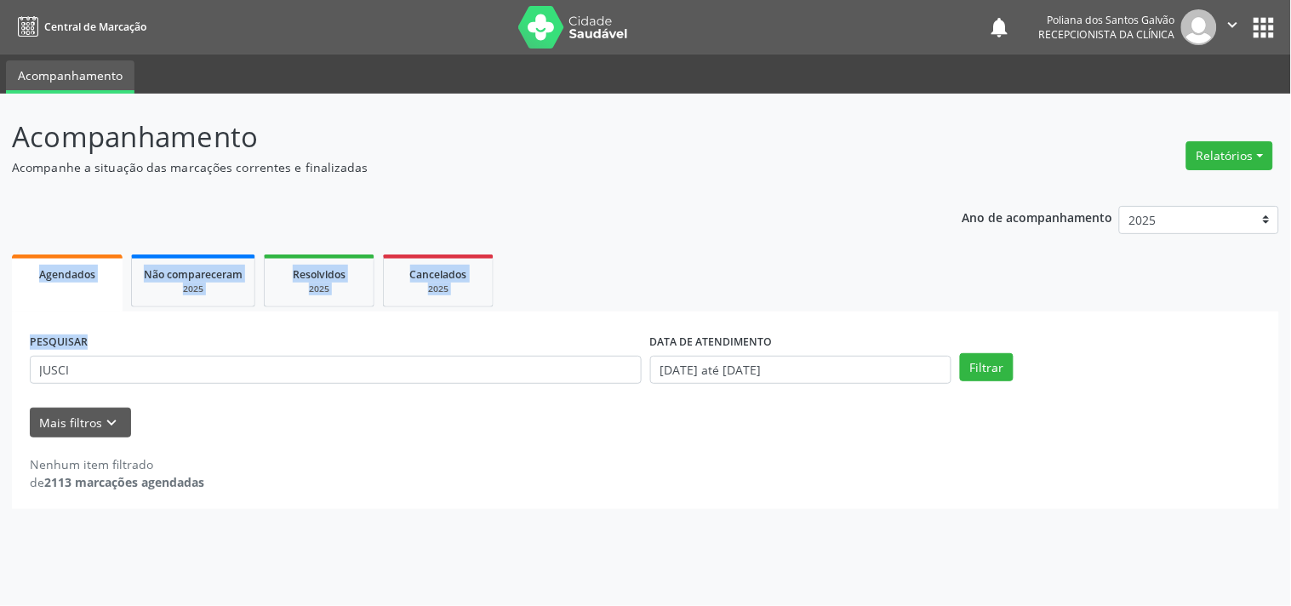
drag, startPoint x: 546, startPoint y: 385, endPoint x: 0, endPoint y: 215, distance: 572.2
click at [0, 219] on div "Acompanhamento Acompanhe a situação das marcações correntes e finalizadas Relat…" at bounding box center [645, 350] width 1291 height 512
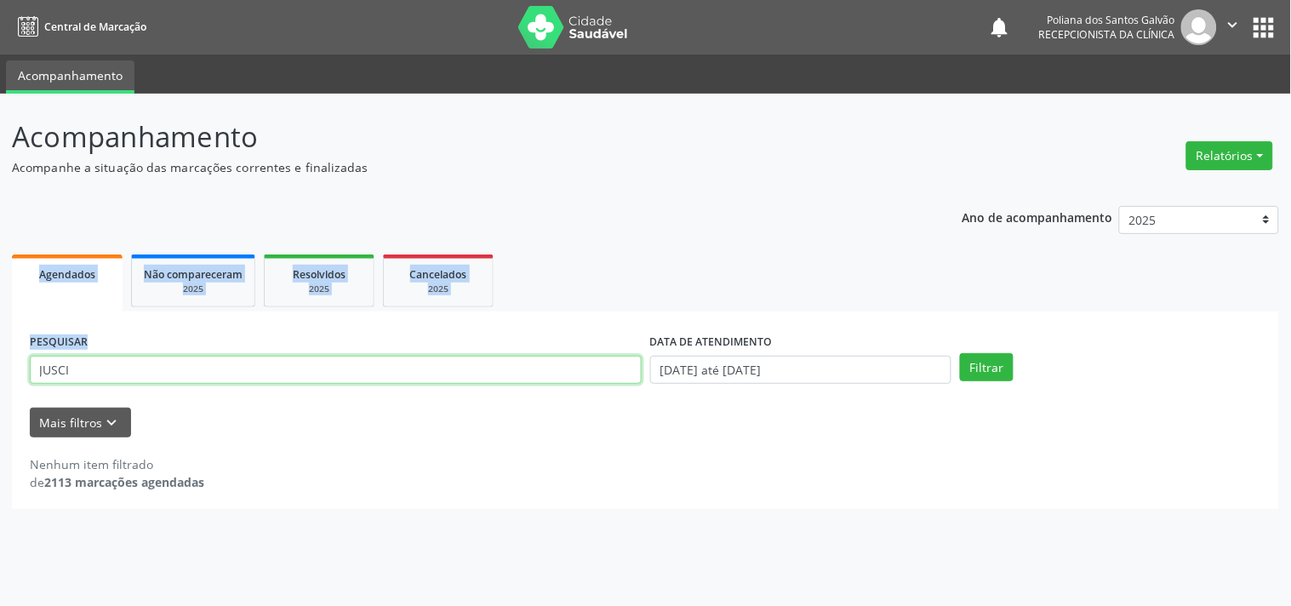
click at [132, 370] on input "JUSCI" at bounding box center [336, 370] width 612 height 29
drag, startPoint x: 132, startPoint y: 370, endPoint x: 0, endPoint y: 345, distance: 134.2
click at [0, 345] on div "Acompanhamento Acompanhe a situação das marcações correntes e finalizadas Relat…" at bounding box center [645, 350] width 1291 height 512
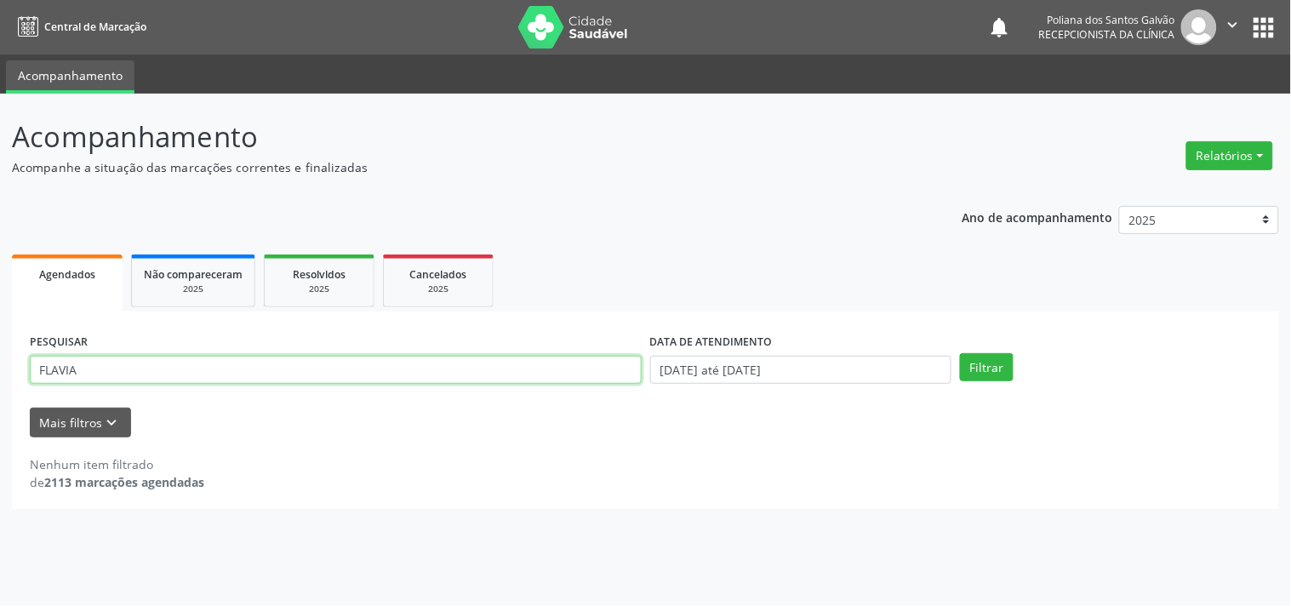
type input "FLAVIA"
click at [960, 353] on button "Filtrar" at bounding box center [987, 367] width 54 height 29
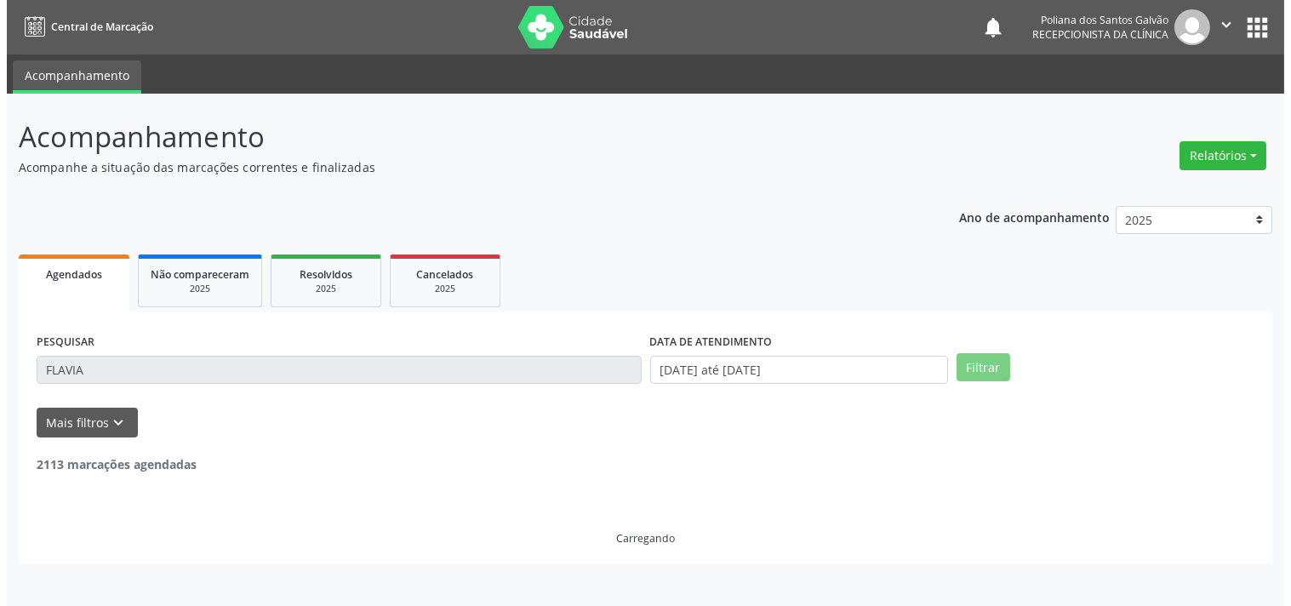
scroll to position [157, 0]
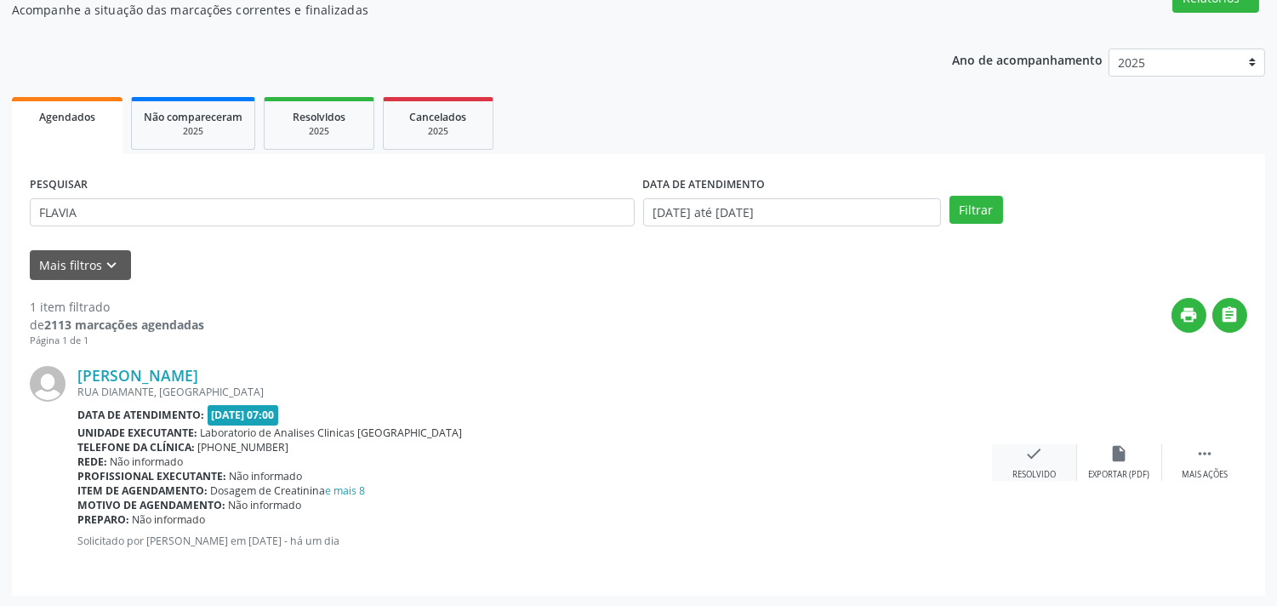
click at [1039, 456] on icon "check" at bounding box center [1034, 453] width 19 height 19
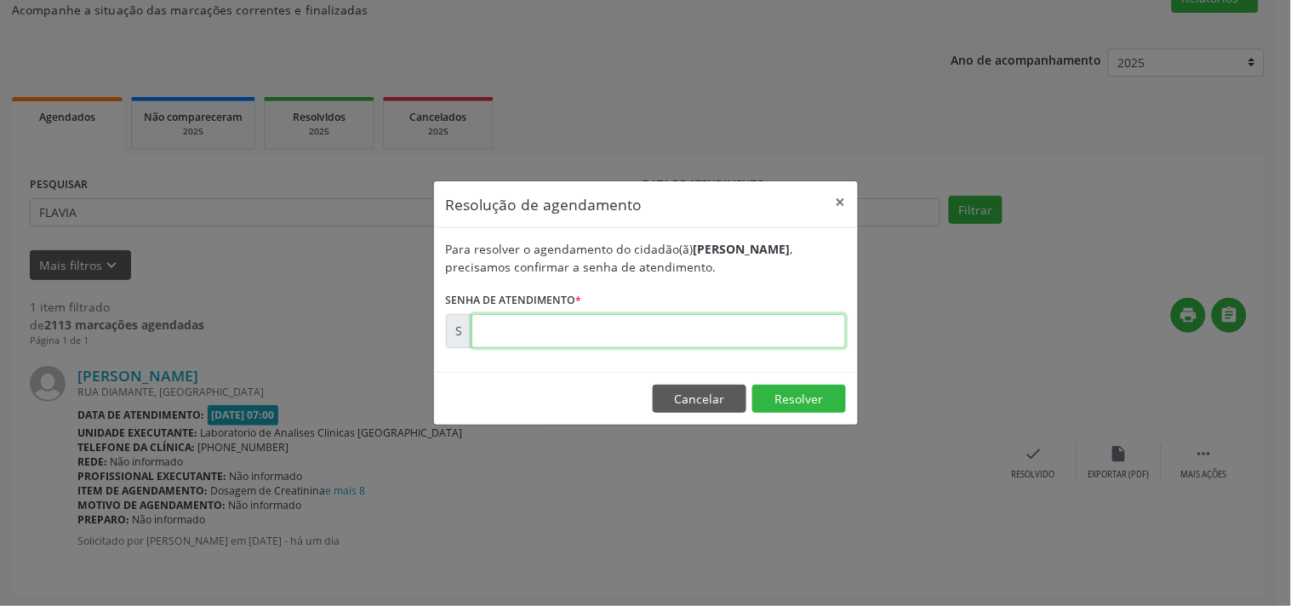
click at [723, 322] on input "text" at bounding box center [658, 331] width 374 height 34
type input "00178155"
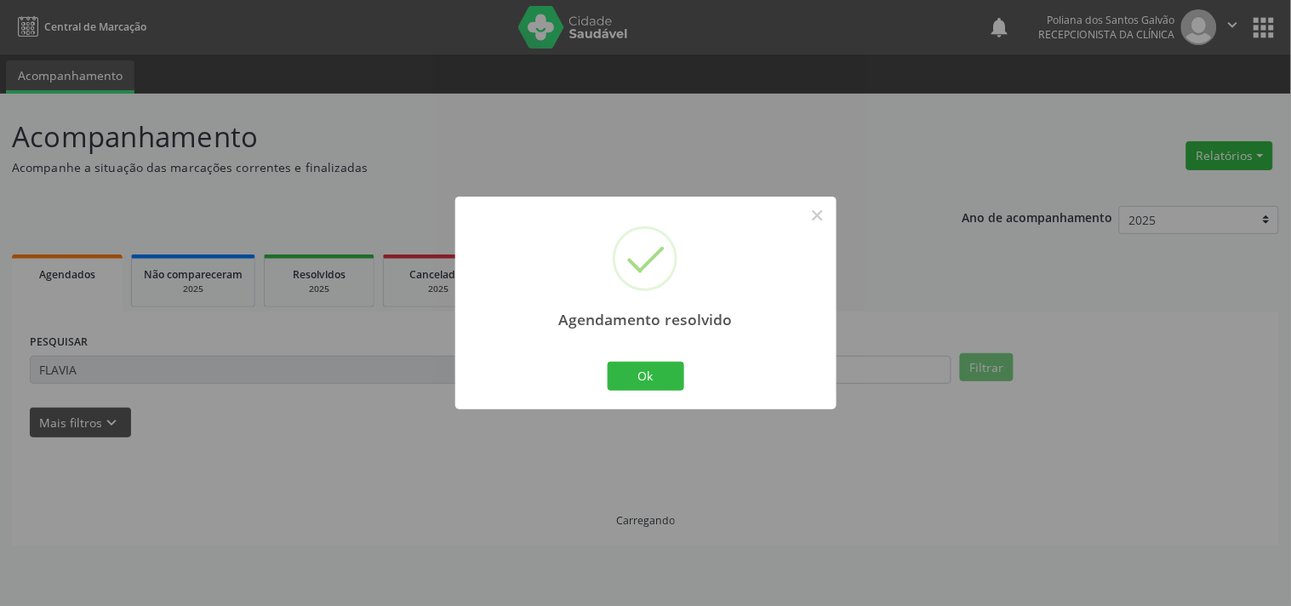
scroll to position [0, 0]
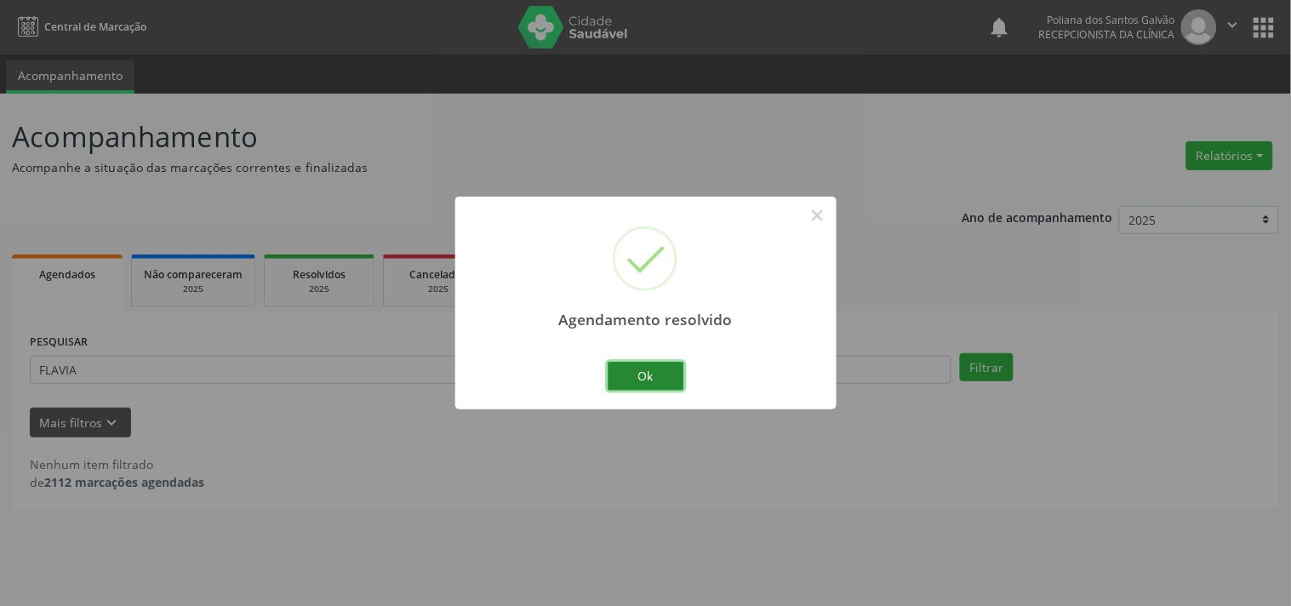
click at [624, 380] on button "Ok" at bounding box center [646, 376] width 77 height 29
